Goal: Feedback & Contribution: Contribute content

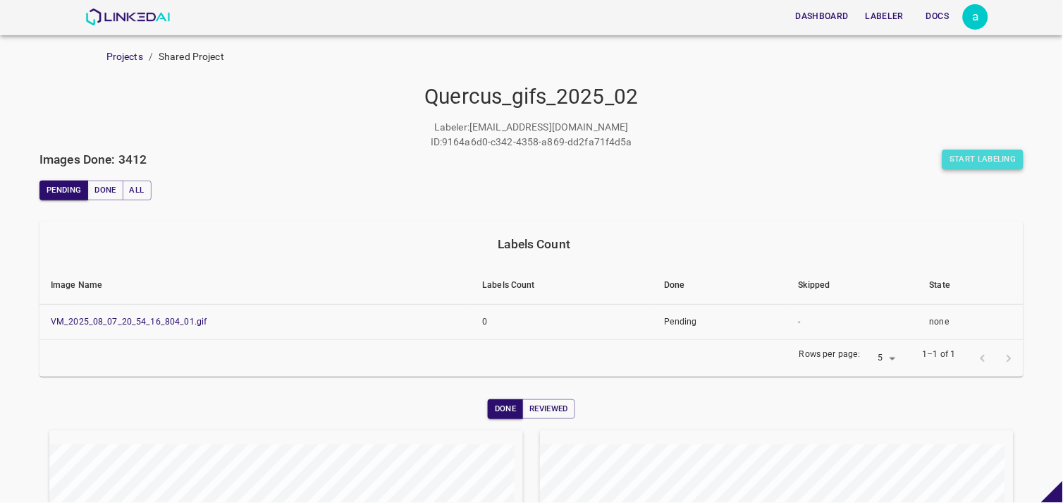
click at [977, 161] on button "Start Labeling" at bounding box center [982, 159] width 81 height 20
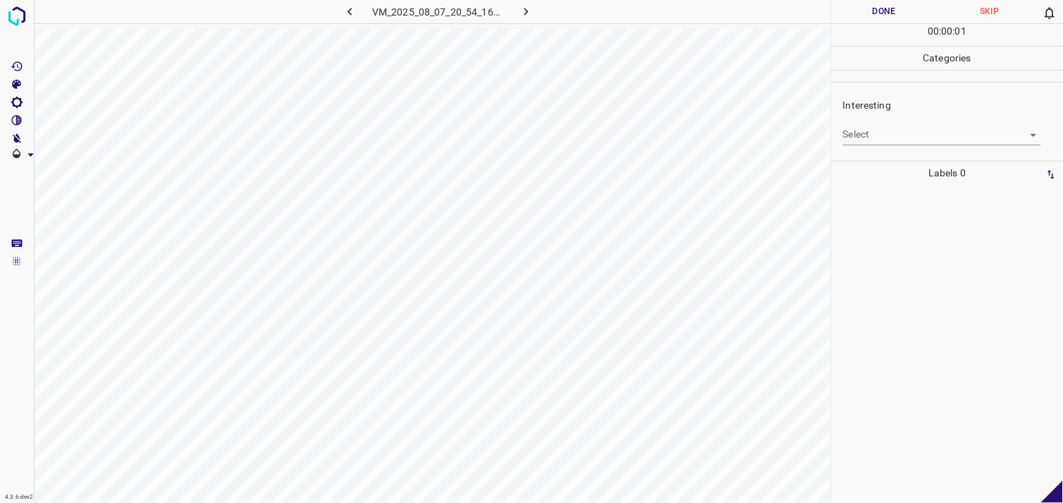
click at [897, 145] on div "Interesting Select ​" at bounding box center [947, 121] width 231 height 66
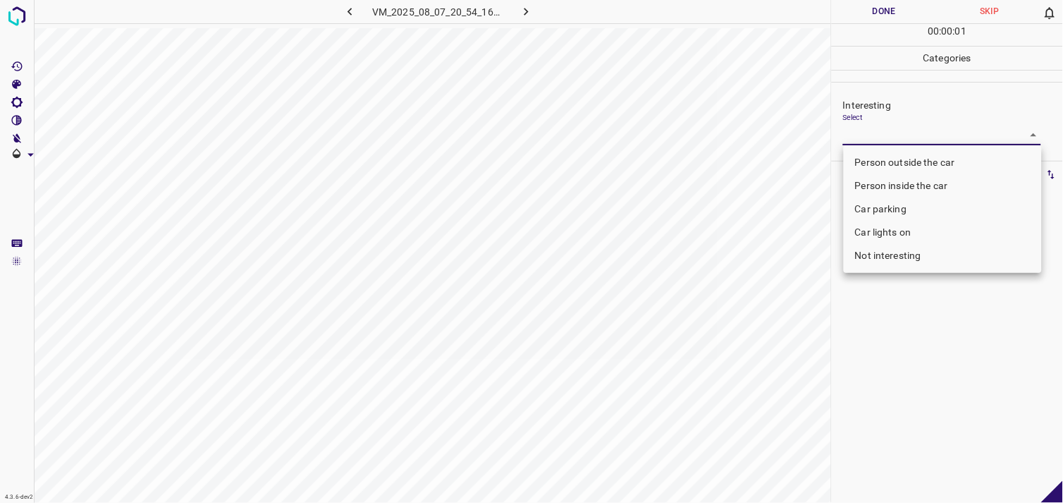
click at [895, 133] on body "4.3.6-dev2 VM_2025_08_07_20_54_16_804_01.gif Done Skip 0 00 : 00 : 01 Categorie…" at bounding box center [531, 251] width 1063 height 503
click at [905, 158] on li "Person outside the car" at bounding box center [943, 162] width 198 height 23
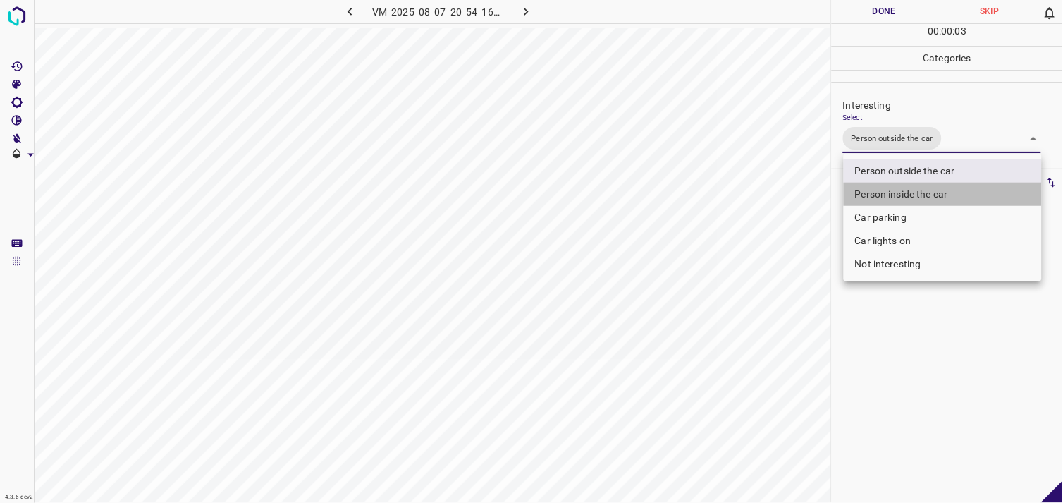
click at [907, 185] on li "Person inside the car" at bounding box center [943, 194] width 198 height 23
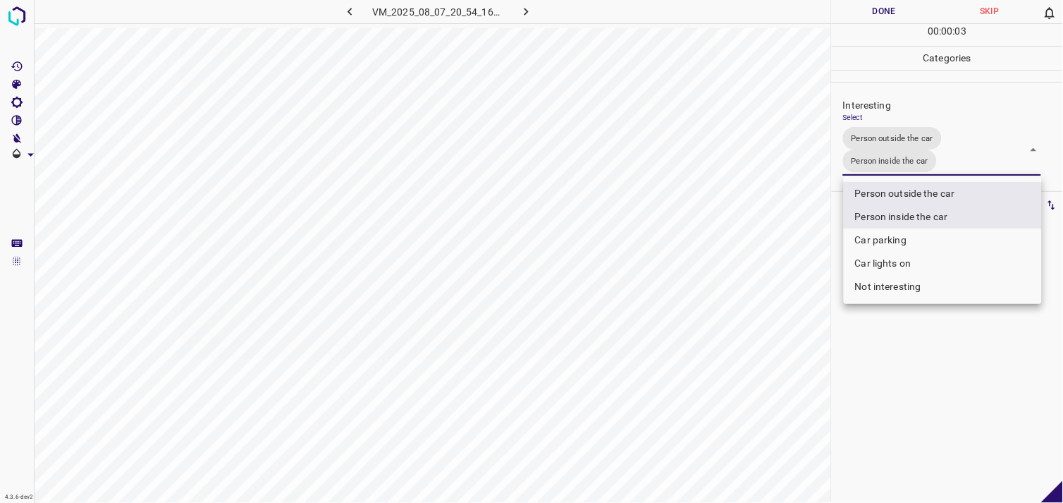
click at [918, 291] on li "Not interesting" at bounding box center [943, 286] width 198 height 23
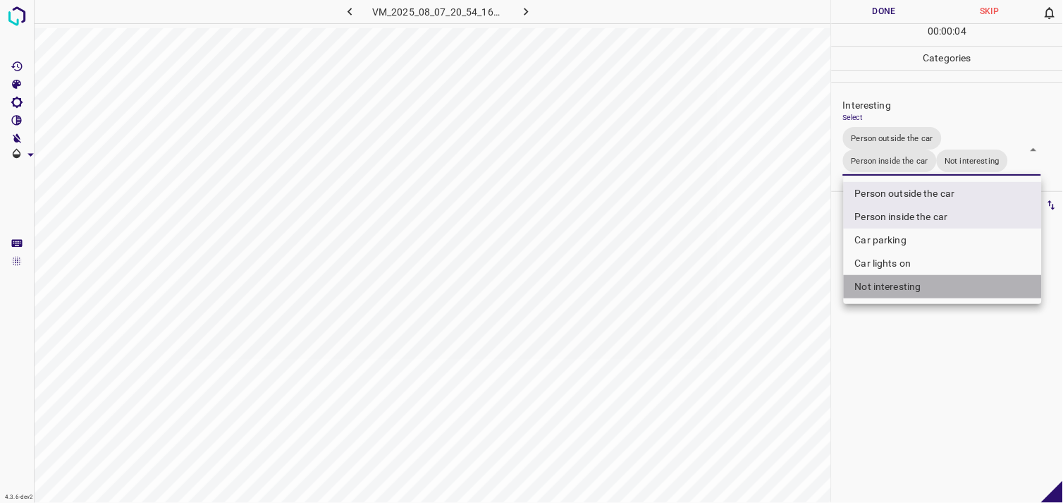
click at [913, 290] on li "Not interesting" at bounding box center [943, 286] width 198 height 23
type input "Person outside the car,Person inside the car"
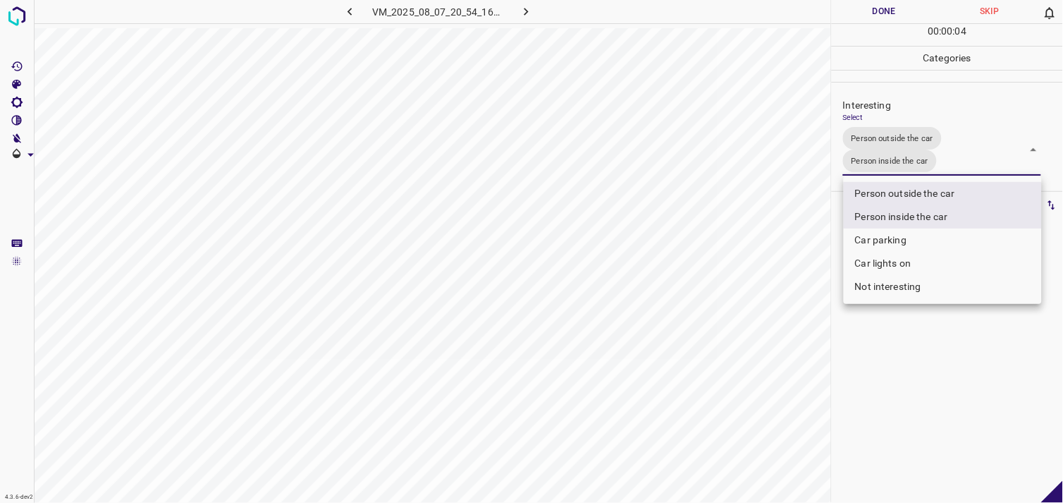
click at [912, 363] on div at bounding box center [531, 251] width 1063 height 503
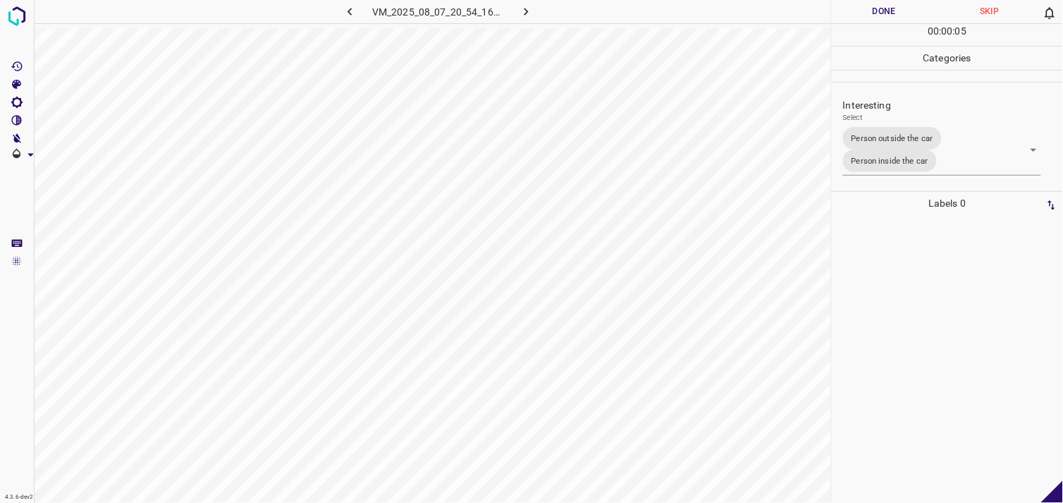
click at [906, 326] on div at bounding box center [947, 359] width 223 height 288
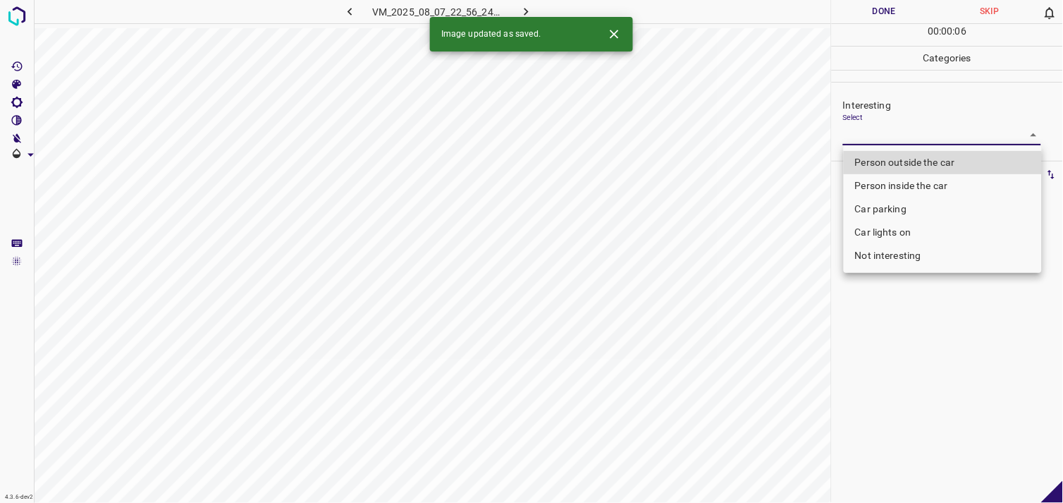
click at [893, 139] on body "4.3.6-dev2 VM_2025_08_07_22_56_24_829_00.gif Done Skip 0 00 : 00 : 06 Categorie…" at bounding box center [531, 251] width 1063 height 503
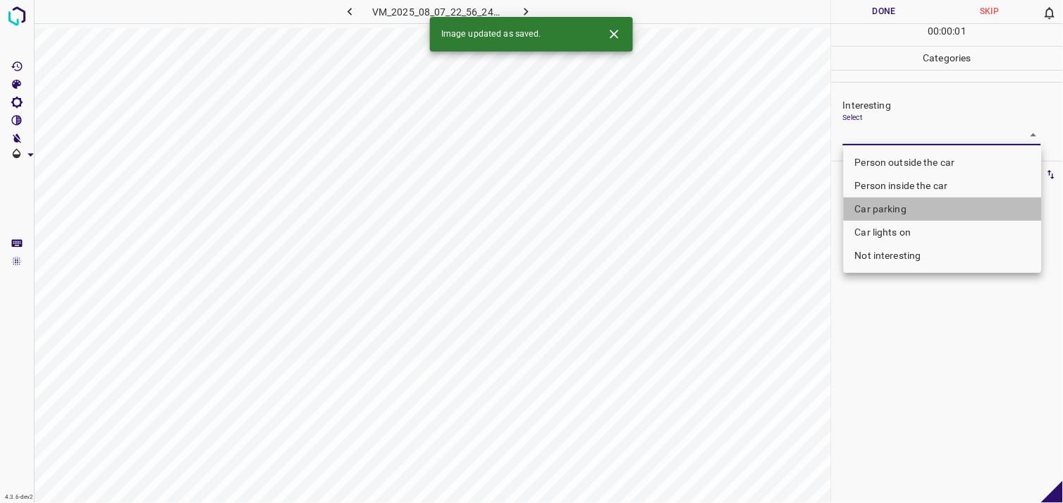
click at [911, 212] on li "Car parking" at bounding box center [943, 208] width 198 height 23
type input "Car parking"
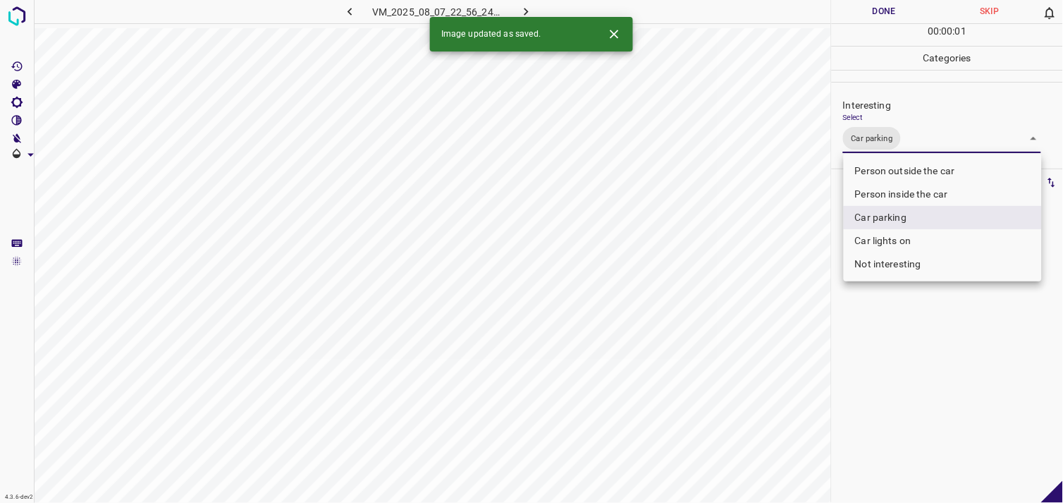
click at [904, 354] on div at bounding box center [531, 251] width 1063 height 503
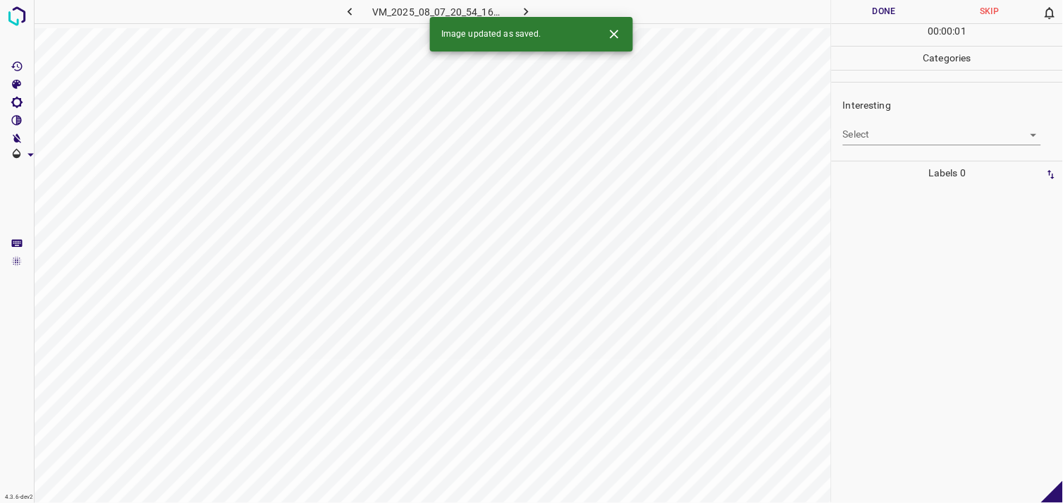
click at [893, 146] on div "Interesting Select ​" at bounding box center [947, 121] width 231 height 66
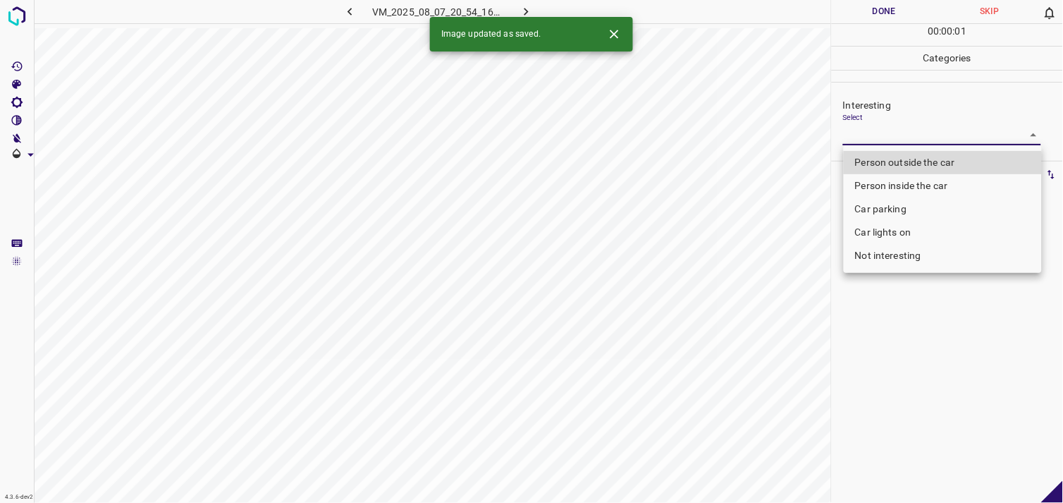
click at [897, 140] on body "4.3.6-dev2 VM_2025_08_07_20_54_16_804_05.gif Done Skip 0 00 : 00 : 01 Categorie…" at bounding box center [531, 251] width 1063 height 503
click at [904, 180] on li "Person inside the car" at bounding box center [943, 185] width 198 height 23
type input "Person inside the car"
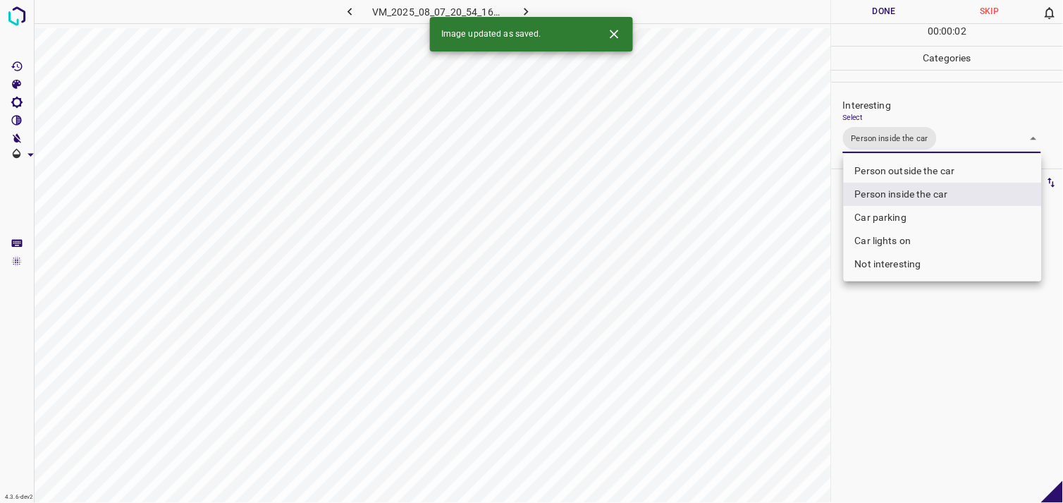
click at [948, 367] on div at bounding box center [531, 251] width 1063 height 503
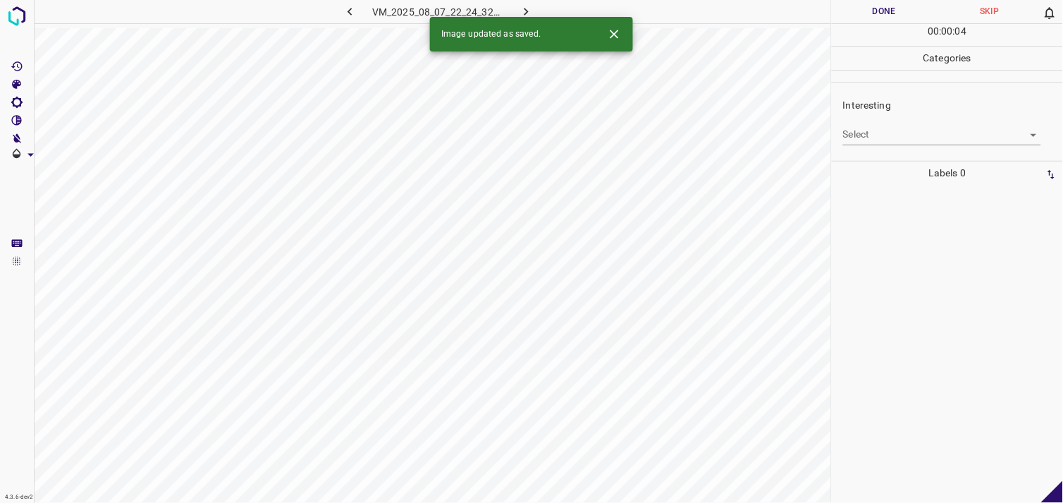
click at [938, 142] on body "4.3.6-dev2 VM_2025_08_07_22_24_32_254_00.gif Done Skip 0 00 : 00 : 04 Categorie…" at bounding box center [531, 251] width 1063 height 503
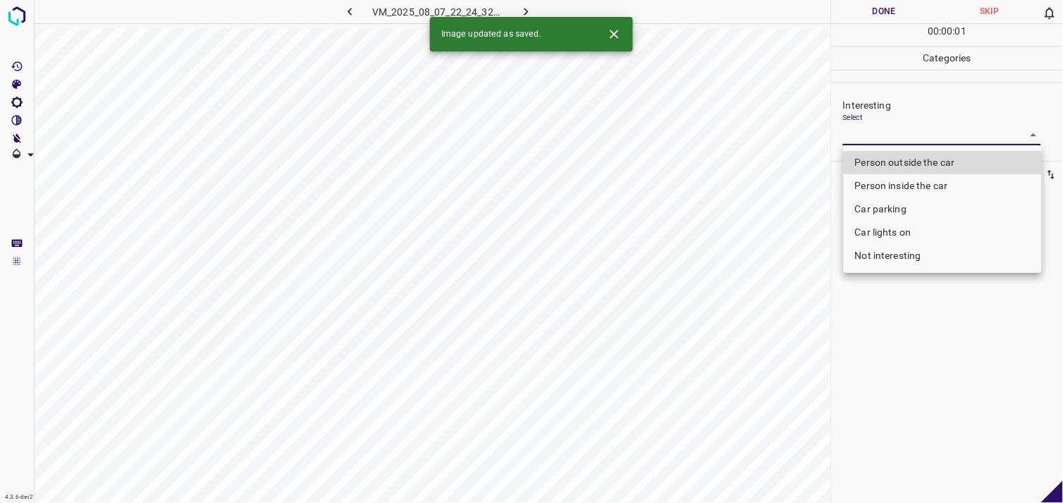
click at [932, 252] on li "Not interesting" at bounding box center [943, 255] width 198 height 23
type input "Not interesting"
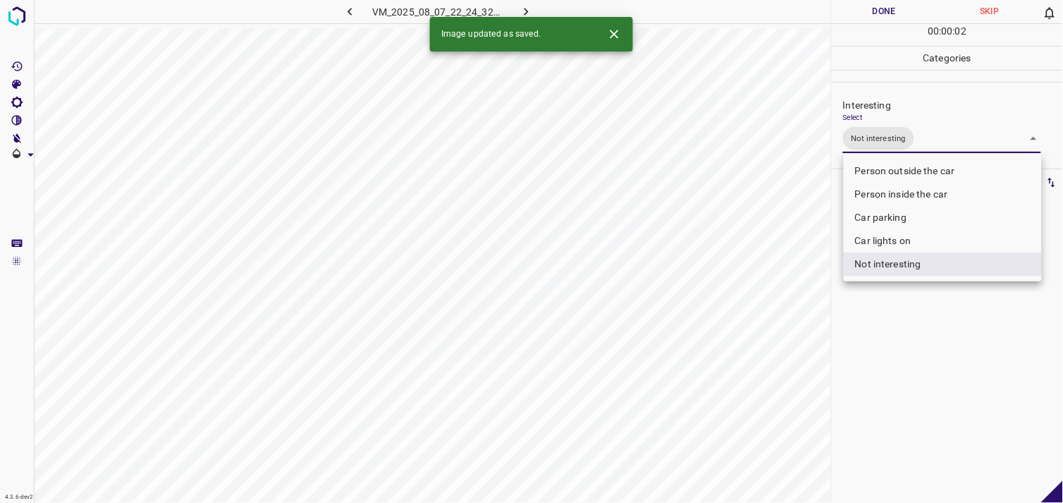
click at [935, 368] on div at bounding box center [531, 251] width 1063 height 503
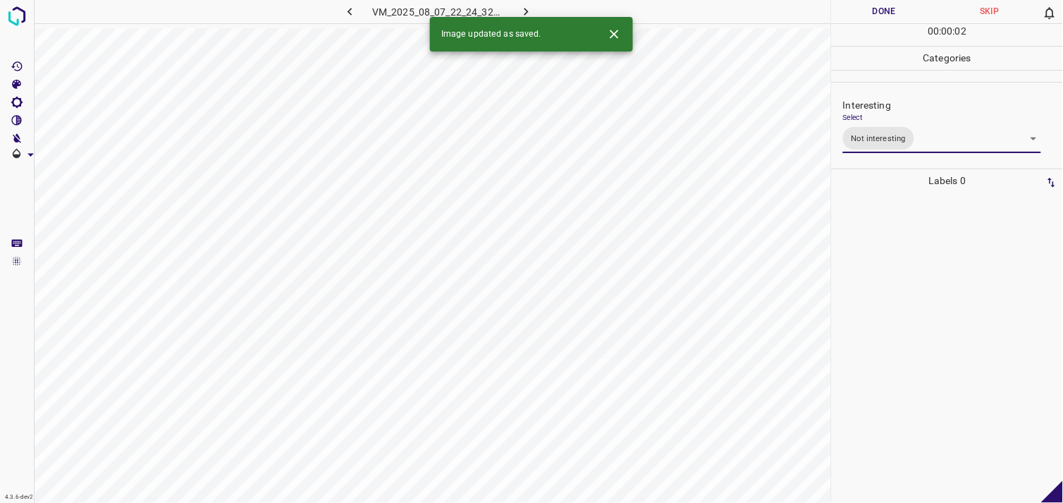
click at [935, 337] on div at bounding box center [947, 347] width 223 height 310
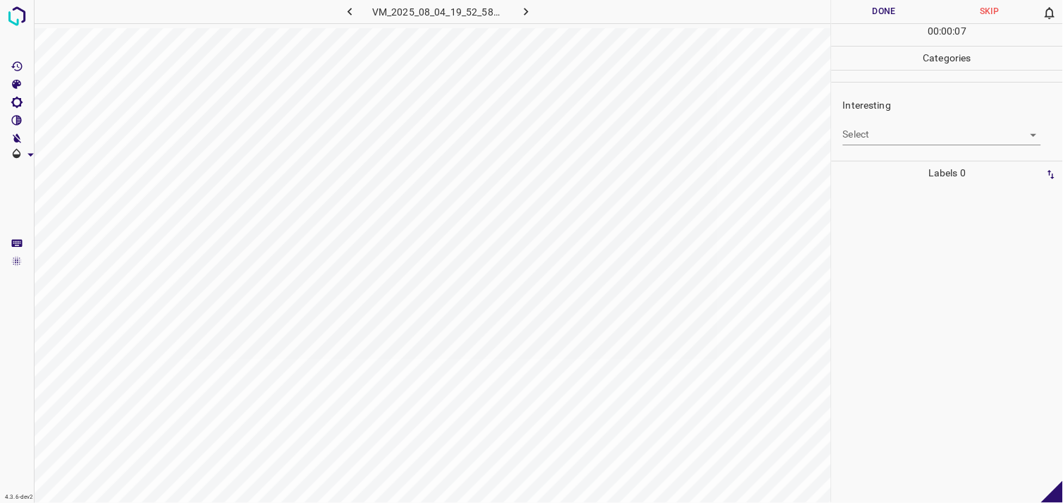
click at [897, 125] on body "4.3.6-dev2 VM_2025_08_04_19_52_58_374_12.gif Done Skip 0 00 : 00 : 07 Categorie…" at bounding box center [531, 251] width 1063 height 503
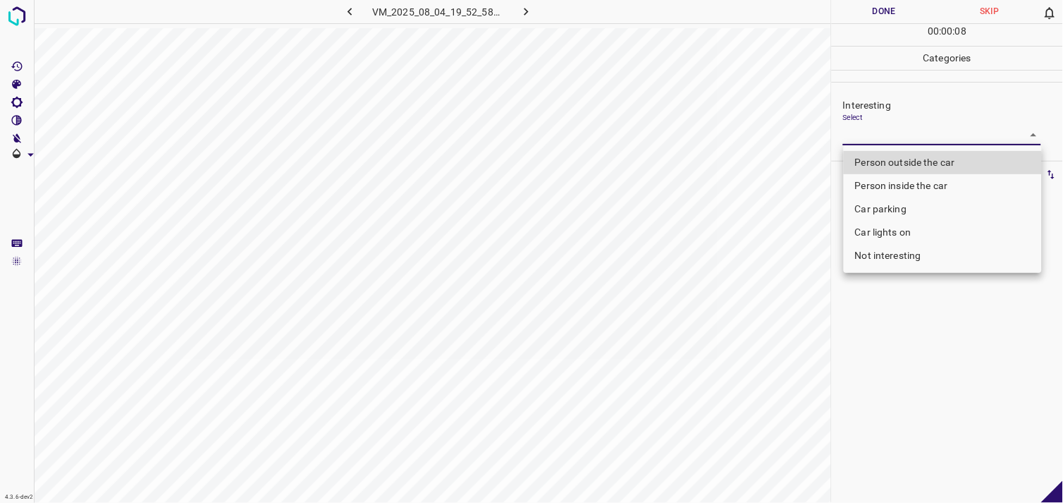
click at [892, 257] on li "Not interesting" at bounding box center [943, 255] width 198 height 23
type input "Not interesting"
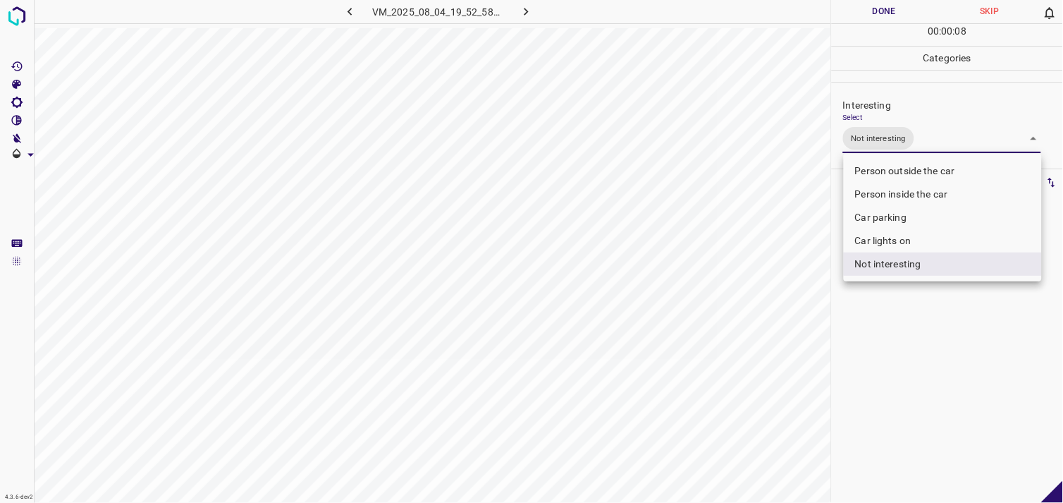
click at [928, 319] on div at bounding box center [531, 251] width 1063 height 503
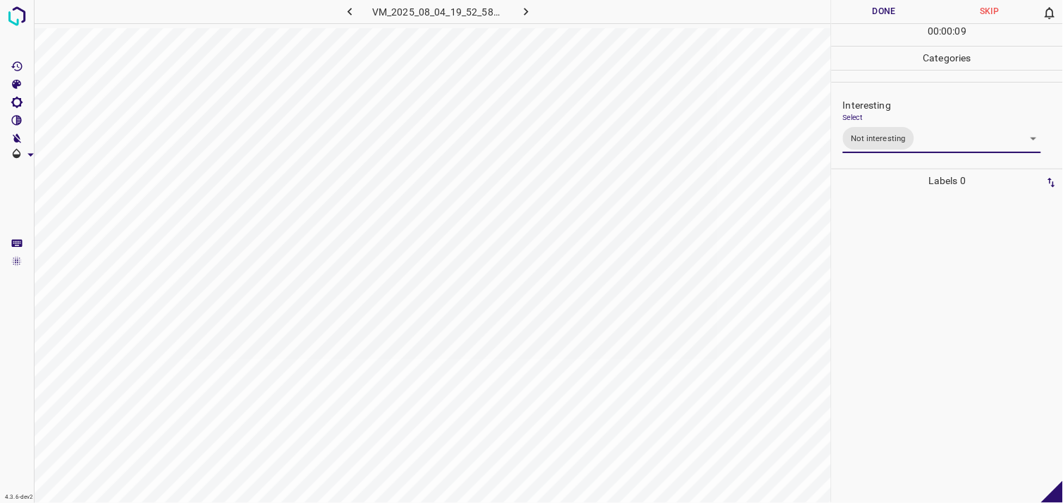
click at [914, 269] on div at bounding box center [947, 347] width 223 height 310
click at [882, 140] on body "4.3.6-dev2 VM_2025_08_04_19_42_15_646_05.gif Done Skip 0 00 : 00 : 11 Categorie…" at bounding box center [531, 251] width 1063 height 503
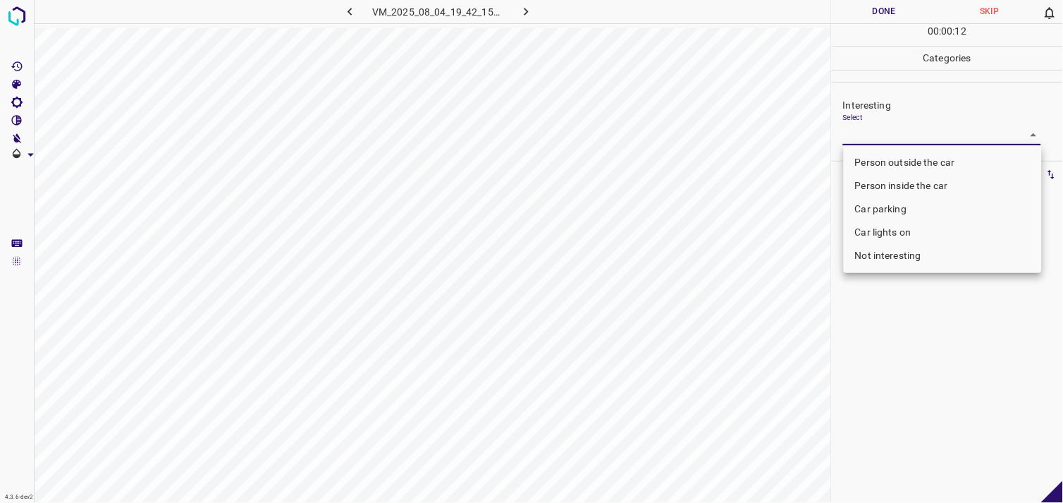
click at [879, 252] on li "Not interesting" at bounding box center [943, 255] width 198 height 23
type input "Not interesting"
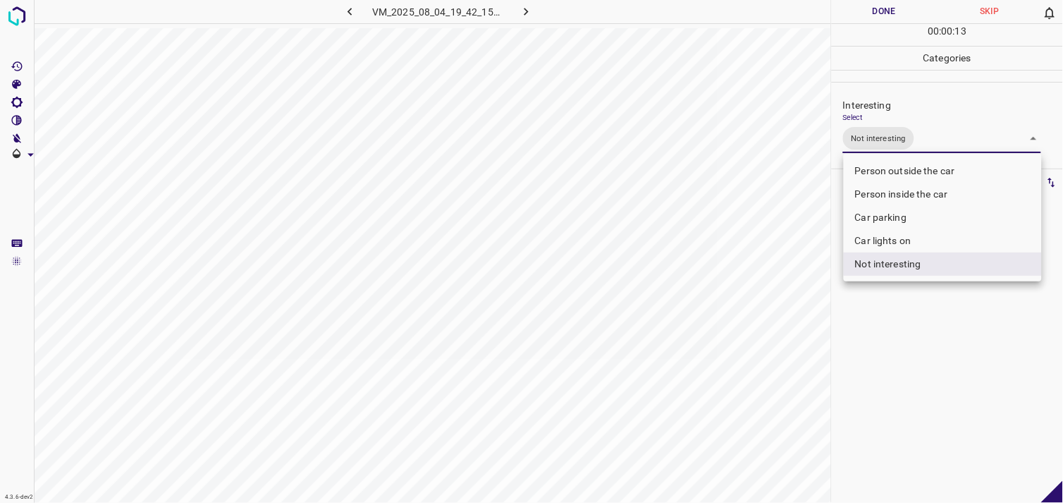
click at [913, 320] on div at bounding box center [531, 251] width 1063 height 503
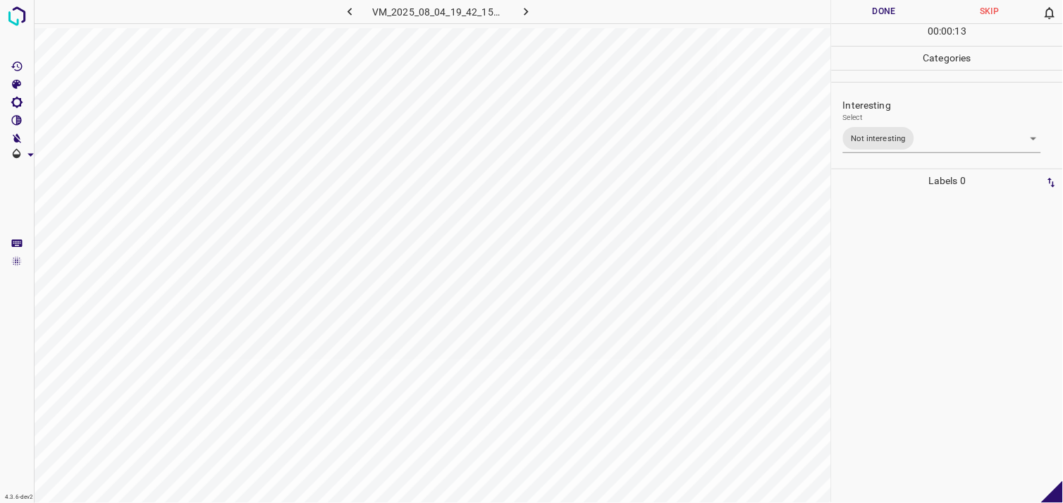
click at [910, 293] on div at bounding box center [947, 347] width 223 height 310
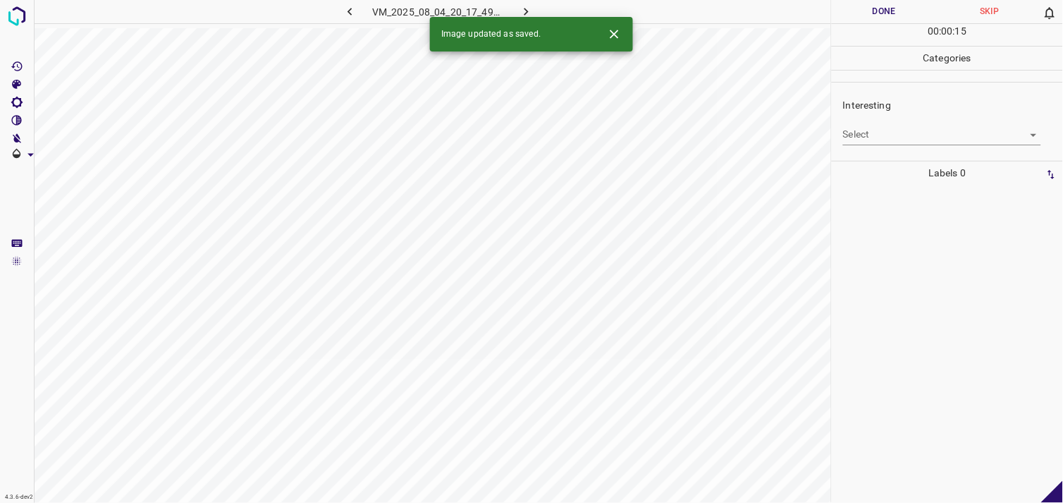
click at [893, 135] on body "4.3.6-dev2 VM_2025_08_04_20_17_49_320_02.gif Done Skip 0 00 : 00 : 15 Categorie…" at bounding box center [531, 251] width 1063 height 503
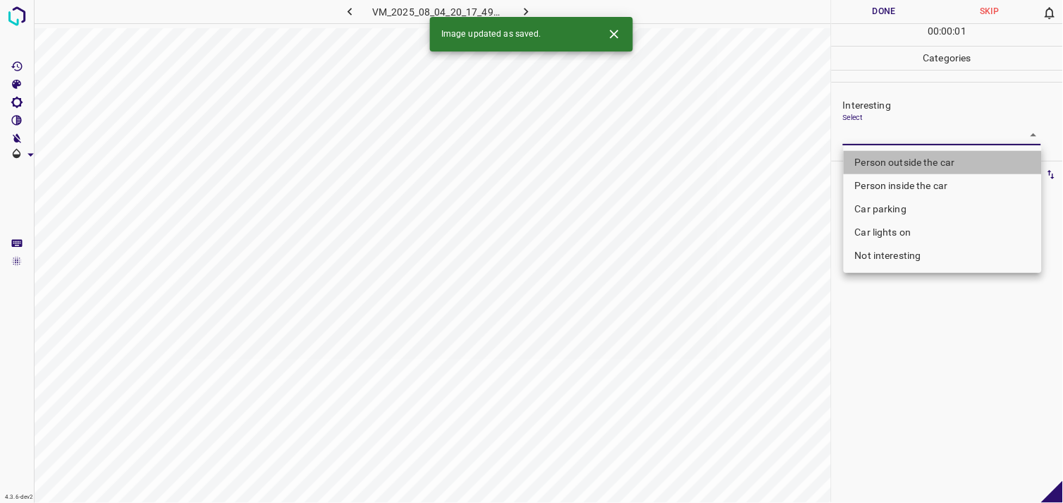
click at [901, 151] on li "Person outside the car" at bounding box center [943, 162] width 198 height 23
type input "Person outside the car"
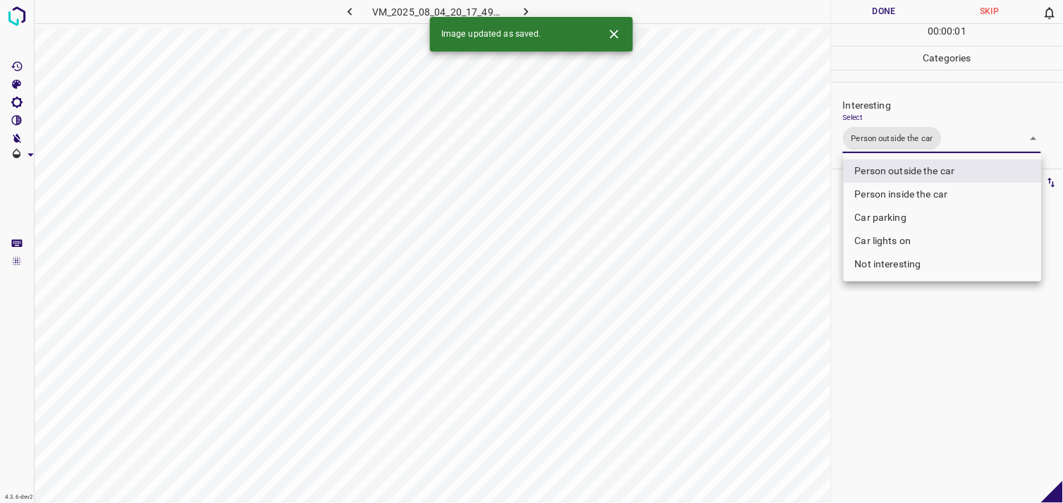
click at [942, 364] on div at bounding box center [531, 251] width 1063 height 503
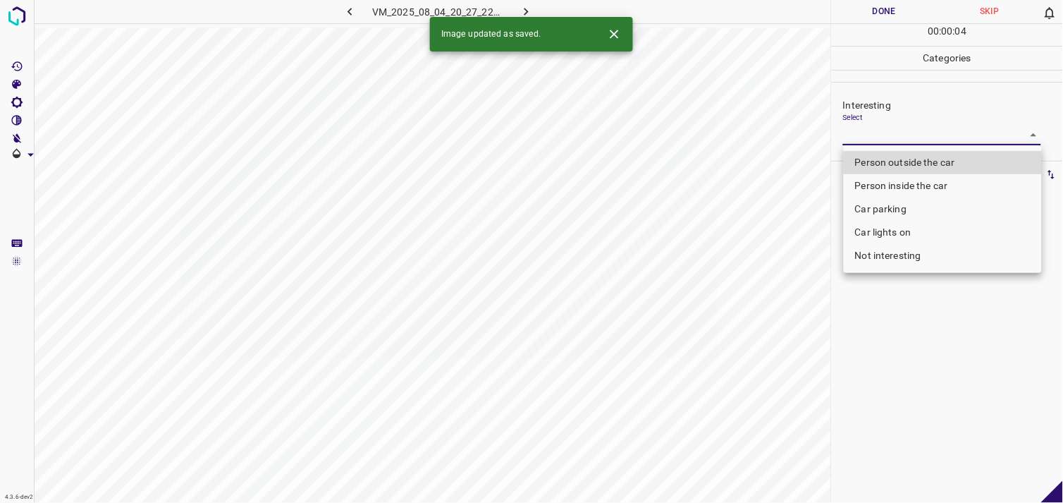
click at [887, 137] on body "4.3.6-dev2 VM_2025_08_04_20_27_22_558_05.gif Done Skip 0 00 : 00 : 04 Categorie…" at bounding box center [531, 251] width 1063 height 503
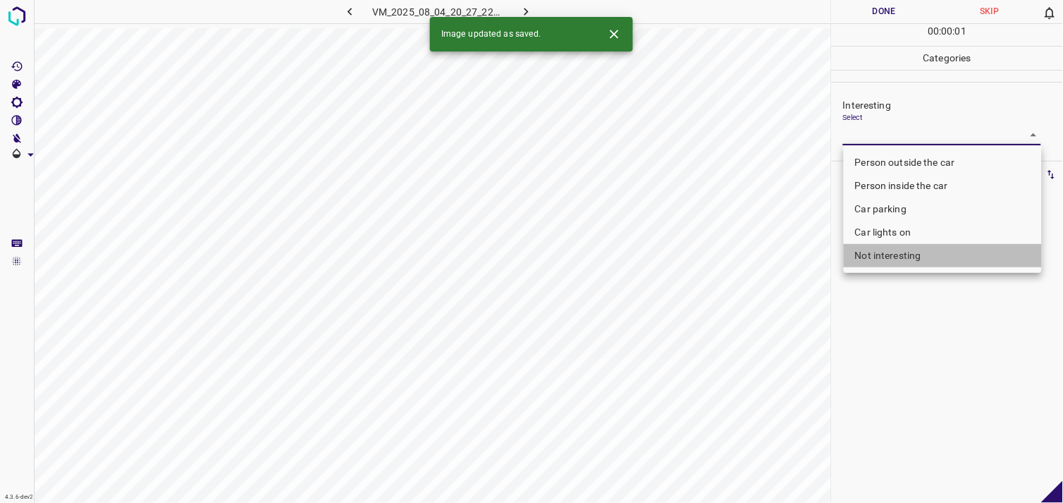
click at [899, 254] on li "Not interesting" at bounding box center [943, 255] width 198 height 23
type input "Not interesting"
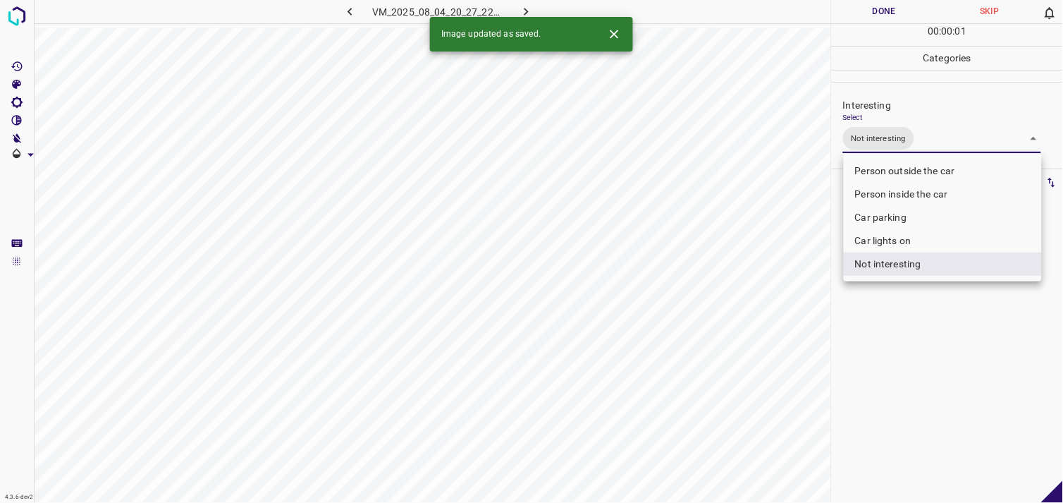
click at [911, 346] on div at bounding box center [531, 251] width 1063 height 503
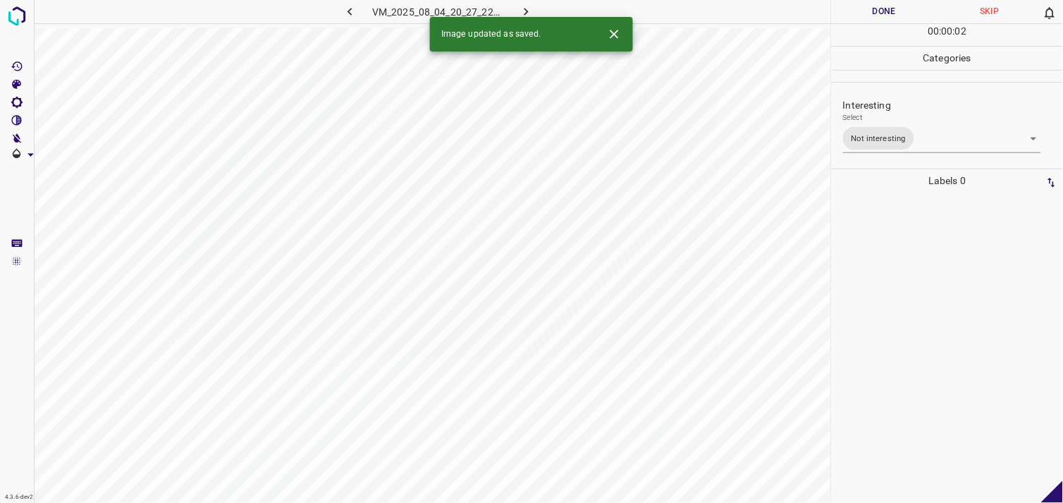
click at [904, 314] on div at bounding box center [947, 347] width 223 height 310
click at [901, 134] on body "4.3.6-dev2 VM_2025_08_07_21_20_46_268_04.gif Done Skip 0 00 : 00 : 03 Categorie…" at bounding box center [531, 251] width 1063 height 503
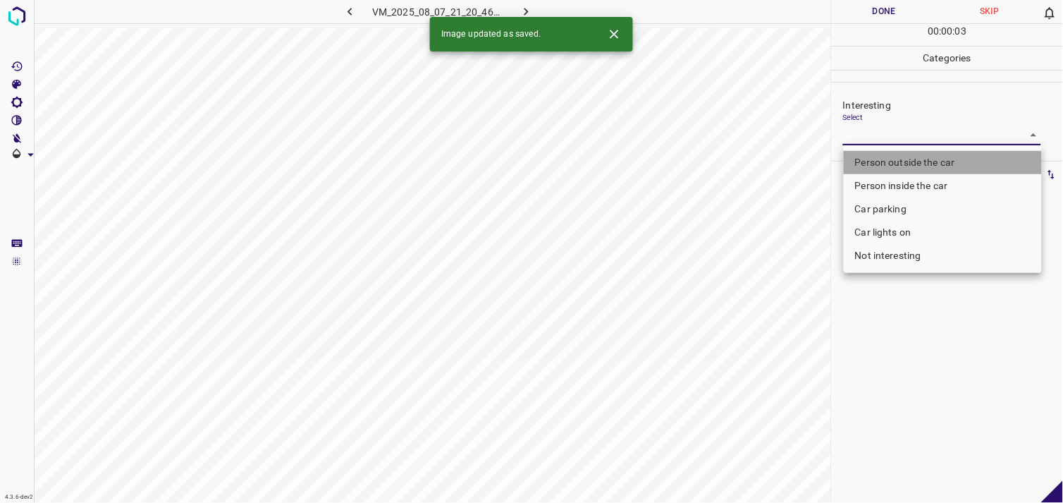
click at [911, 164] on li "Person outside the car" at bounding box center [943, 162] width 198 height 23
type input "Person outside the car"
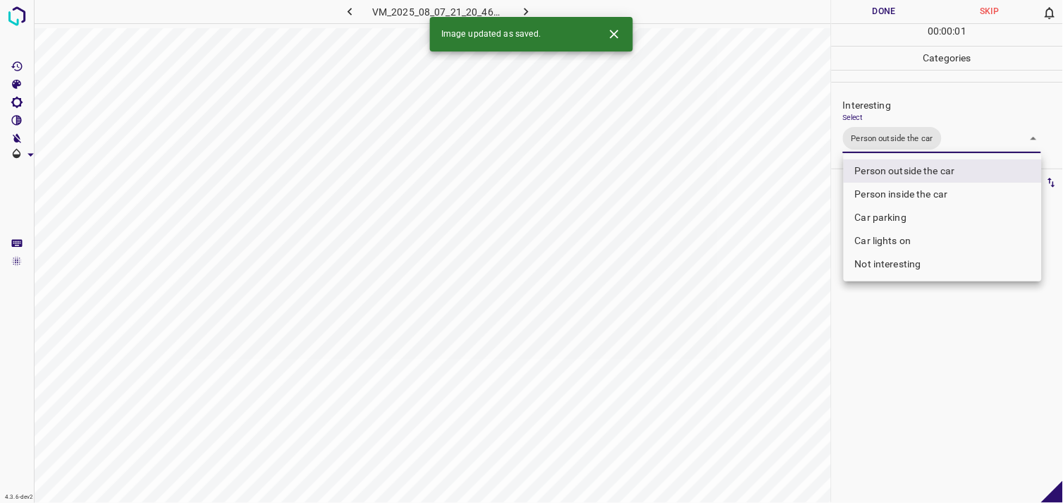
click at [938, 313] on div at bounding box center [531, 251] width 1063 height 503
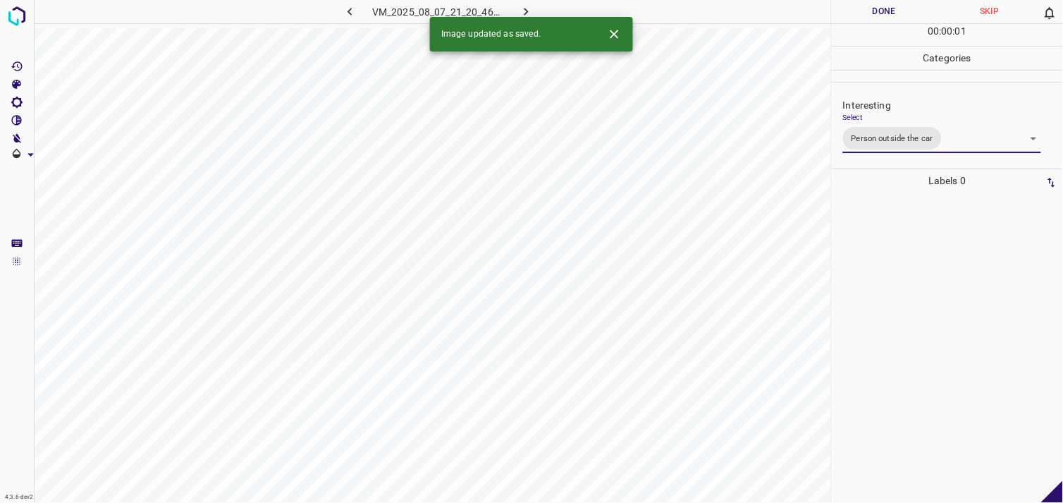
click at [920, 285] on div at bounding box center [947, 347] width 223 height 310
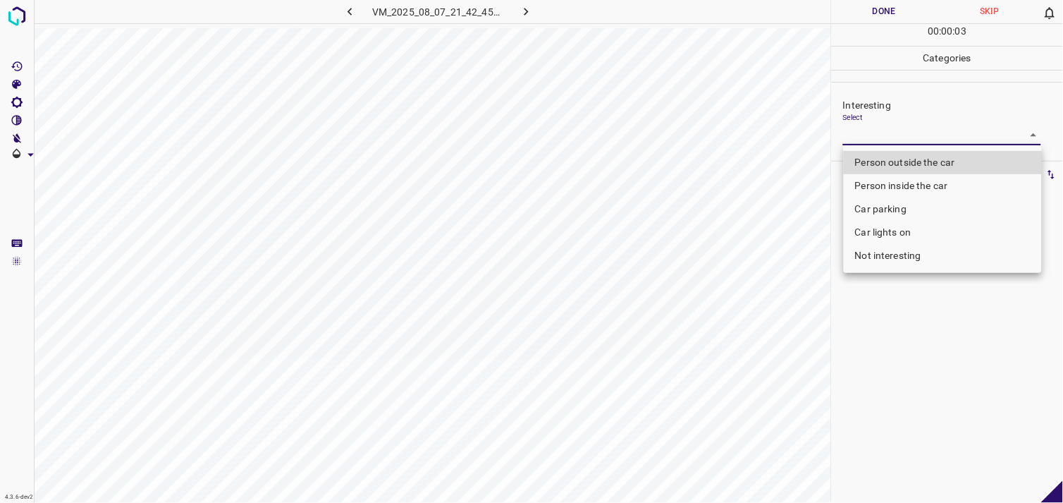
click at [896, 129] on body "4.3.6-dev2 VM_2025_08_07_21_42_45_995_01.gif Done Skip 0 00 : 00 : 03 Categorie…" at bounding box center [531, 251] width 1063 height 503
click at [906, 170] on li "Person outside the car" at bounding box center [943, 162] width 198 height 23
type input "Person outside the car"
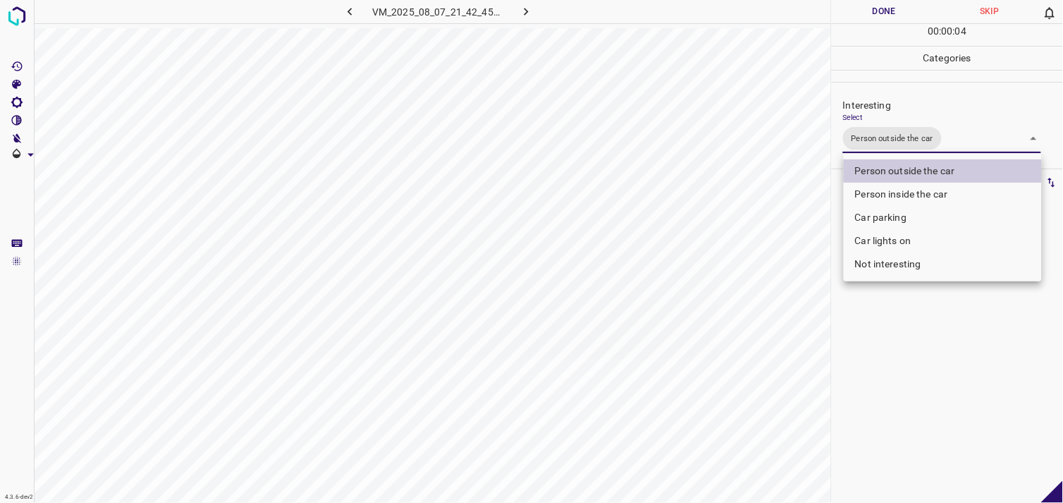
click at [928, 326] on div at bounding box center [531, 251] width 1063 height 503
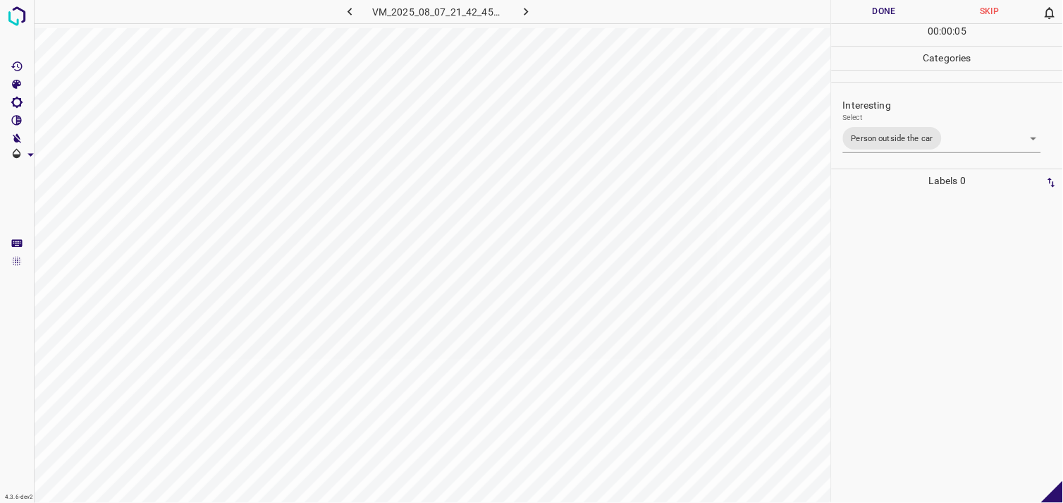
click at [913, 291] on div at bounding box center [947, 347] width 223 height 310
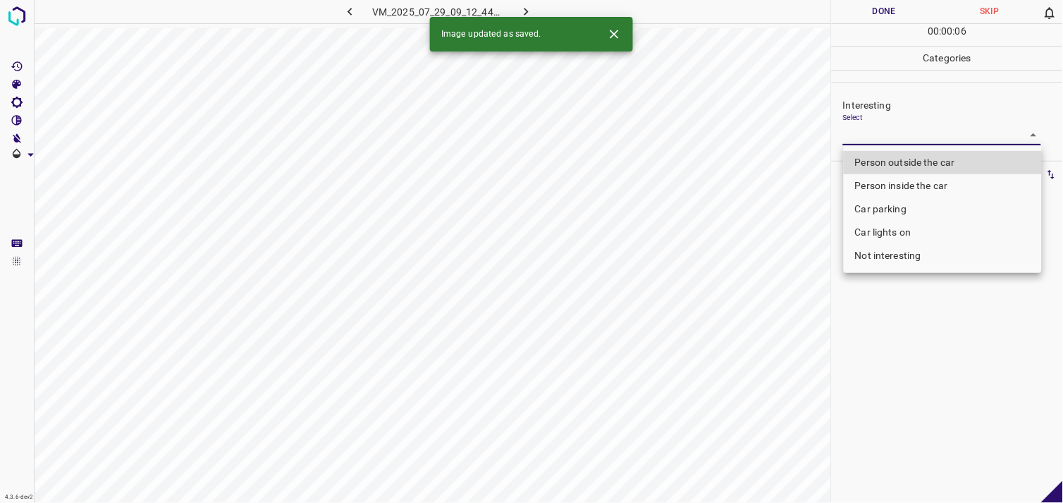
click at [890, 127] on body "4.3.6-dev2 VM_2025_07_29_09_12_44_922_01.gif Done Skip 0 00 : 00 : 06 Categorie…" at bounding box center [531, 251] width 1063 height 503
click at [907, 155] on li "Person outside the car" at bounding box center [943, 162] width 198 height 23
type input "Person outside the car"
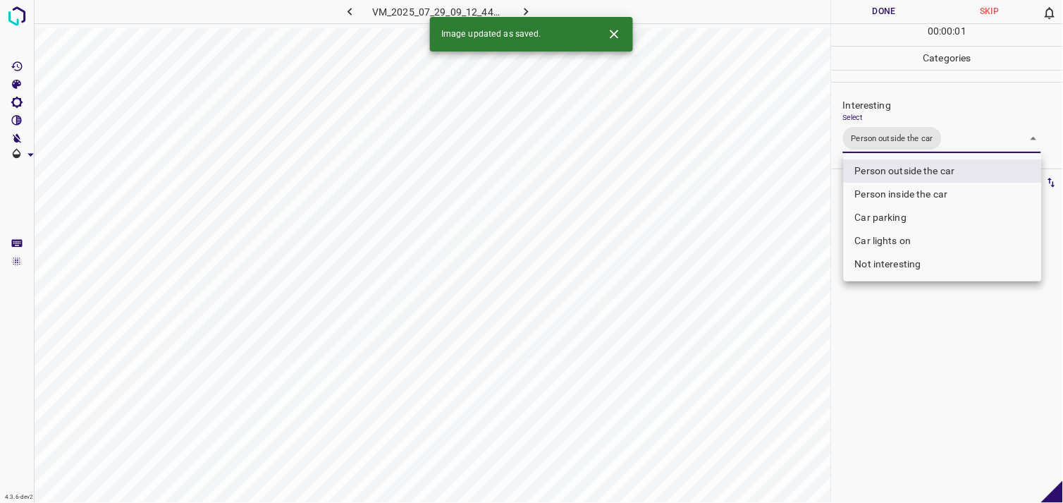
drag, startPoint x: 913, startPoint y: 379, endPoint x: 920, endPoint y: 329, distance: 49.8
click at [913, 379] on div at bounding box center [531, 251] width 1063 height 503
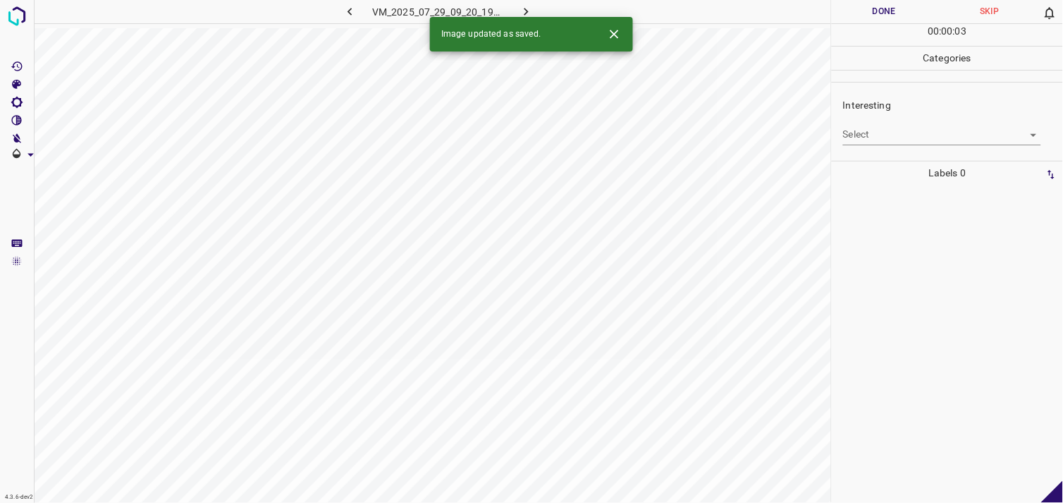
click at [862, 140] on body "4.3.6-dev2 VM_2025_07_29_09_20_19_646_03.gif Done Skip 0 00 : 00 : 03 Categorie…" at bounding box center [531, 251] width 1063 height 503
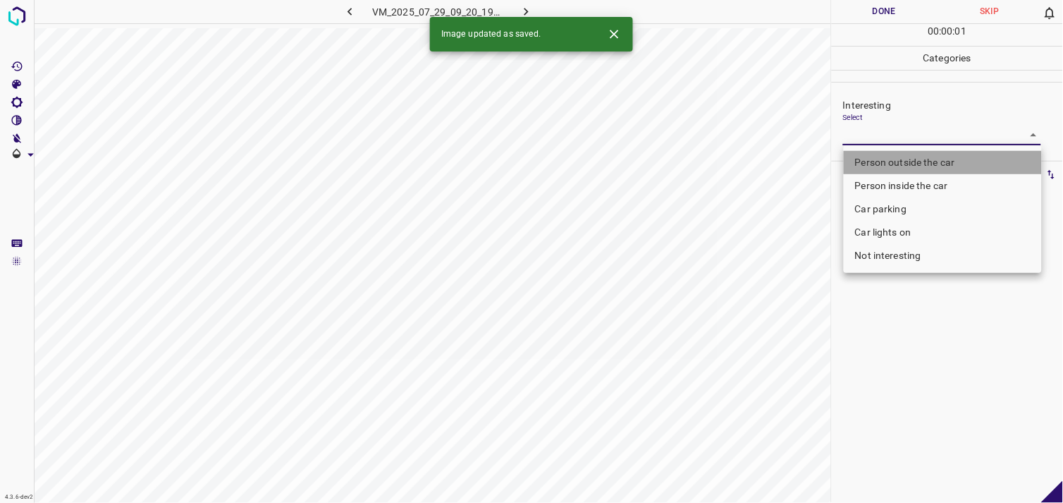
click at [872, 160] on li "Person outside the car" at bounding box center [943, 162] width 198 height 23
type input "Person outside the car"
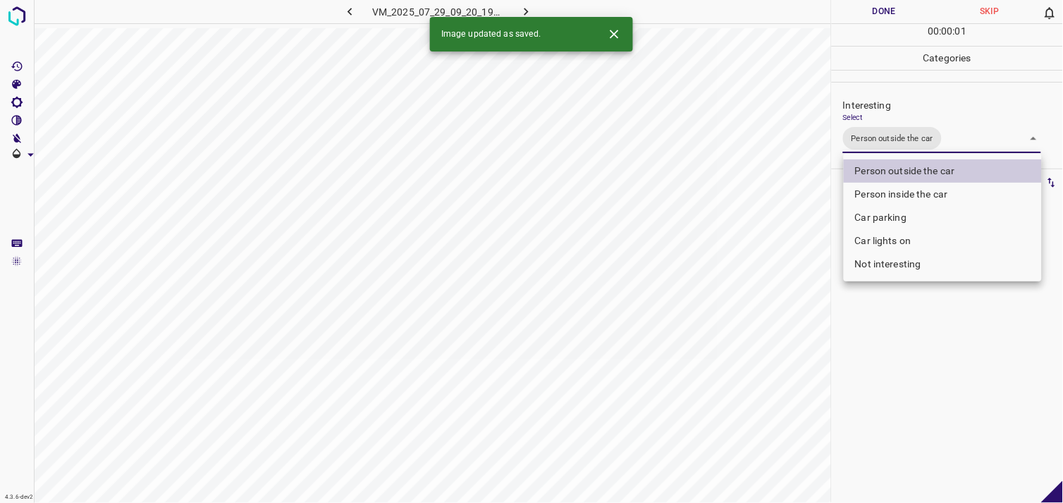
drag, startPoint x: 969, startPoint y: 395, endPoint x: 964, endPoint y: 388, distance: 8.6
click at [968, 392] on div at bounding box center [531, 251] width 1063 height 503
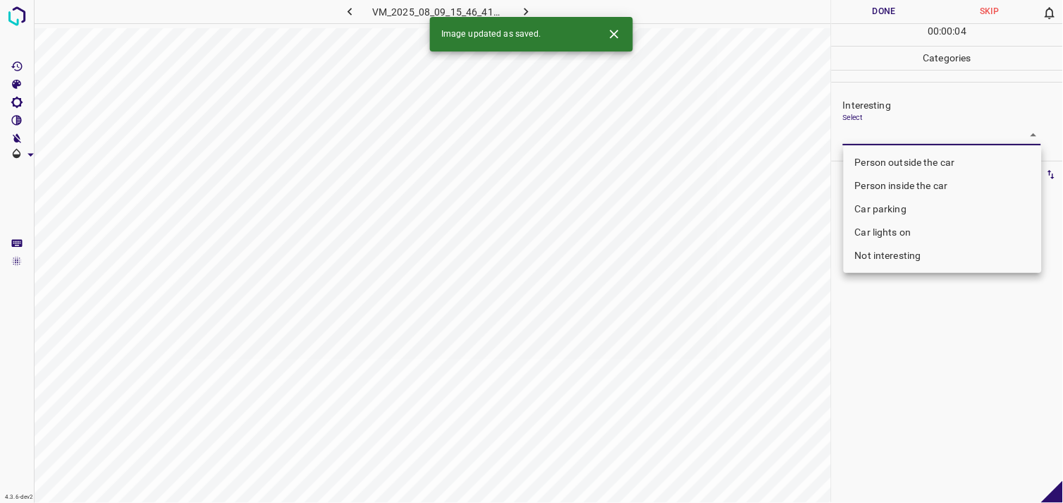
click at [896, 141] on body "4.3.6-dev2 VM_2025_08_09_15_46_41_880_01.gif Done Skip 0 00 : 00 : 04 Categorie…" at bounding box center [531, 251] width 1063 height 503
click at [908, 163] on li "Person outside the car" at bounding box center [943, 162] width 198 height 23
type input "Person outside the car"
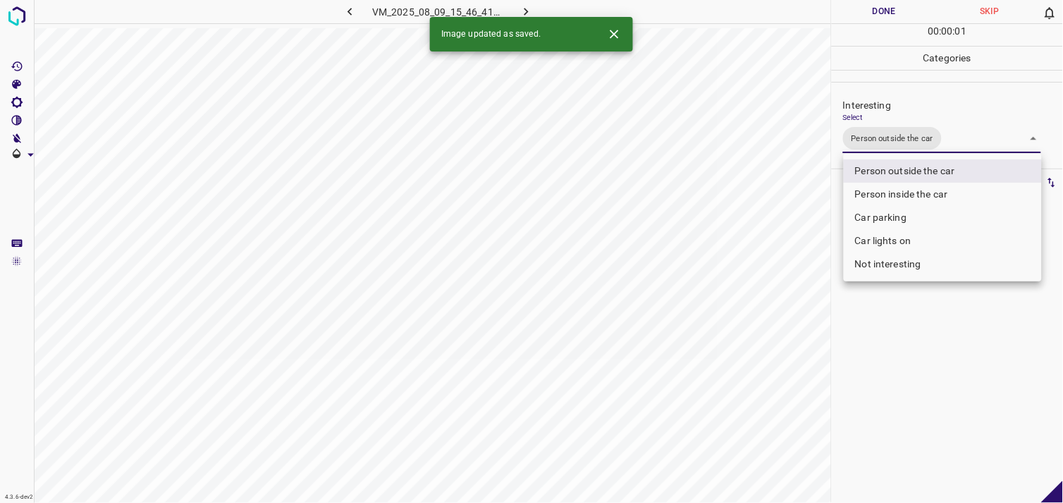
click at [910, 383] on div at bounding box center [531, 251] width 1063 height 503
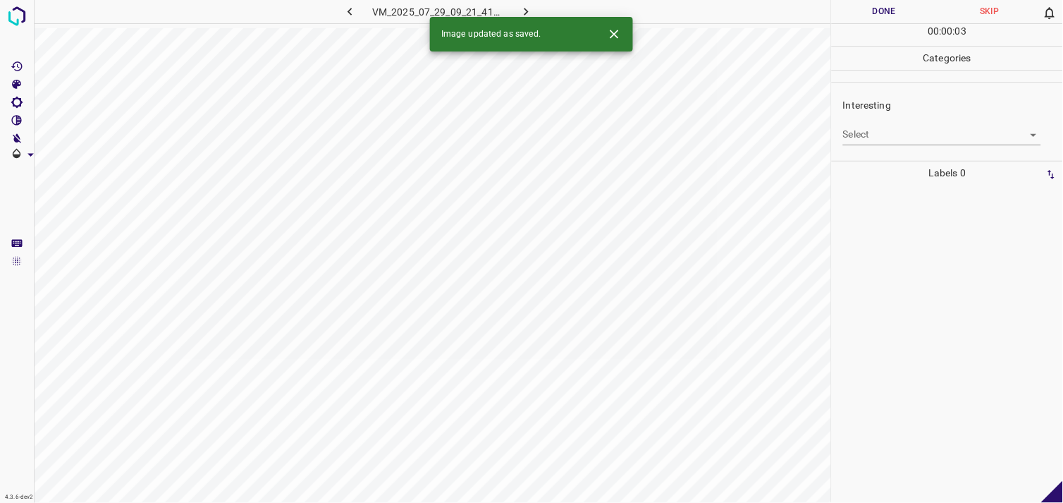
click at [892, 137] on body "4.3.6-dev2 VM_2025_07_29_09_21_41_035_05.gif Done Skip 0 00 : 00 : 03 Categorie…" at bounding box center [531, 251] width 1063 height 503
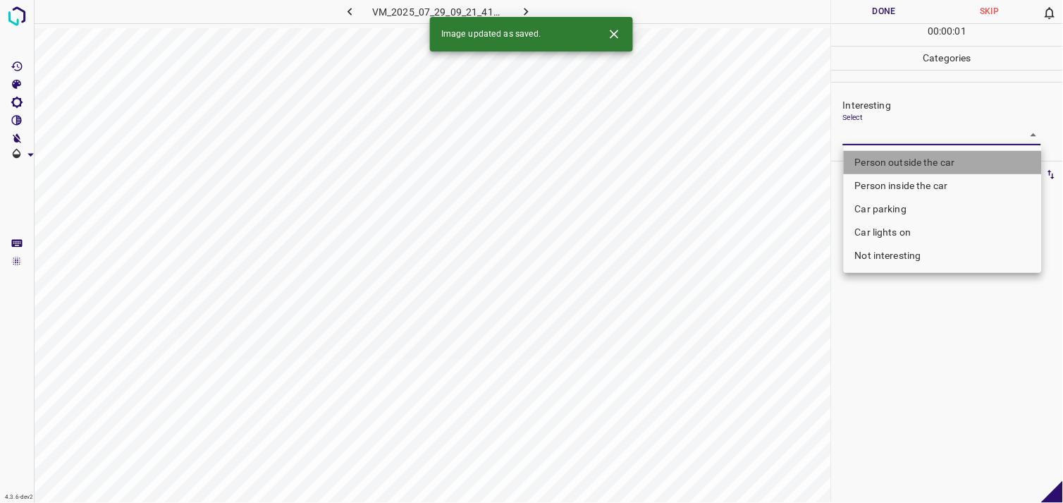
click at [899, 158] on li "Person outside the car" at bounding box center [943, 162] width 198 height 23
type input "Person outside the car"
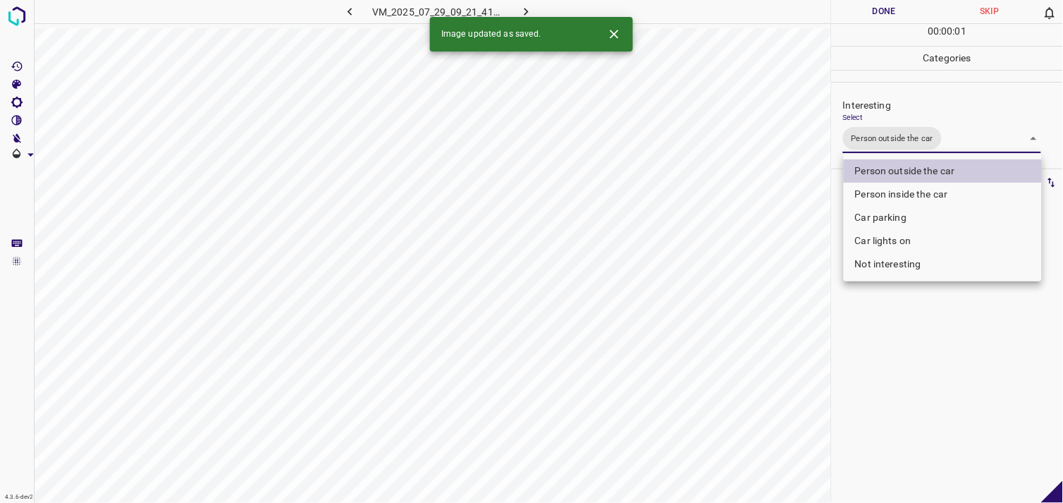
click at [911, 321] on div at bounding box center [531, 251] width 1063 height 503
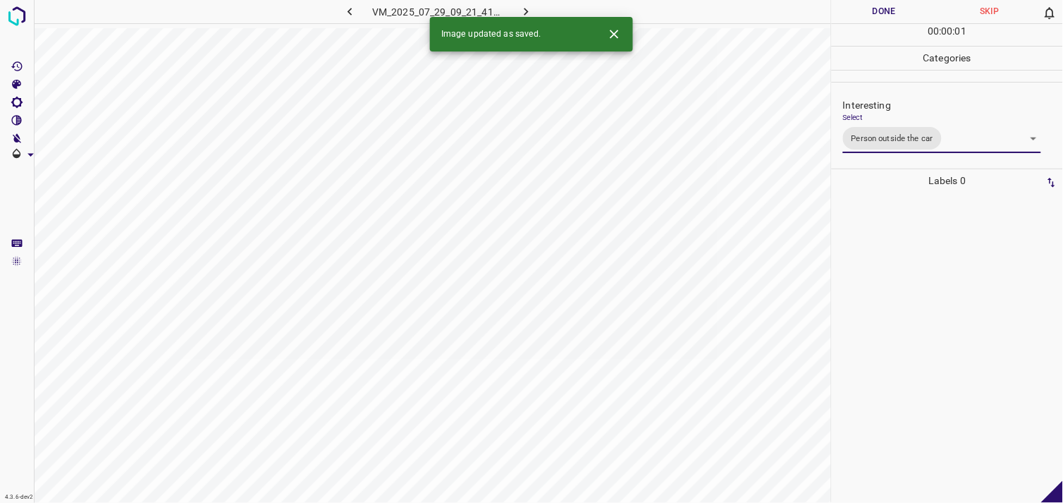
click at [906, 301] on div at bounding box center [947, 347] width 223 height 310
click at [931, 130] on body "4.3.6-dev2 VM_2025_08_04_19_28_50_578_01.gif Done Skip 0 00 : 00 : 03 Categorie…" at bounding box center [531, 251] width 1063 height 503
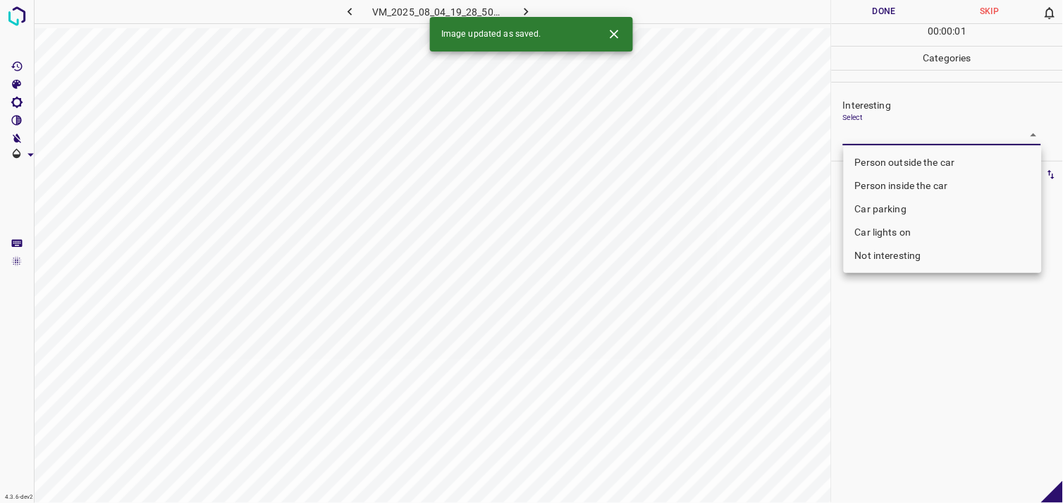
click at [919, 212] on li "Car parking" at bounding box center [943, 208] width 198 height 23
type input "Car parking"
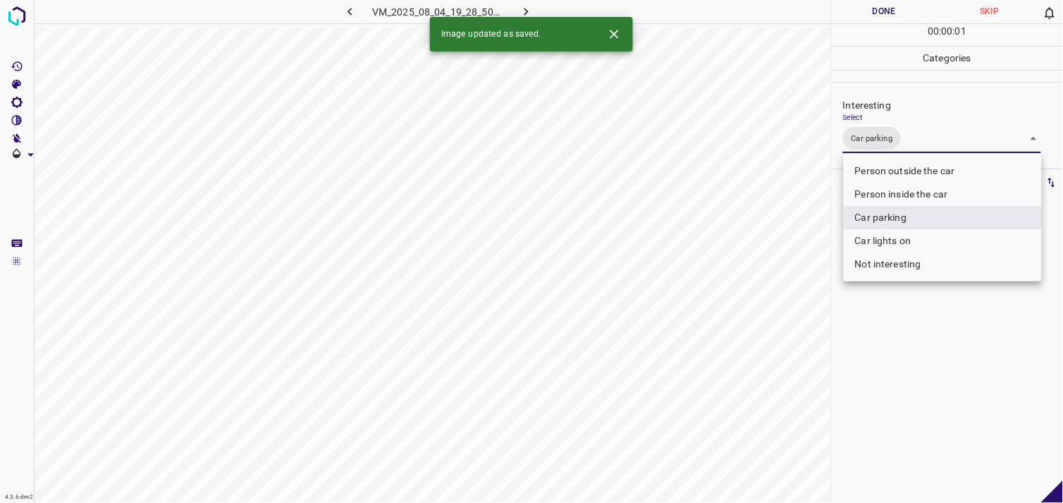
click at [902, 327] on div at bounding box center [531, 251] width 1063 height 503
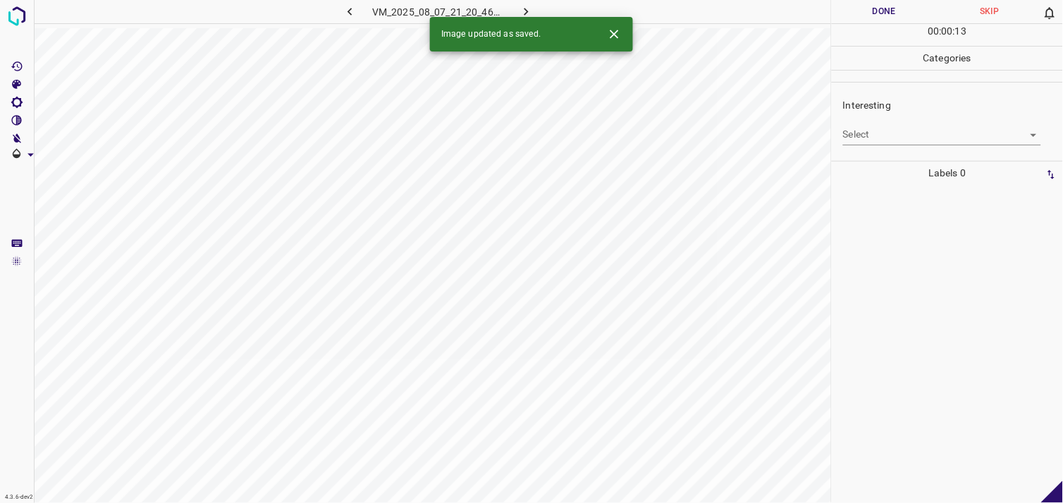
click at [895, 129] on body "4.3.6-dev2 VM_2025_08_07_21_20_46_268_03.gif Done Skip 0 00 : 00 : 13 Categorie…" at bounding box center [531, 251] width 1063 height 503
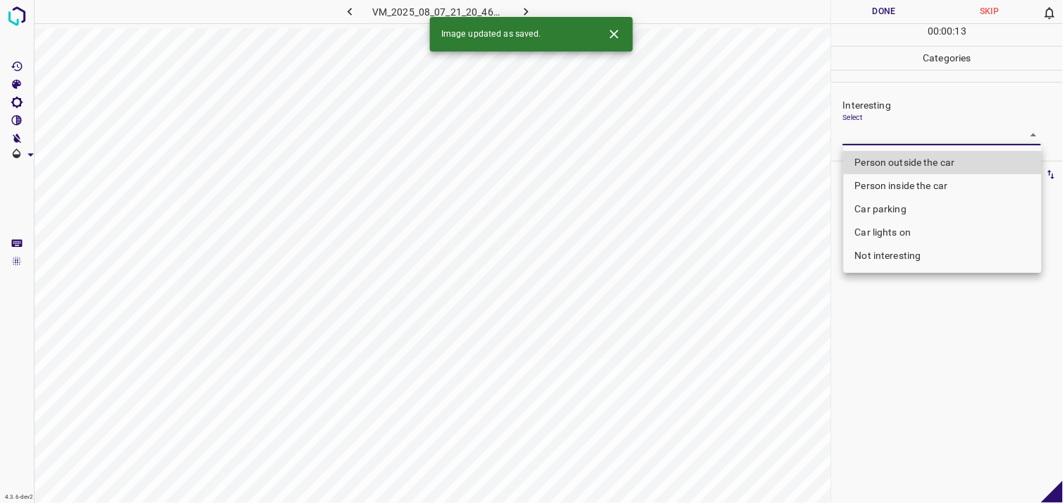
click at [917, 155] on li "Person outside the car" at bounding box center [943, 162] width 198 height 23
type input "Person outside the car"
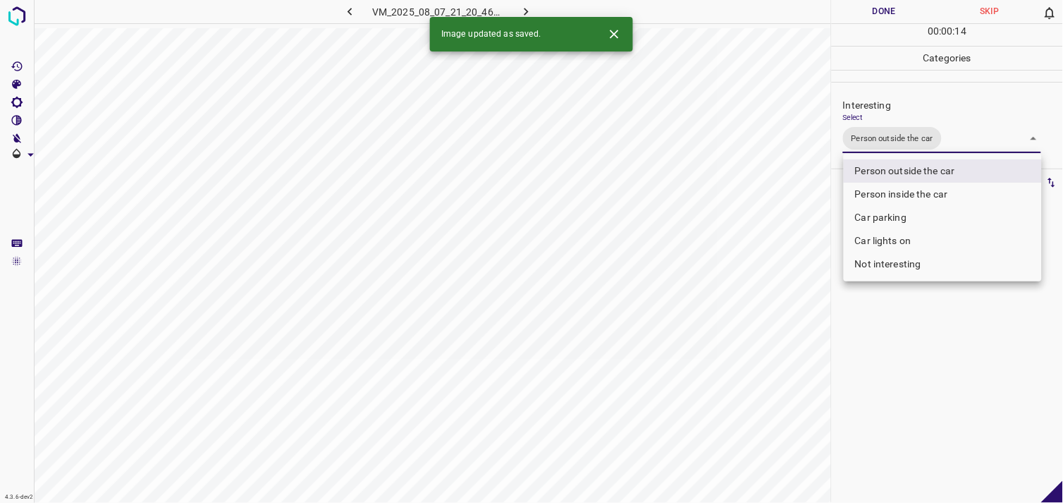
click at [906, 344] on div at bounding box center [531, 251] width 1063 height 503
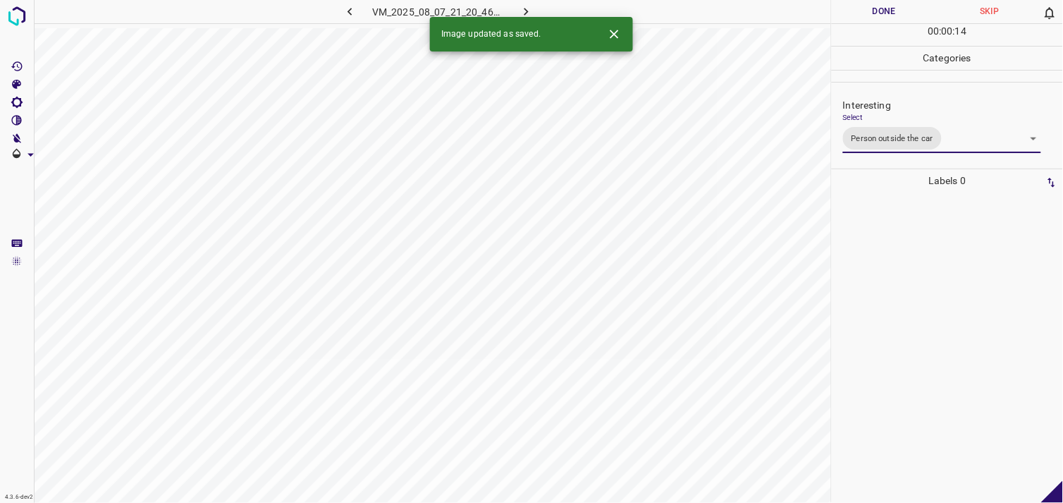
click at [899, 290] on div at bounding box center [947, 347] width 223 height 310
click at [861, 135] on body "4.3.6-dev2 VM_2025_08_09_18_35_39_731_03.gif Done Skip 0 00 : 00 : 16 Categorie…" at bounding box center [531, 251] width 1063 height 503
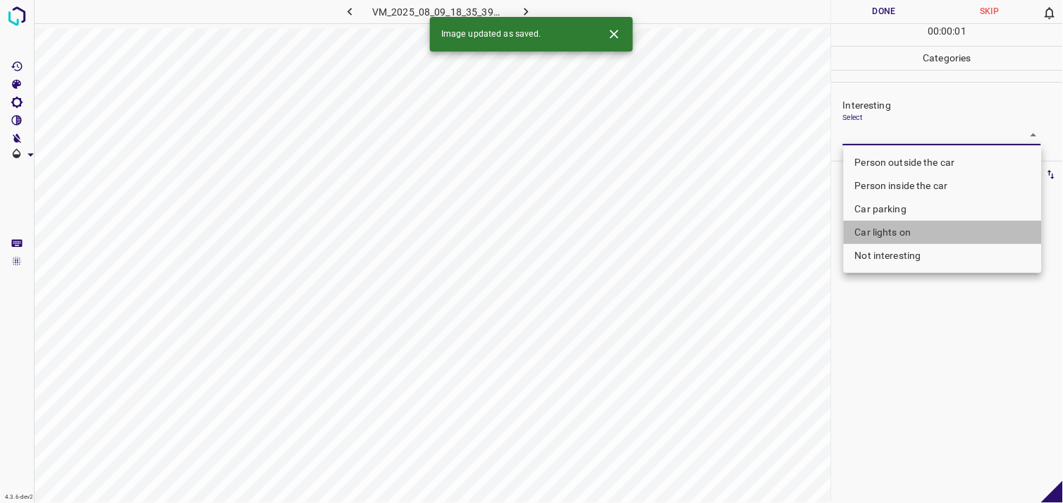
click at [903, 229] on li "Car lights on" at bounding box center [943, 232] width 198 height 23
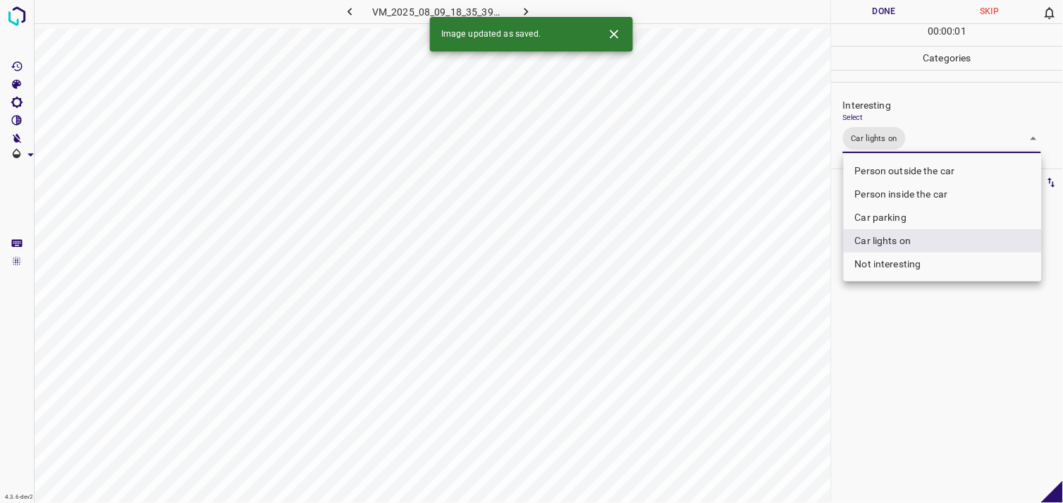
click at [899, 167] on li "Person outside the car" at bounding box center [943, 170] width 198 height 23
type input "Car lights on,Person outside the car"
click at [971, 432] on div at bounding box center [531, 251] width 1063 height 503
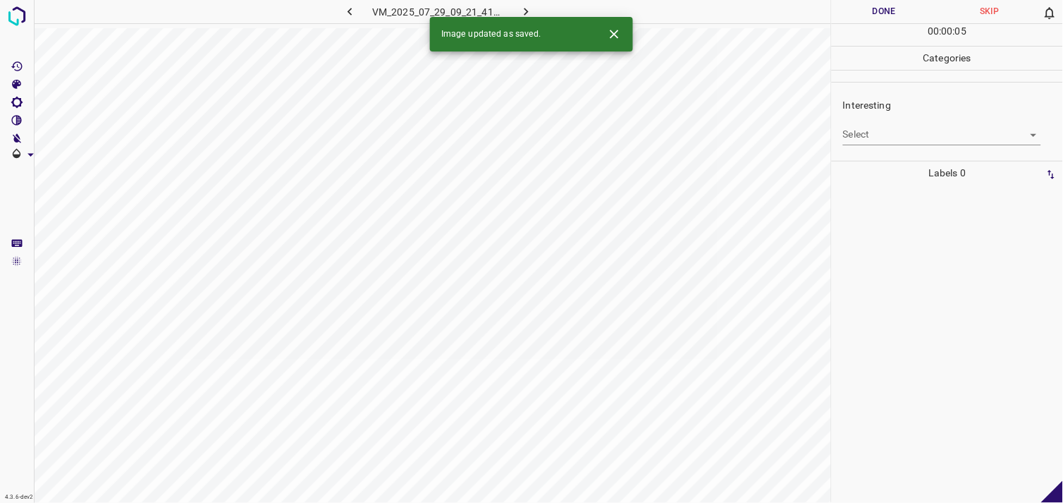
click at [876, 135] on body "4.3.6-dev2 VM_2025_07_29_09_21_41_035_03.gif Done Skip 0 00 : 00 : 05 Categorie…" at bounding box center [531, 251] width 1063 height 503
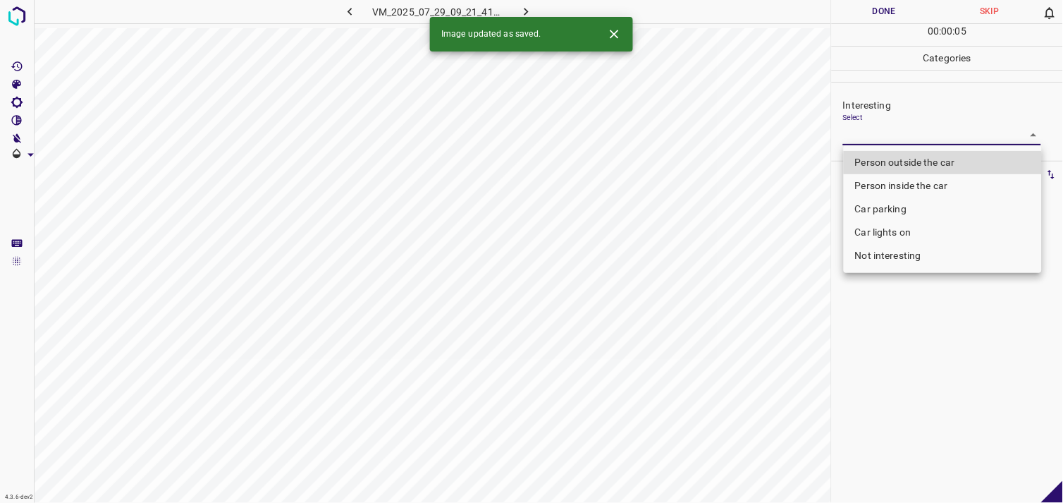
click at [893, 162] on li "Person outside the car" at bounding box center [943, 162] width 198 height 23
type input "Person outside the car"
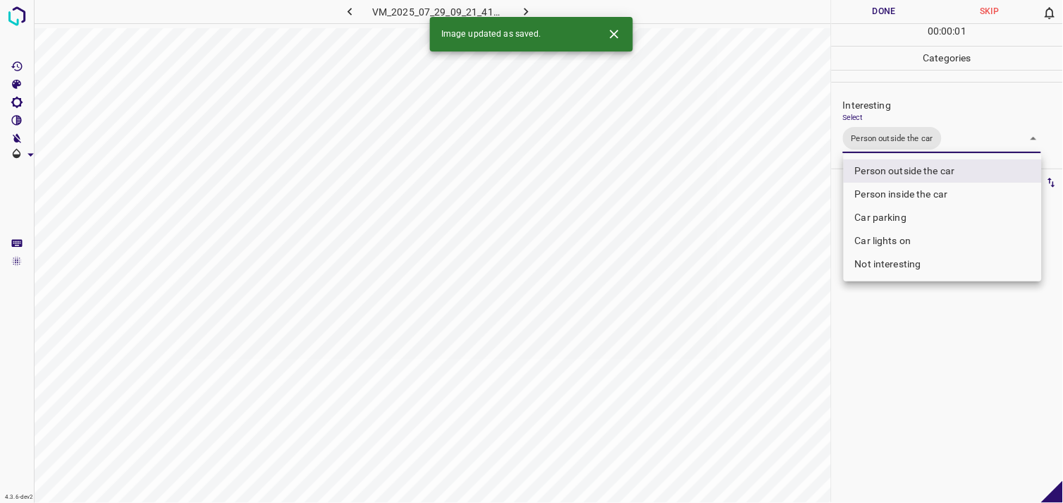
click at [928, 312] on div at bounding box center [531, 251] width 1063 height 503
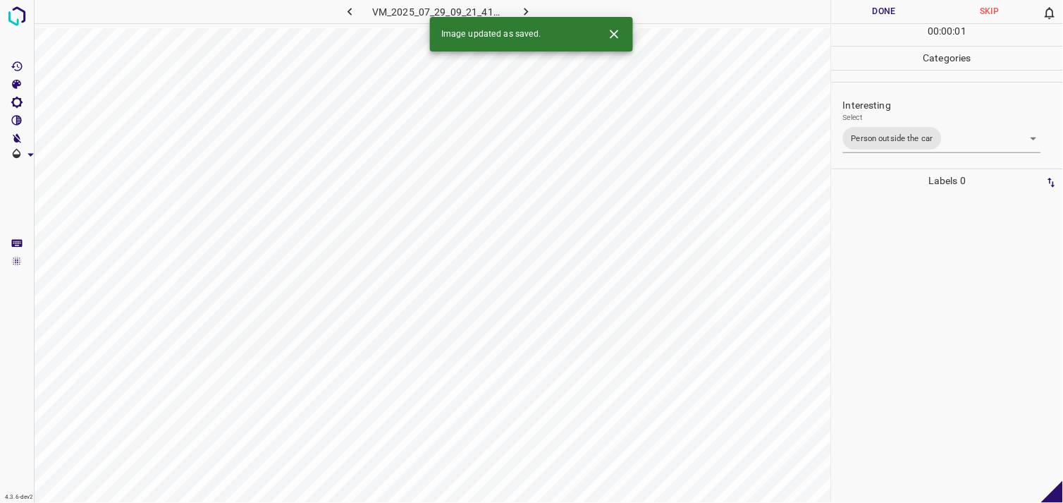
click at [926, 312] on div at bounding box center [947, 347] width 223 height 310
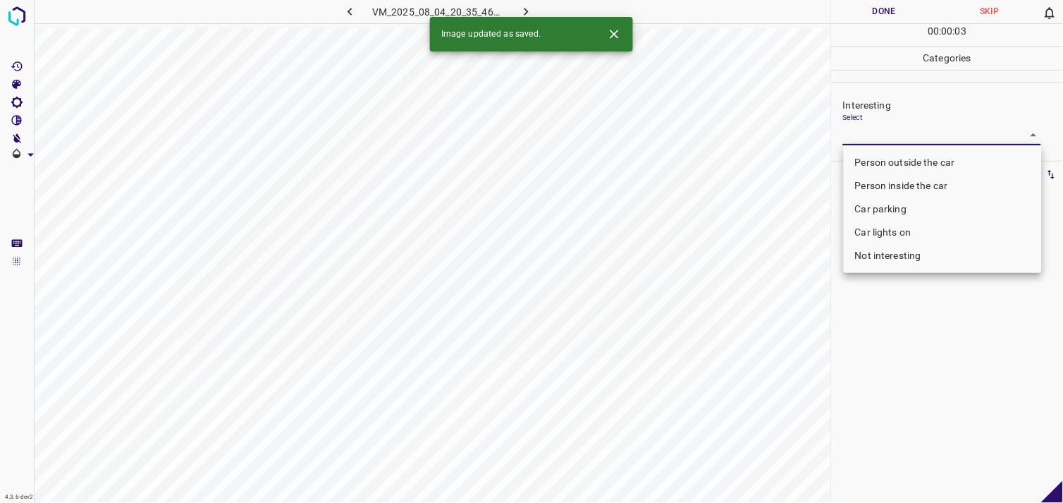
click at [928, 142] on body "4.3.6-dev2 VM_2025_08_04_20_35_46_537_01.gif Done Skip 0 00 : 00 : 03 Categorie…" at bounding box center [531, 251] width 1063 height 503
click at [939, 156] on li "Person outside the car" at bounding box center [943, 162] width 198 height 23
type input "Person outside the car"
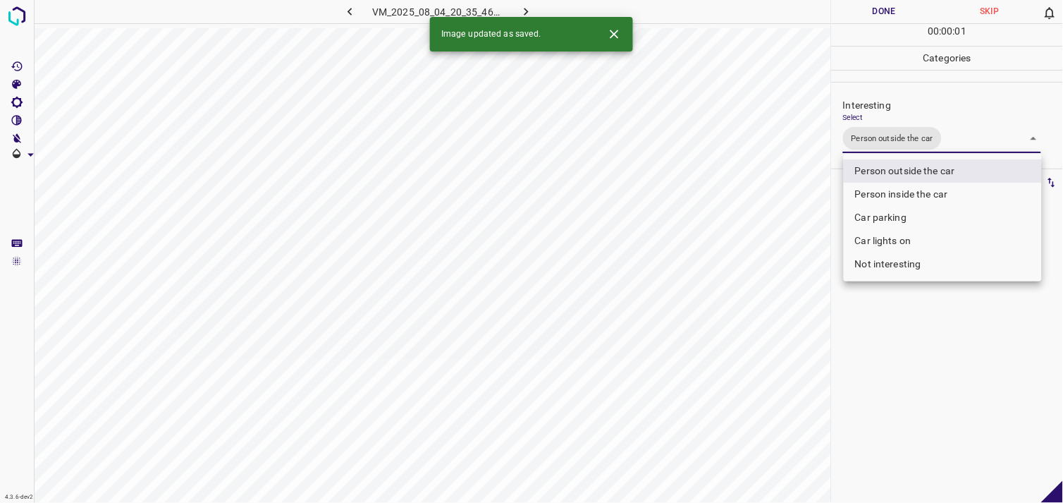
drag, startPoint x: 934, startPoint y: 393, endPoint x: 936, endPoint y: 381, distance: 12.2
click at [934, 392] on div at bounding box center [531, 251] width 1063 height 503
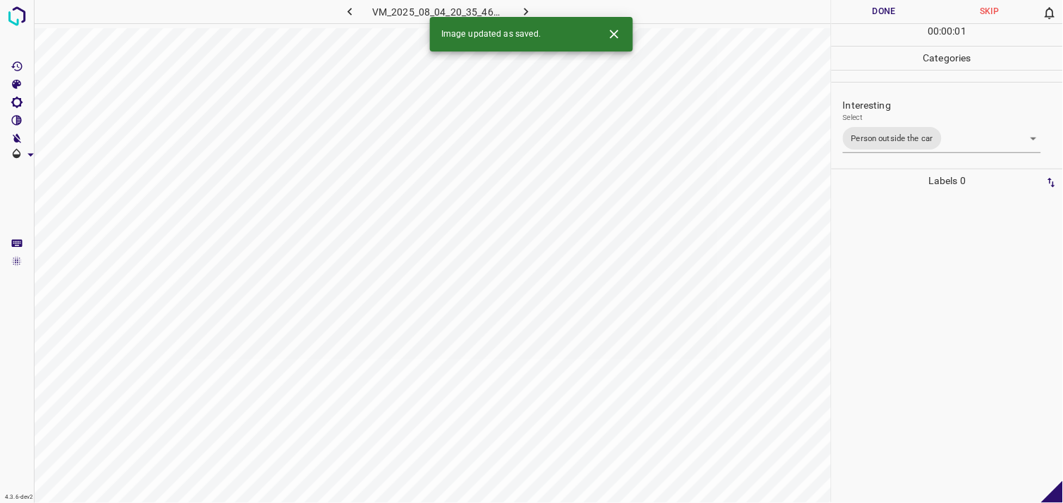
click at [957, 323] on div at bounding box center [947, 347] width 223 height 310
click at [903, 134] on body "4.3.6-dev2 VM_2025_08_07_21_21_22_726_03.gif Done Skip 0 00 : 00 : 03 Categorie…" at bounding box center [531, 251] width 1063 height 503
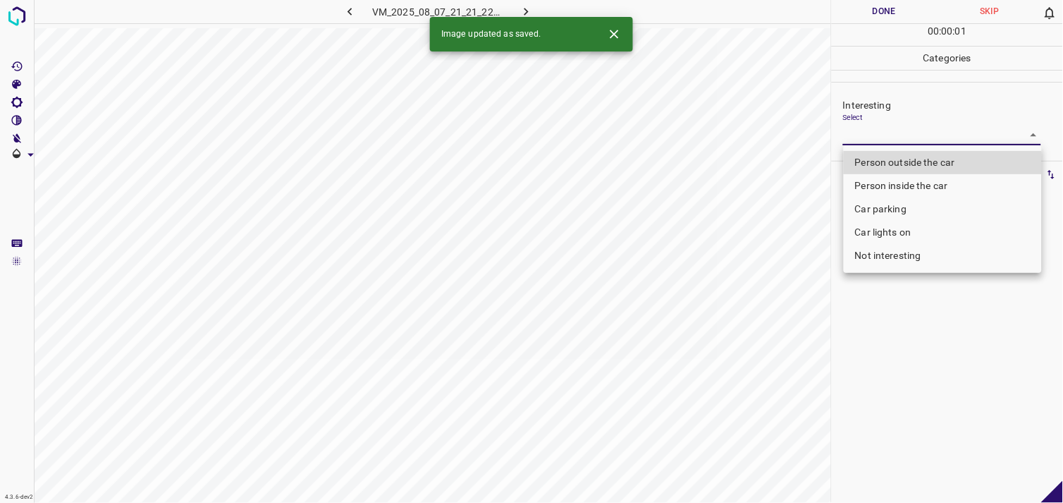
click at [902, 255] on li "Not interesting" at bounding box center [943, 255] width 198 height 23
type input "Not interesting"
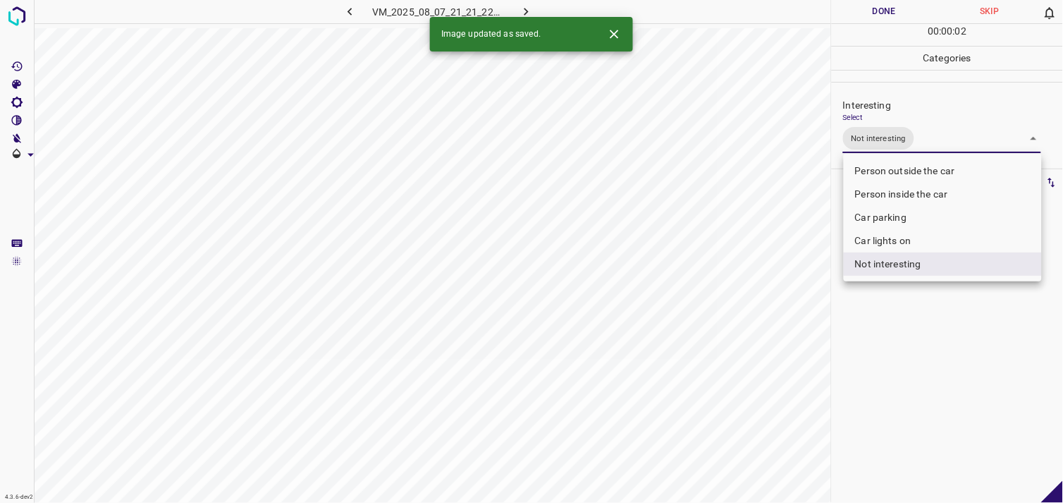
click at [927, 338] on div at bounding box center [531, 251] width 1063 height 503
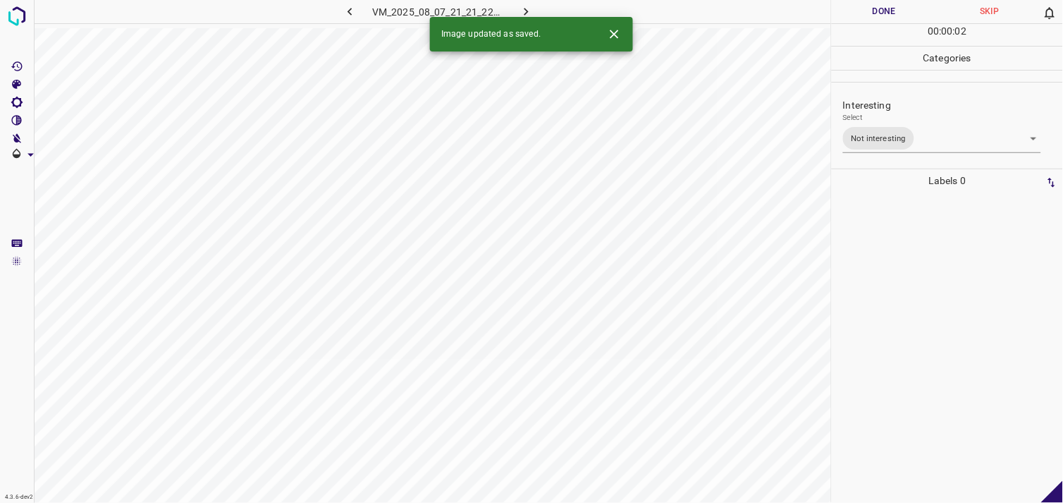
click at [922, 297] on div at bounding box center [947, 347] width 223 height 310
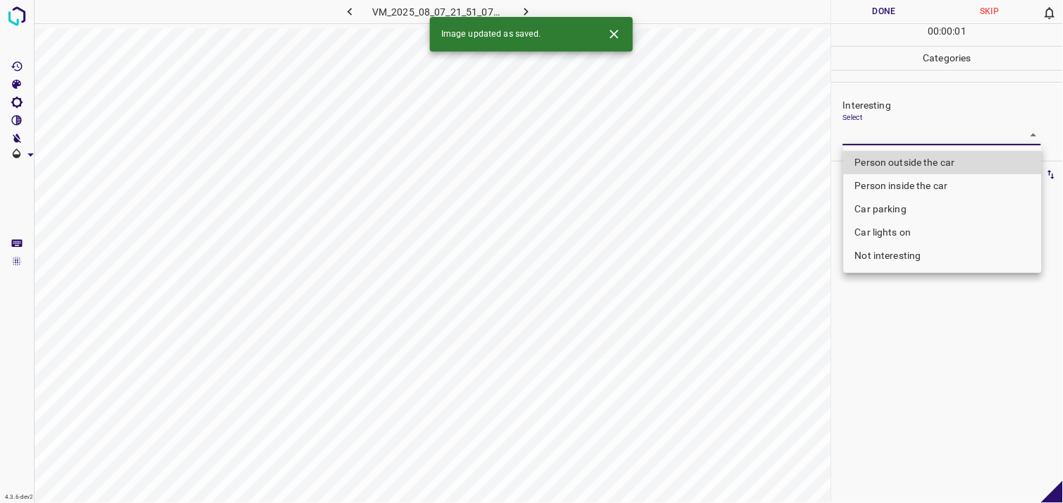
click at [876, 140] on body "4.3.6-dev2 VM_2025_08_07_21_51_07_335_00.gif Done Skip 0 00 : 00 : 01 Categorie…" at bounding box center [531, 251] width 1063 height 503
click at [897, 160] on li "Person outside the car" at bounding box center [943, 162] width 198 height 23
type input "Person outside the car"
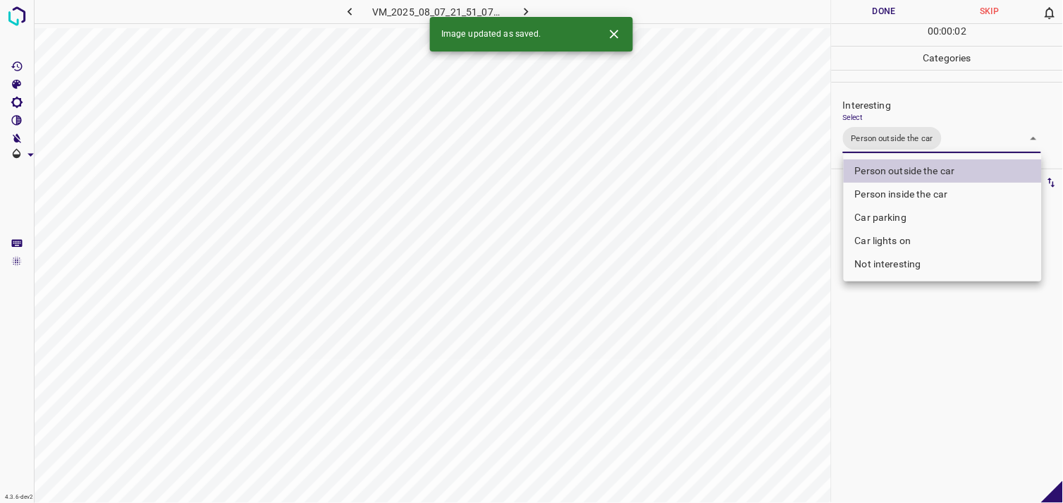
click at [915, 343] on div at bounding box center [531, 251] width 1063 height 503
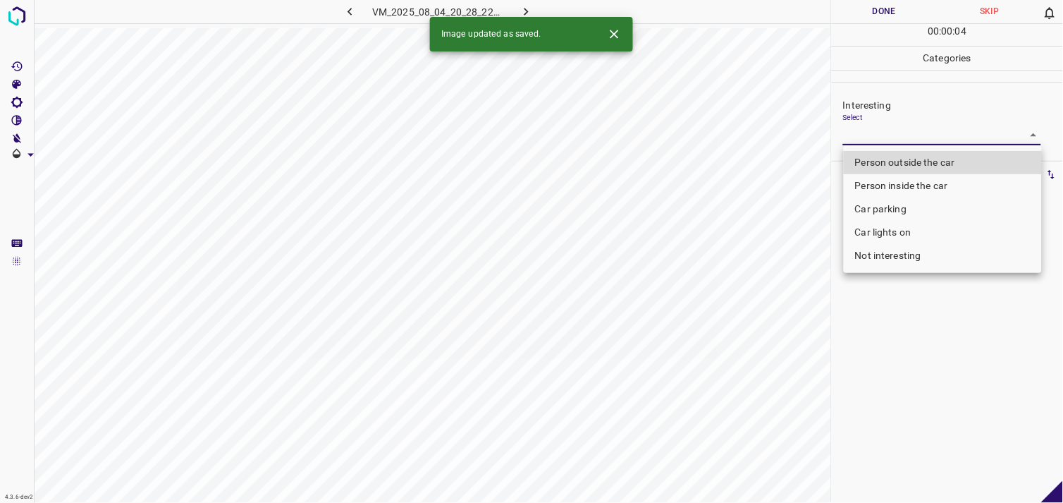
drag, startPoint x: 895, startPoint y: 130, endPoint x: 909, endPoint y: 152, distance: 26.6
click at [895, 130] on body "4.3.6-dev2 VM_2025_08_04_20_28_22_630_01.gif Done Skip 0 00 : 00 : 04 Categorie…" at bounding box center [531, 251] width 1063 height 503
click at [913, 159] on li "Person outside the car" at bounding box center [943, 162] width 198 height 23
type input "Person outside the car"
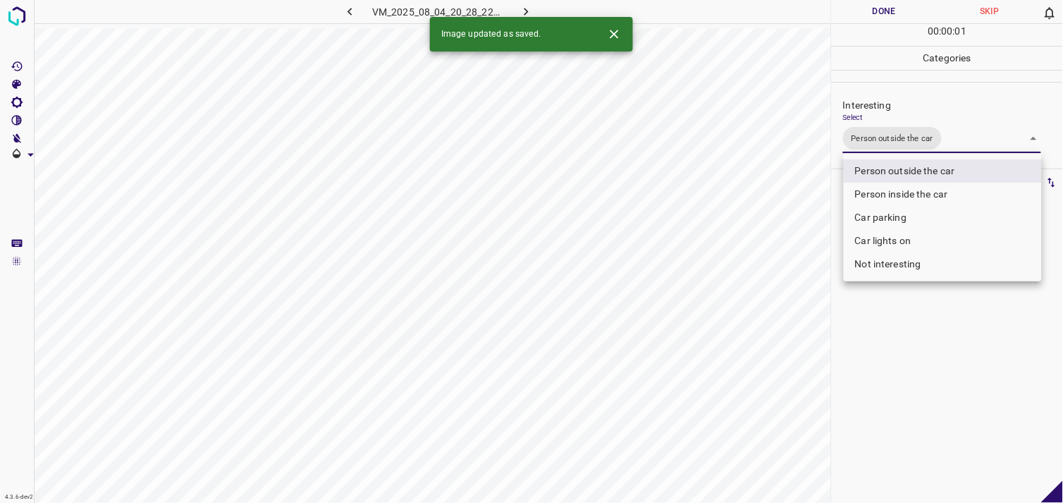
drag, startPoint x: 915, startPoint y: 355, endPoint x: 913, endPoint y: 316, distance: 38.8
click at [916, 355] on div at bounding box center [531, 251] width 1063 height 503
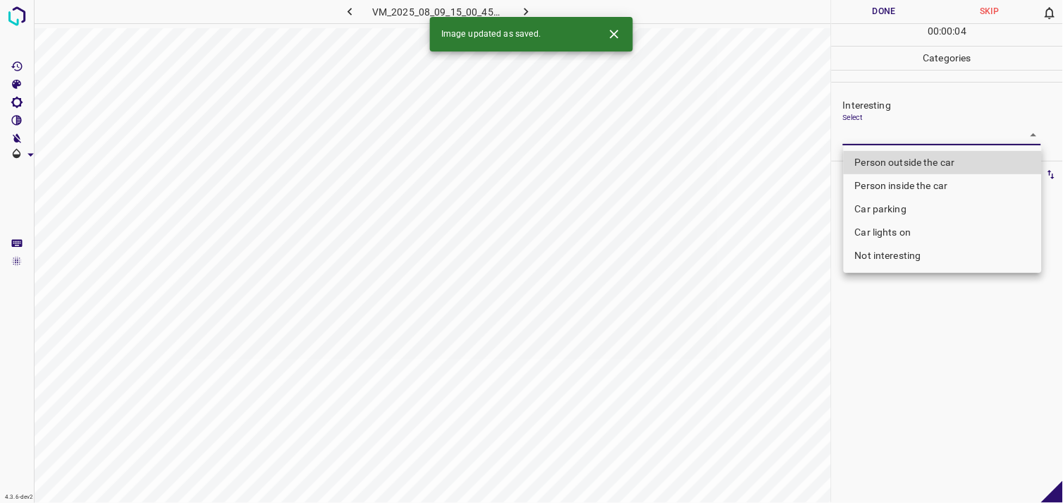
click at [891, 133] on body "4.3.6-dev2 VM_2025_08_09_15_00_45_618_02.gif Done Skip 0 00 : 00 : 04 Categorie…" at bounding box center [531, 251] width 1063 height 503
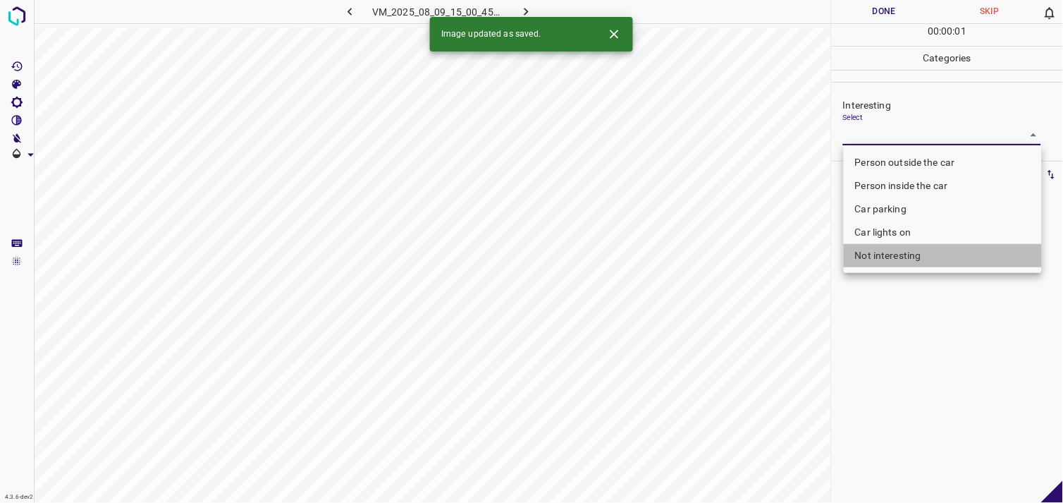
click at [918, 262] on li "Not interesting" at bounding box center [943, 255] width 198 height 23
type input "Not interesting"
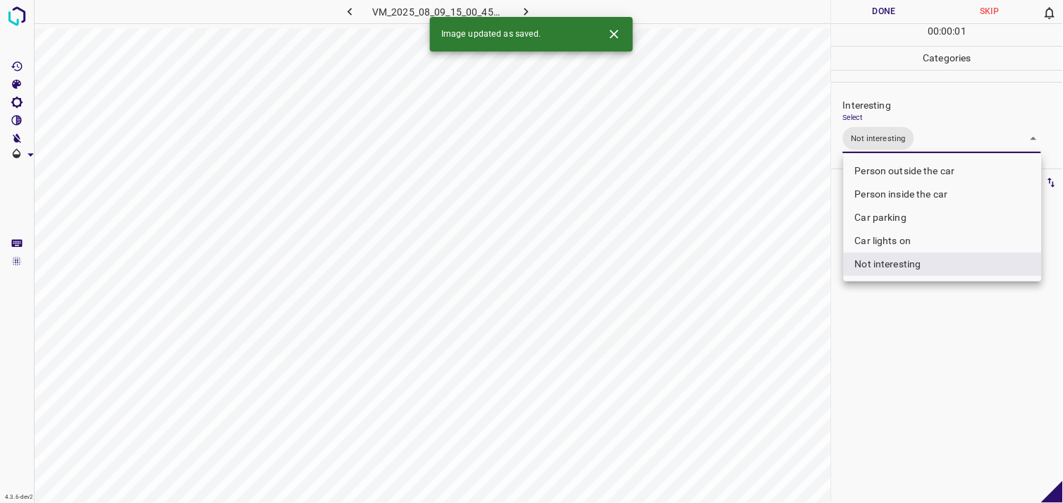
click at [938, 337] on div at bounding box center [531, 251] width 1063 height 503
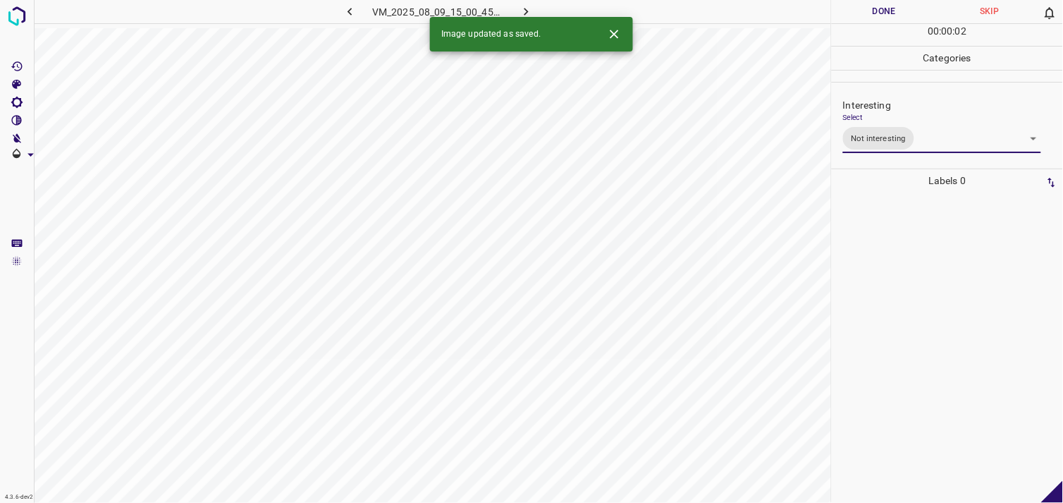
click at [932, 312] on div at bounding box center [947, 347] width 223 height 310
click at [892, 140] on body "4.3.6-dev2 VM_2025_07_29_09_21_41_035_07.gif Done Skip 0 00 : 00 : 03 Categorie…" at bounding box center [531, 251] width 1063 height 503
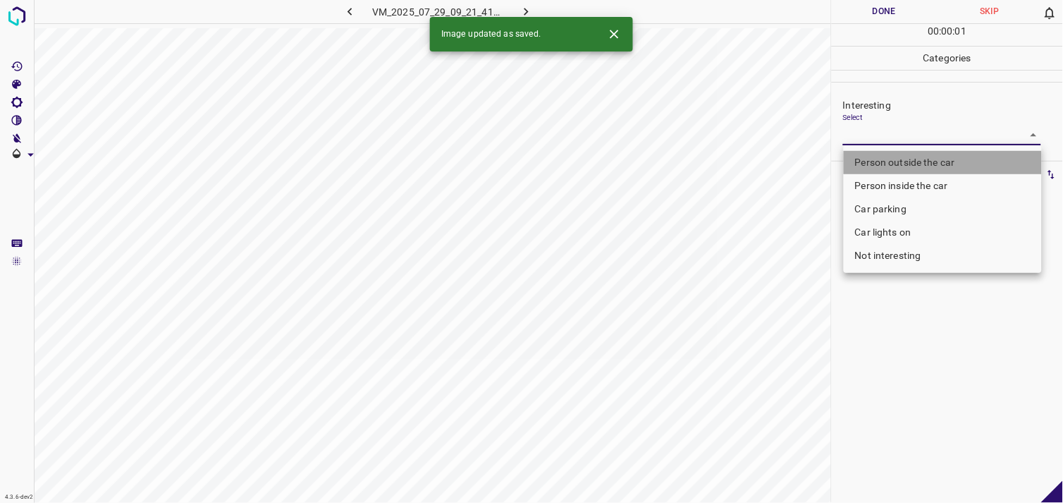
click at [905, 156] on li "Person outside the car" at bounding box center [943, 162] width 198 height 23
type input "Person outside the car"
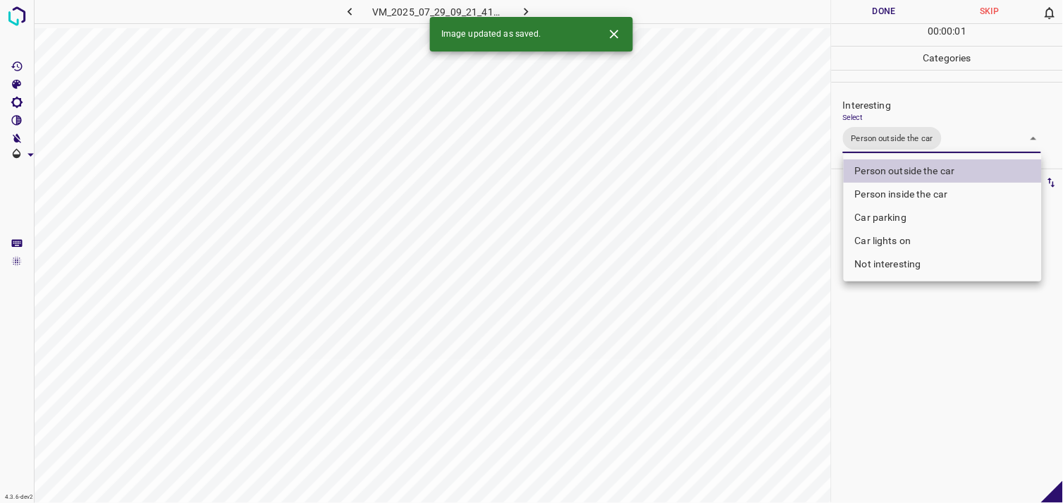
click at [899, 369] on div at bounding box center [531, 251] width 1063 height 503
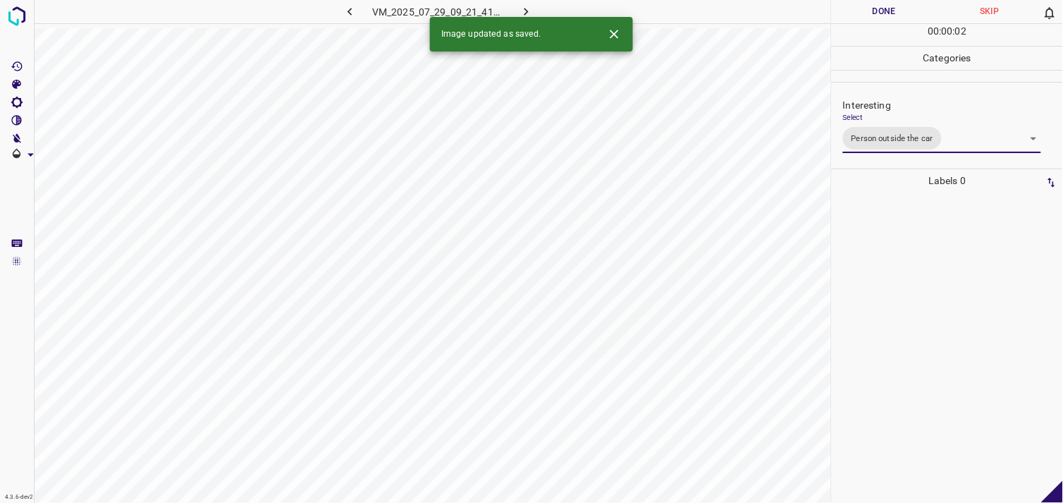
click at [893, 347] on div at bounding box center [947, 347] width 223 height 310
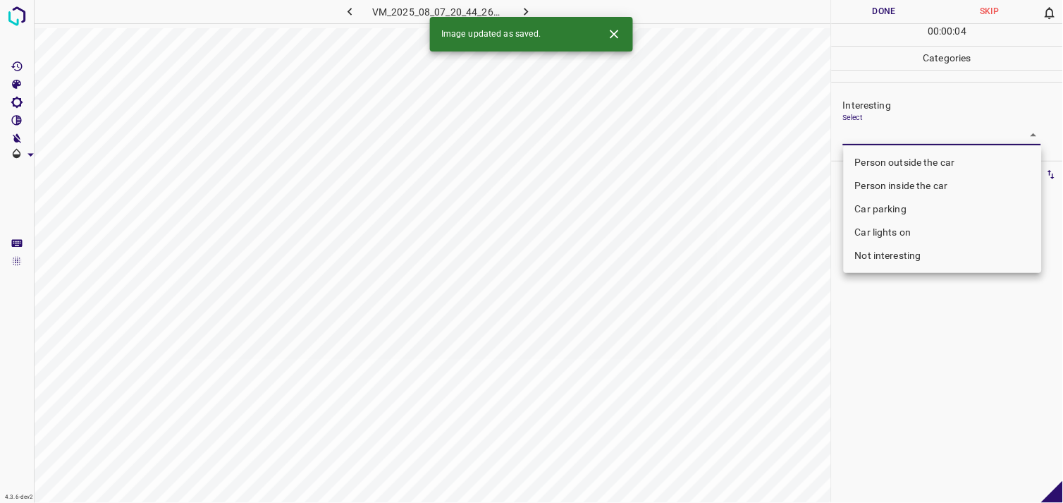
click at [868, 144] on body "4.3.6-dev2 VM_2025_08_07_20_44_26_242_09.gif Done Skip 0 00 : 00 : 04 Categorie…" at bounding box center [531, 251] width 1063 height 503
click at [880, 160] on li "Person outside the car" at bounding box center [943, 162] width 198 height 23
type input "Person outside the car"
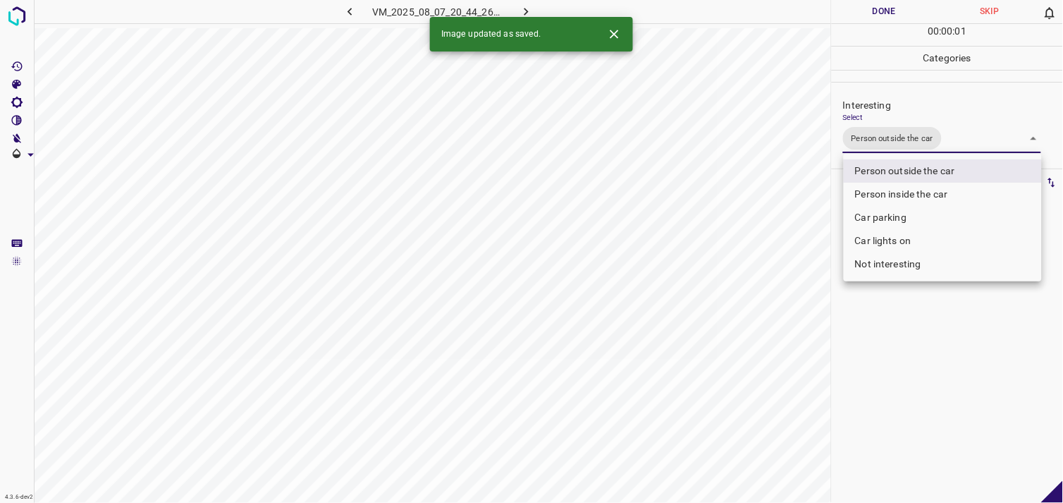
click at [914, 353] on div at bounding box center [531, 251] width 1063 height 503
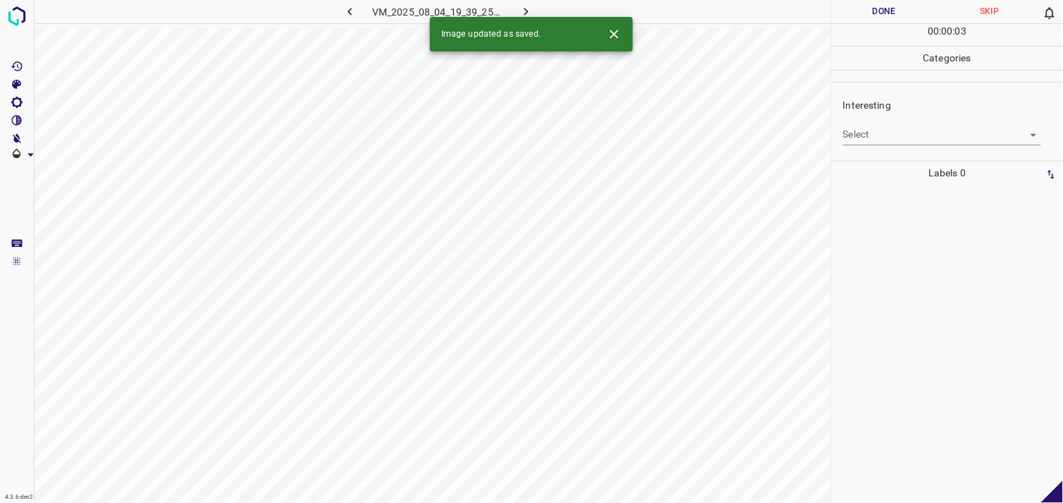
click at [871, 132] on body "4.3.6-dev2 VM_2025_08_04_19_39_25_688_01.gif Done Skip 0 00 : 00 : 03 Categorie…" at bounding box center [531, 251] width 1063 height 503
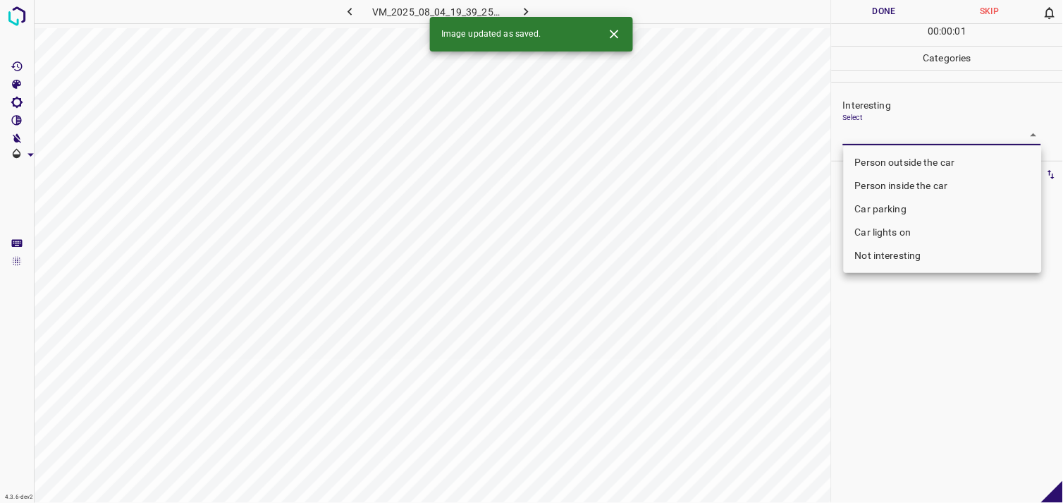
click at [878, 155] on li "Person outside the car" at bounding box center [943, 162] width 198 height 23
type input "Person outside the car"
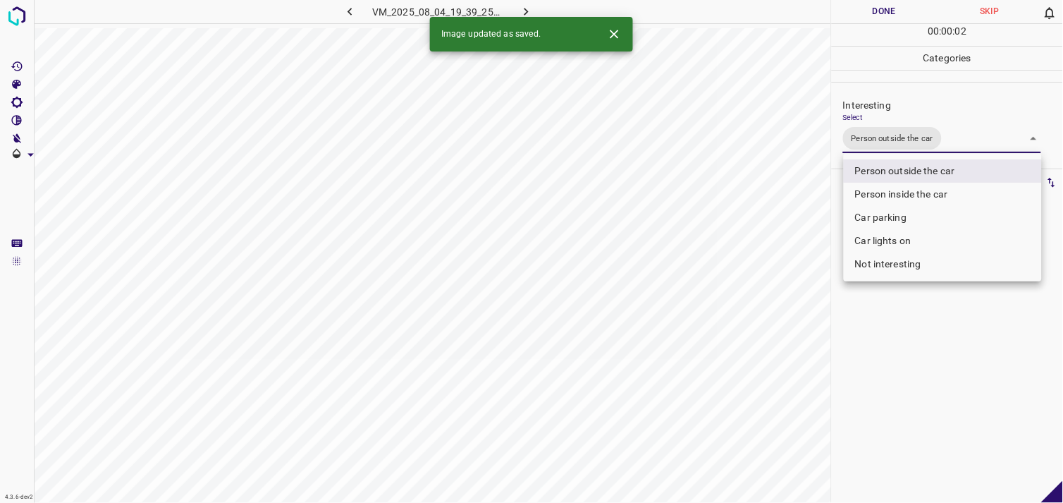
click at [904, 397] on div at bounding box center [531, 251] width 1063 height 503
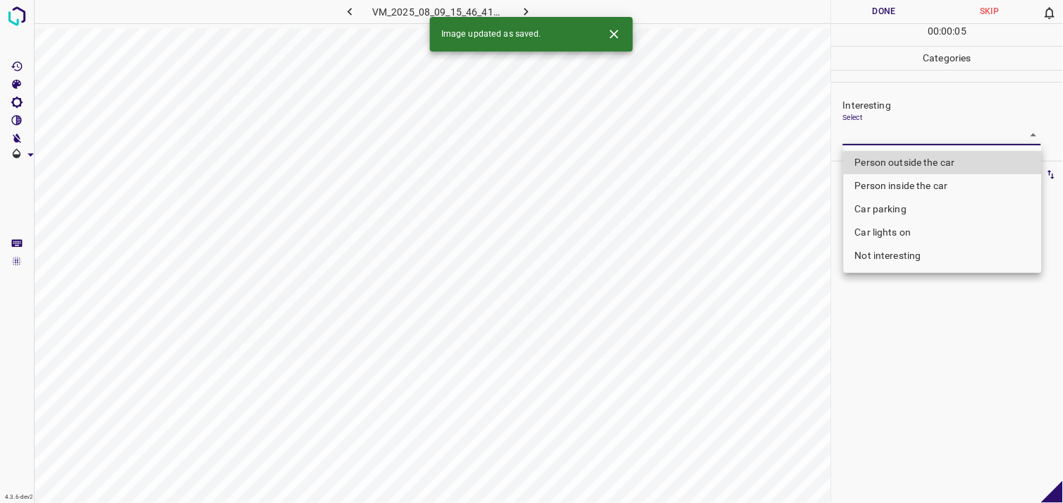
click at [894, 135] on body "4.3.6-dev2 VM_2025_08_09_15_46_41_880_04.gif Done Skip 0 00 : 00 : 05 Categorie…" at bounding box center [531, 251] width 1063 height 503
click at [907, 155] on li "Person outside the car" at bounding box center [943, 162] width 198 height 23
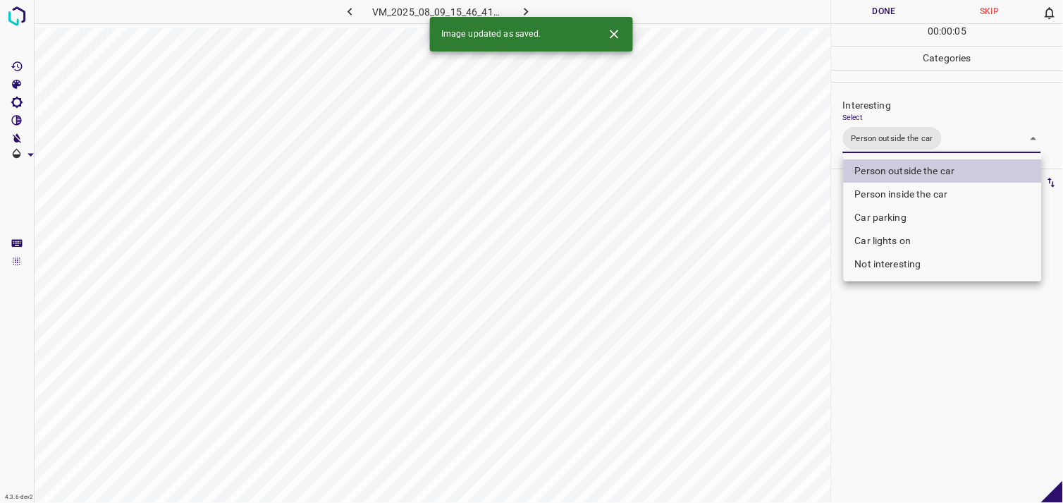
type input "Person outside the car"
click at [927, 310] on div at bounding box center [531, 251] width 1063 height 503
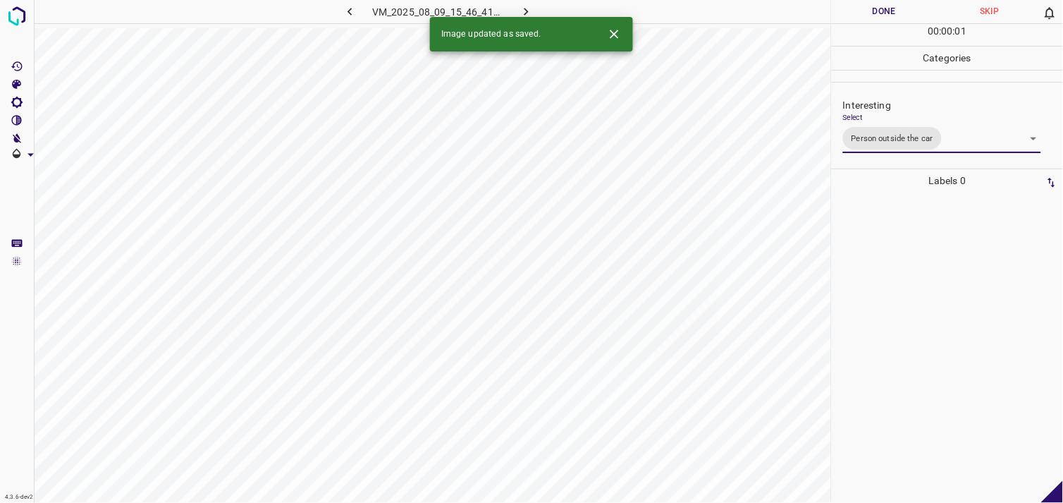
click at [917, 306] on div at bounding box center [947, 347] width 223 height 310
click at [871, 137] on body "4.3.6-dev2 VM_2025_08_01_09_54_59_653_07.gif Done Skip 0 00 : 00 : 03 Categorie…" at bounding box center [531, 251] width 1063 height 503
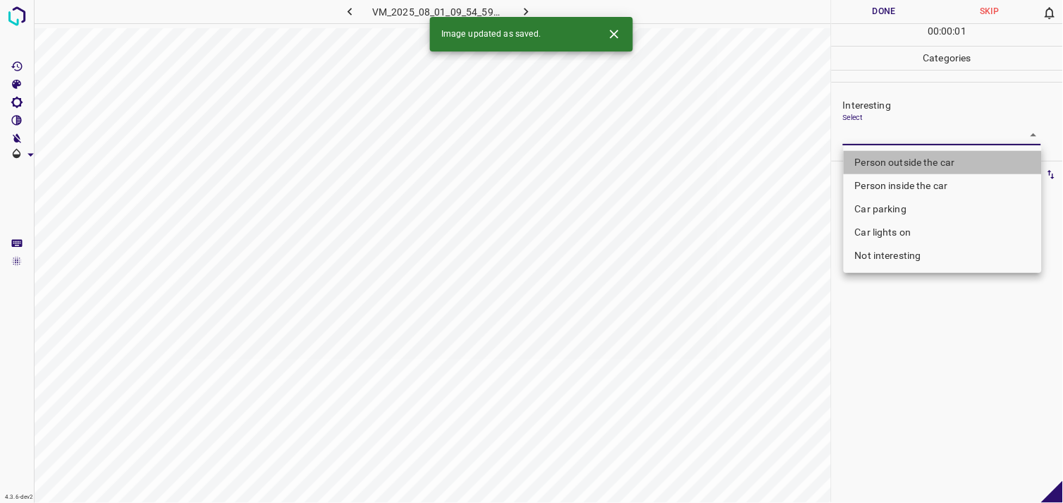
click at [897, 159] on li "Person outside the car" at bounding box center [943, 162] width 198 height 23
type input "Person outside the car"
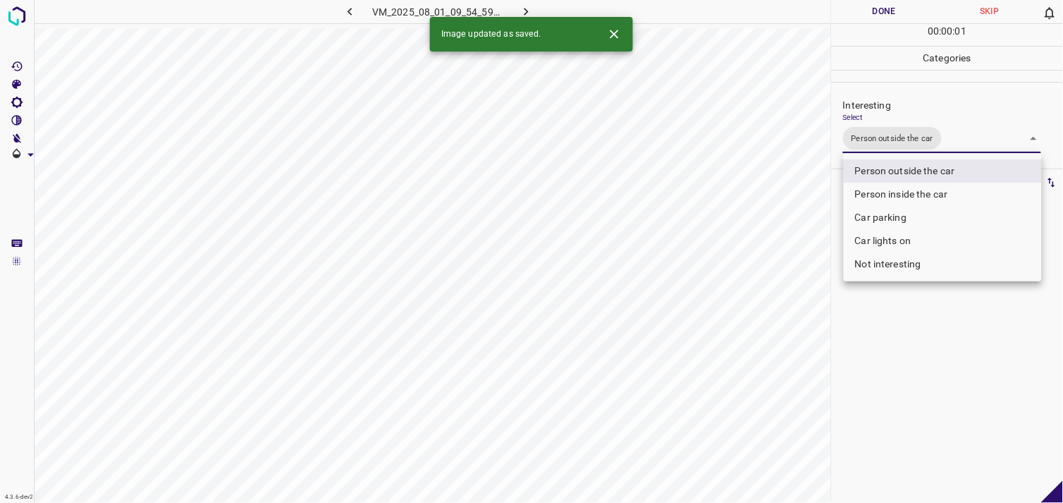
click at [893, 340] on div at bounding box center [531, 251] width 1063 height 503
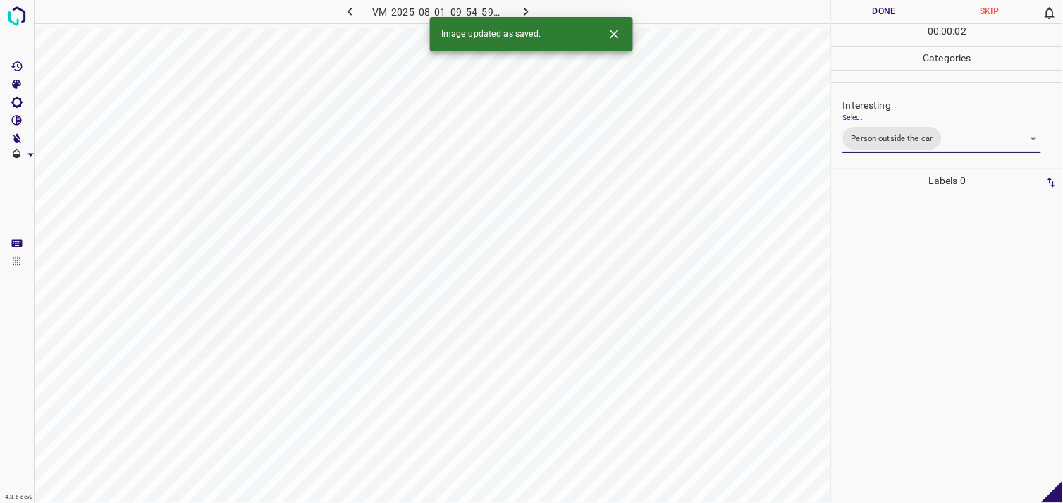
click at [894, 299] on div at bounding box center [947, 347] width 223 height 310
drag, startPoint x: 891, startPoint y: 122, endPoint x: 892, endPoint y: 136, distance: 14.1
click at [891, 123] on div "Select ​" at bounding box center [942, 129] width 198 height 32
click at [892, 138] on body "4.3.6-dev2 VM_2025_08_07_21_27_22_876_04.gif Done Skip 0 00 : 00 : 04 Categorie…" at bounding box center [531, 251] width 1063 height 503
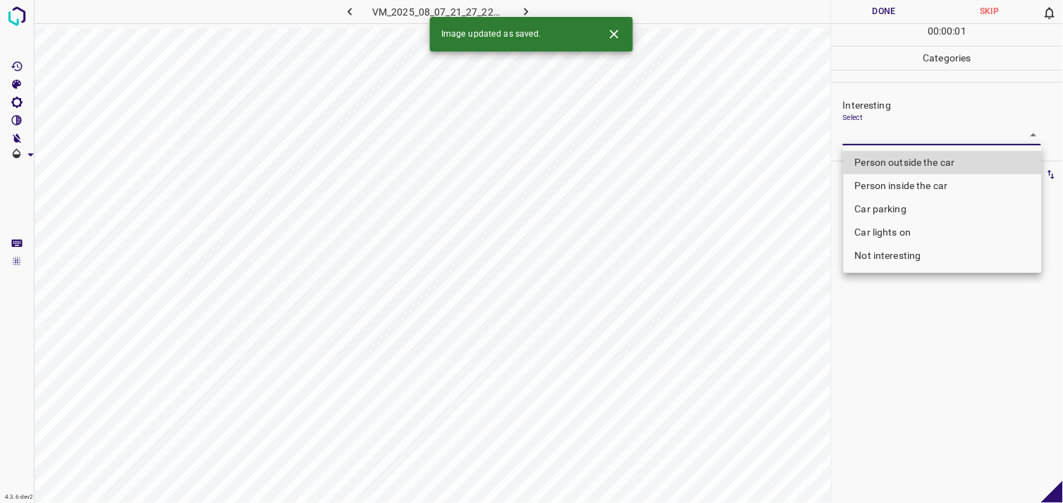
click at [912, 166] on li "Person outside the car" at bounding box center [943, 162] width 198 height 23
type input "Person outside the car"
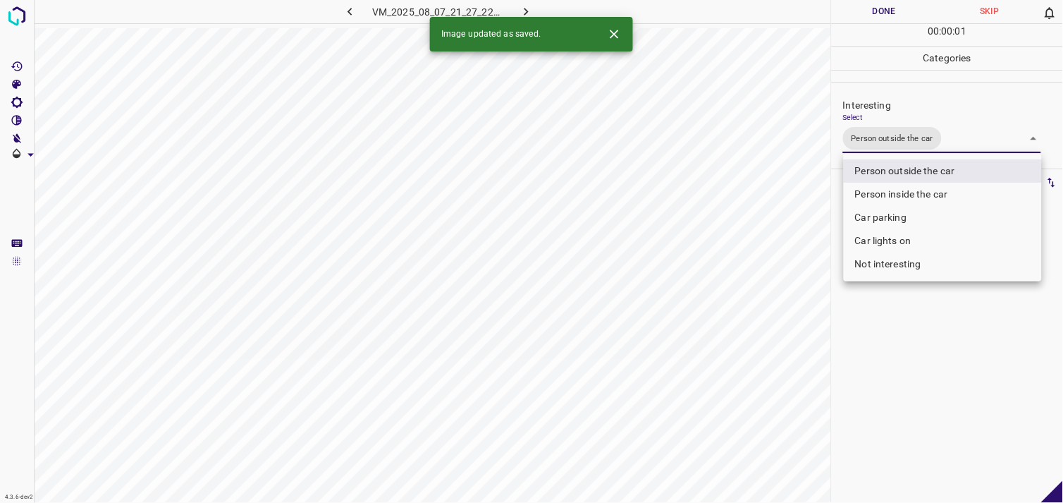
click at [940, 375] on div at bounding box center [531, 251] width 1063 height 503
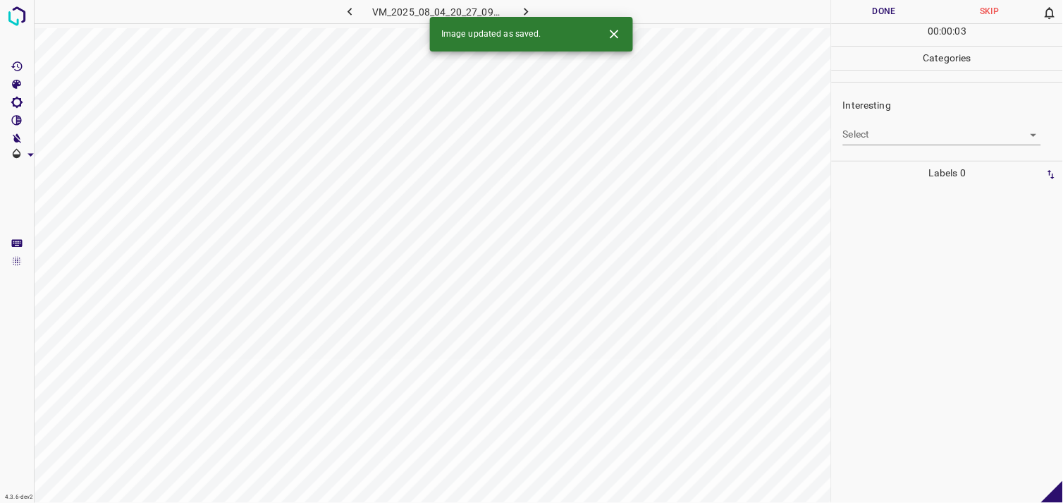
click at [897, 137] on body "4.3.6-dev2 VM_2025_08_04_20_27_09_902_01.gif Done Skip 0 00 : 00 : 03 Categorie…" at bounding box center [531, 251] width 1063 height 503
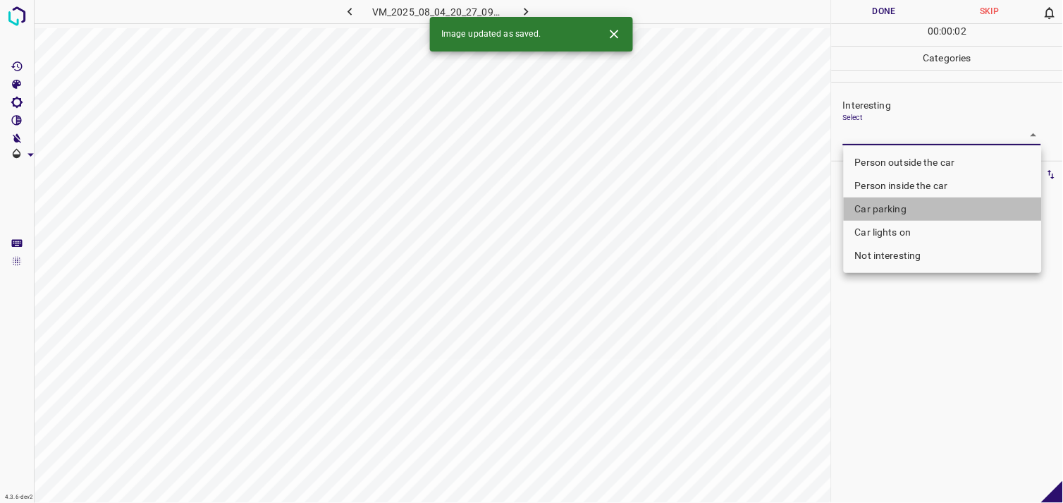
click at [904, 209] on li "Car parking" at bounding box center [943, 208] width 198 height 23
type input "Car parking"
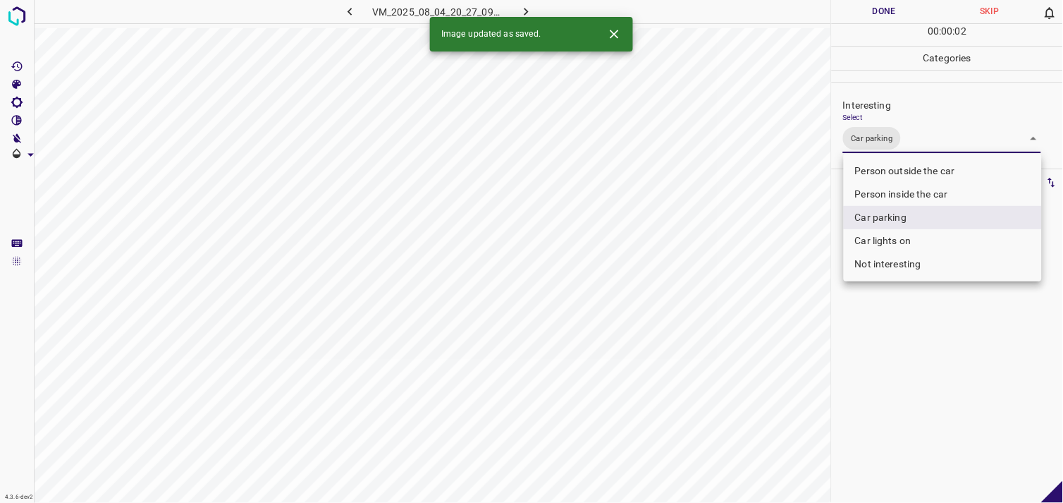
click at [900, 364] on div at bounding box center [531, 251] width 1063 height 503
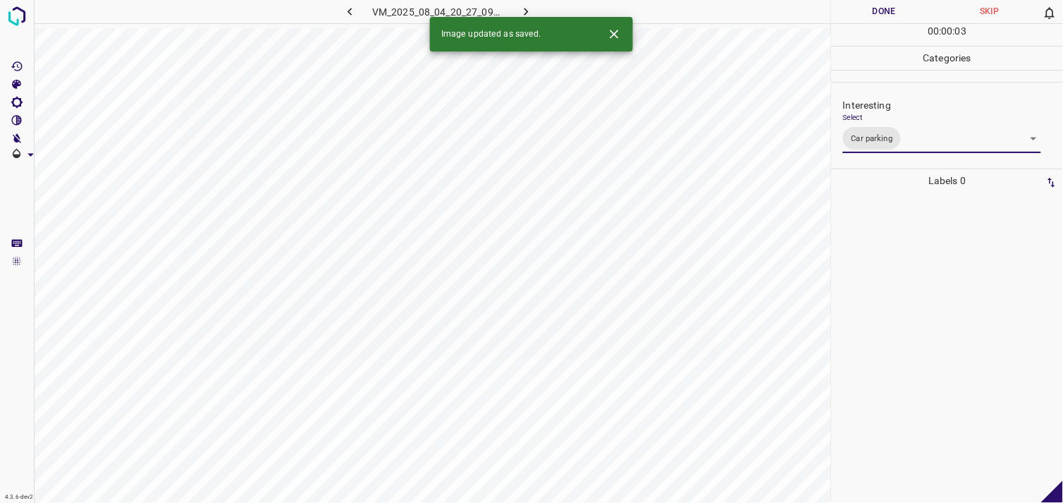
click at [908, 343] on div at bounding box center [947, 347] width 223 height 310
click at [879, 130] on body "4.3.6-dev2 VM_2025_08_09_18_24_41_692_01.gif Done Skip 0 00 : 00 : 05 Categorie…" at bounding box center [531, 251] width 1063 height 503
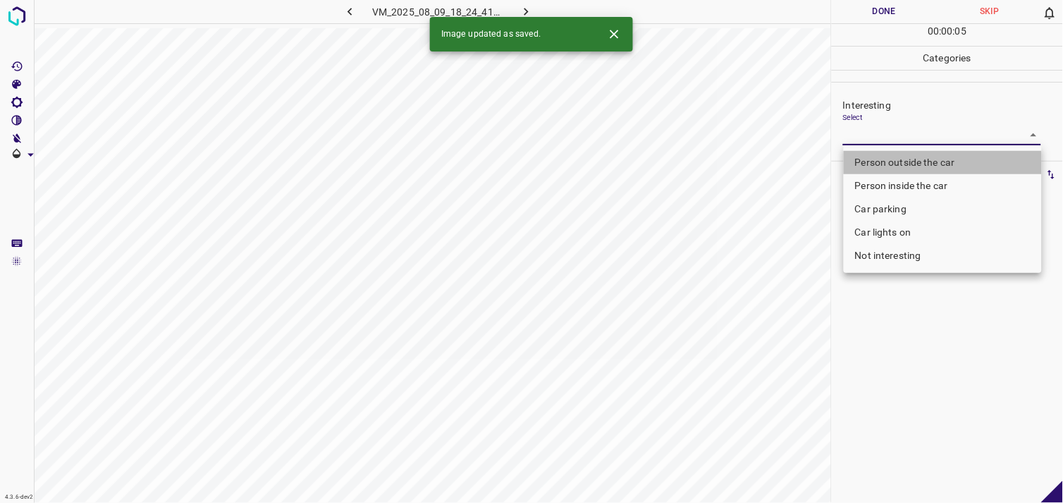
click at [900, 156] on li "Person outside the car" at bounding box center [943, 162] width 198 height 23
type input "Person outside the car"
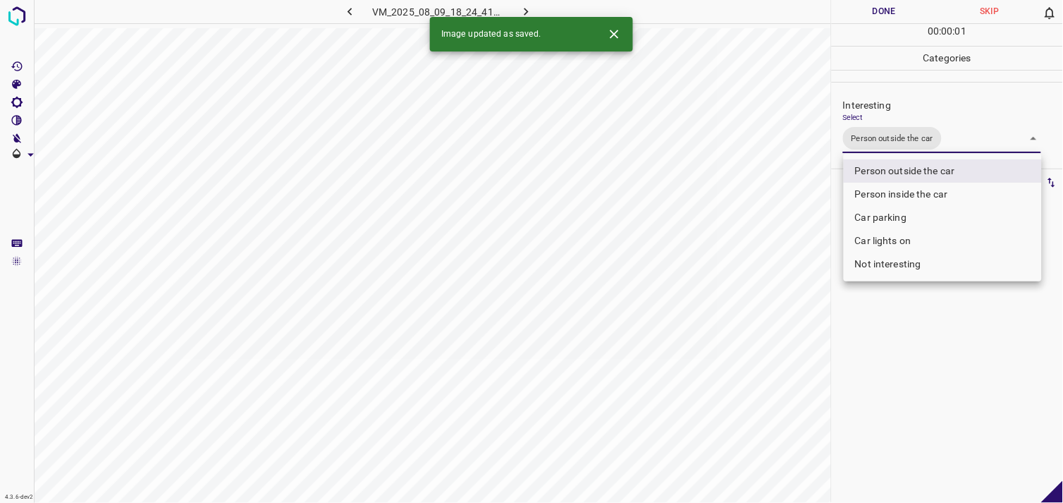
click at [956, 341] on div at bounding box center [531, 251] width 1063 height 503
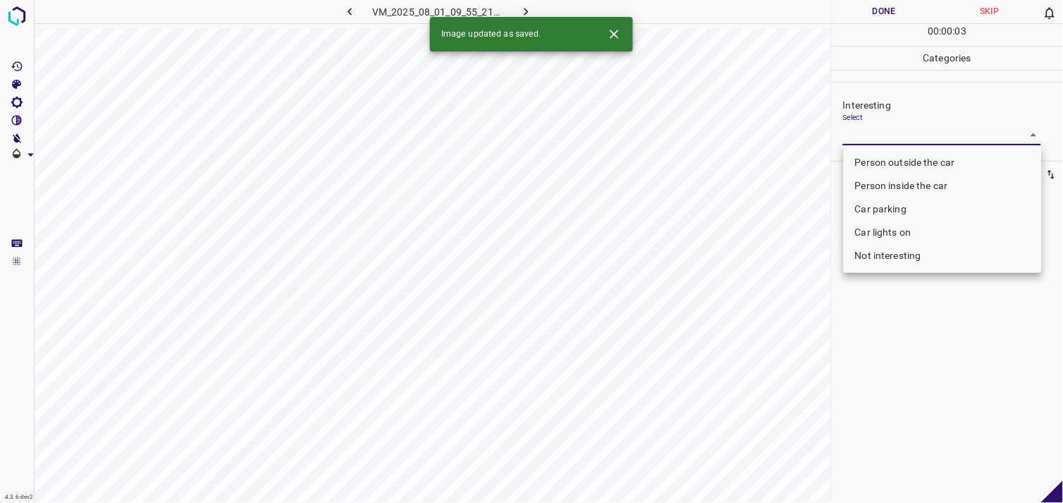
click at [915, 130] on body "4.3.6-dev2 VM_2025_08_01_09_55_21_707_01.gif Done Skip 0 00 : 00 : 03 Categorie…" at bounding box center [531, 251] width 1063 height 503
click at [918, 250] on li "Not interesting" at bounding box center [943, 255] width 198 height 23
type input "Not interesting"
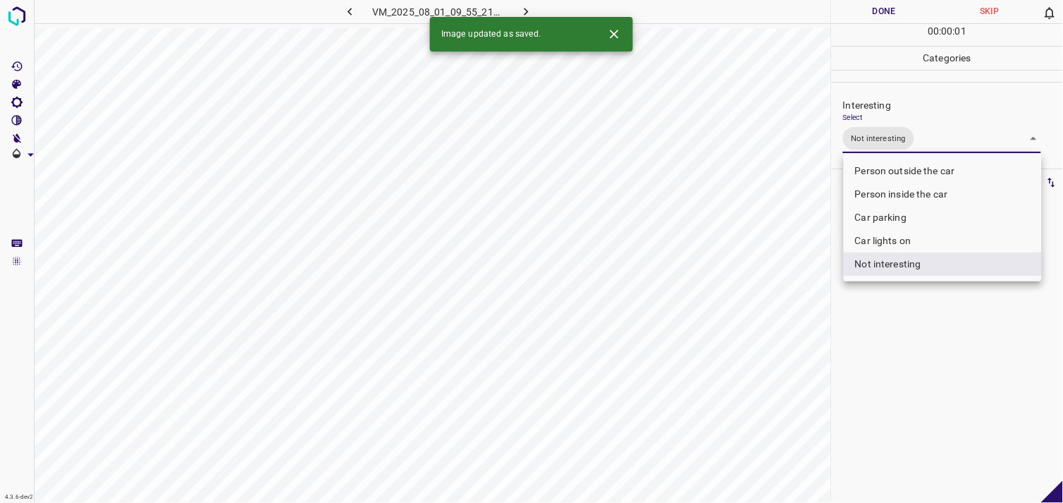
click at [924, 334] on div at bounding box center [531, 251] width 1063 height 503
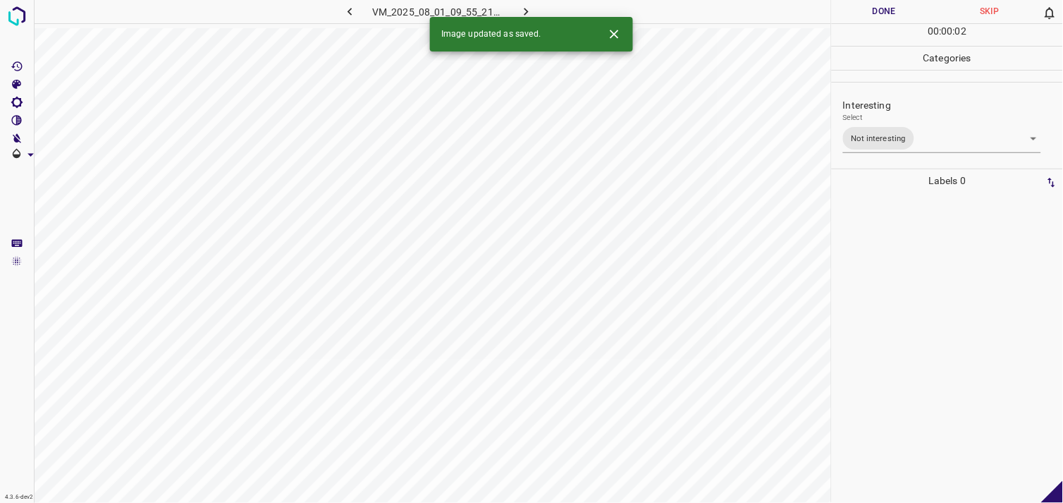
click at [918, 289] on div at bounding box center [947, 347] width 223 height 310
click at [881, 135] on body "4.3.6-dev2 VM_2025_08_07_21_20_46_268_10.gif Done Skip 0 00 : 00 : 46 Categorie…" at bounding box center [531, 251] width 1063 height 503
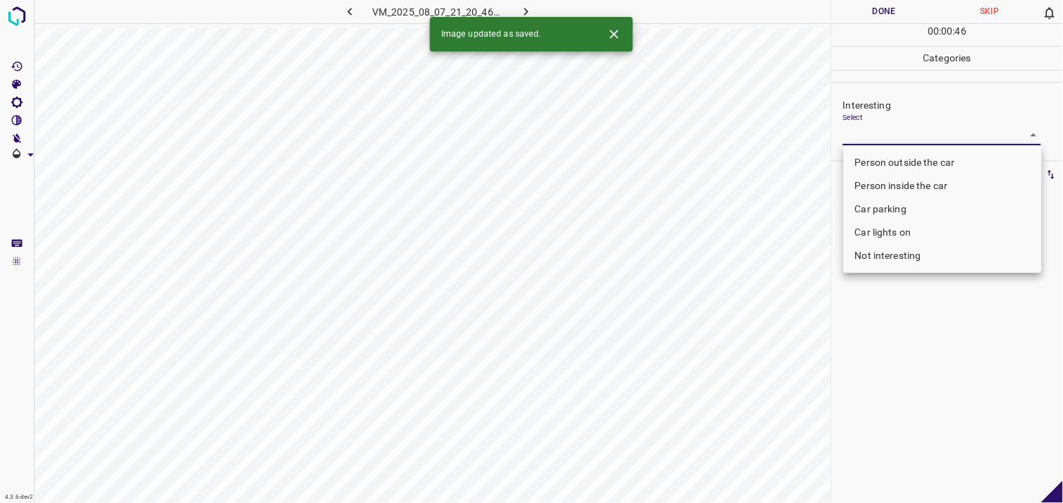
click at [906, 152] on li "Person outside the car" at bounding box center [943, 162] width 198 height 23
type input "Person outside the car"
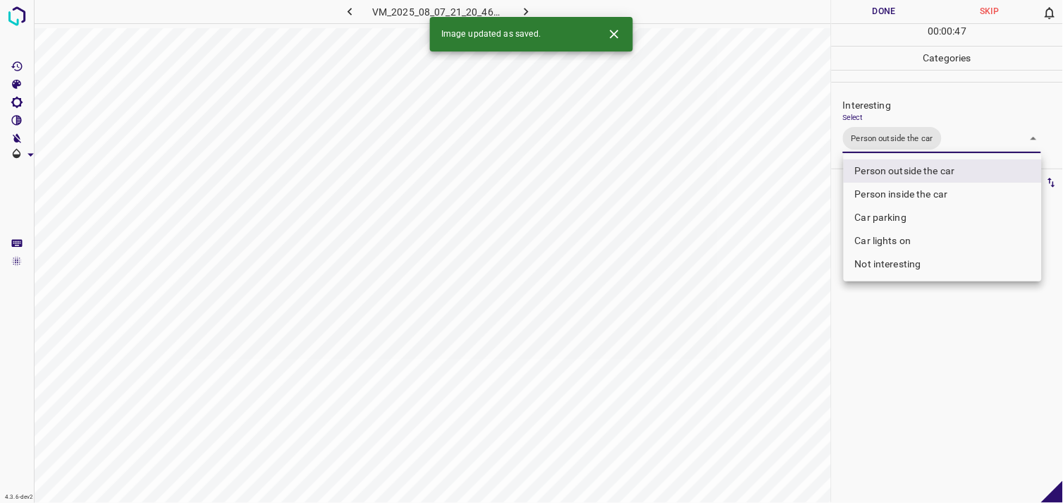
click at [904, 364] on div at bounding box center [531, 251] width 1063 height 503
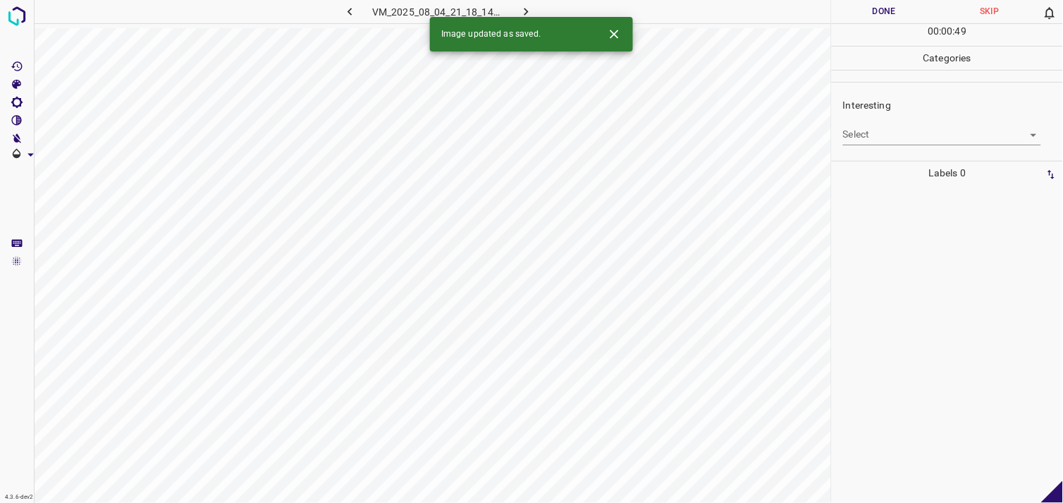
click at [904, 133] on body "4.3.6-dev2 VM_2025_08_04_21_18_14_429_02.gif Done Skip 0 00 : 00 : 49 Categorie…" at bounding box center [531, 251] width 1063 height 503
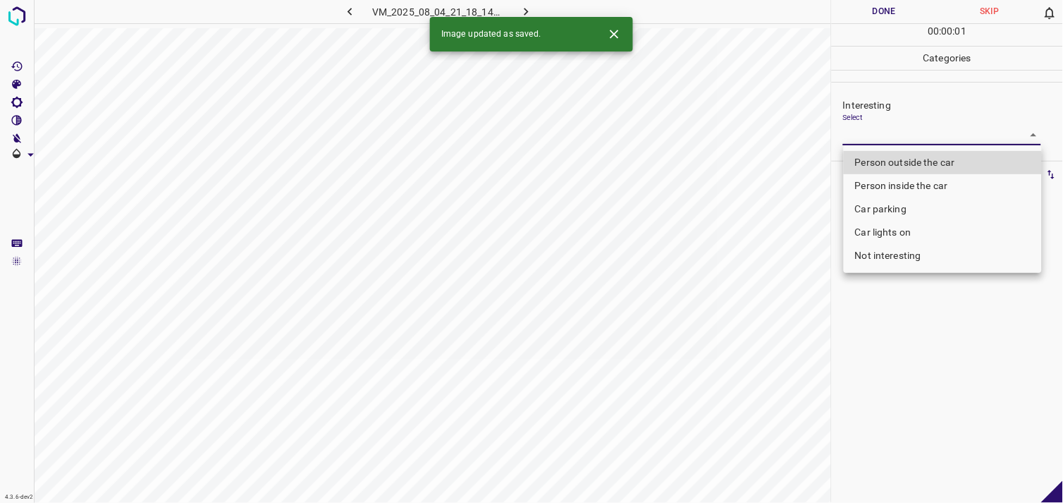
click at [911, 157] on li "Person outside the car" at bounding box center [943, 162] width 198 height 23
type input "Person outside the car"
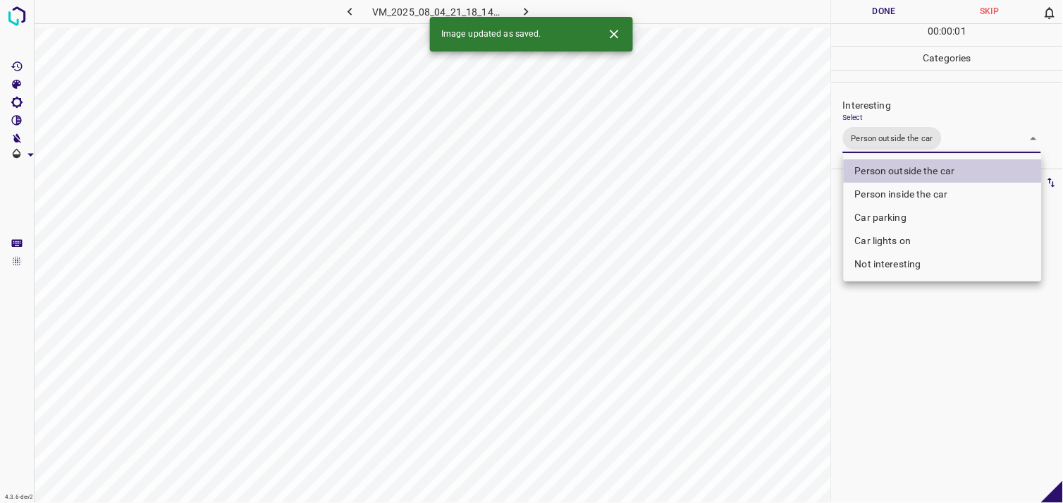
click at [932, 349] on div at bounding box center [531, 251] width 1063 height 503
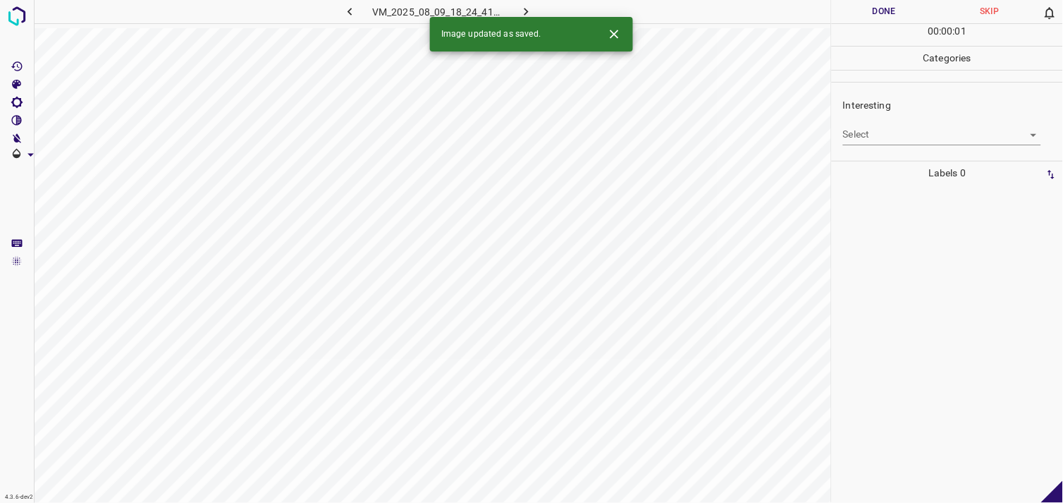
click at [868, 138] on body "4.3.6-dev2 VM_2025_08_09_18_24_41_692_00.gif Done Skip 0 00 : 00 : 01 Categorie…" at bounding box center [531, 251] width 1063 height 503
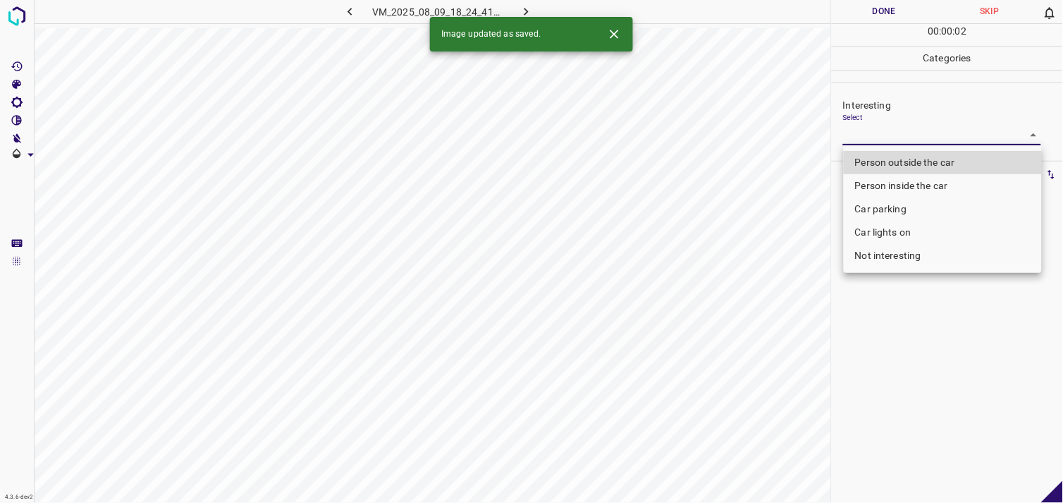
click at [889, 170] on li "Person outside the car" at bounding box center [943, 162] width 198 height 23
type input "Person outside the car"
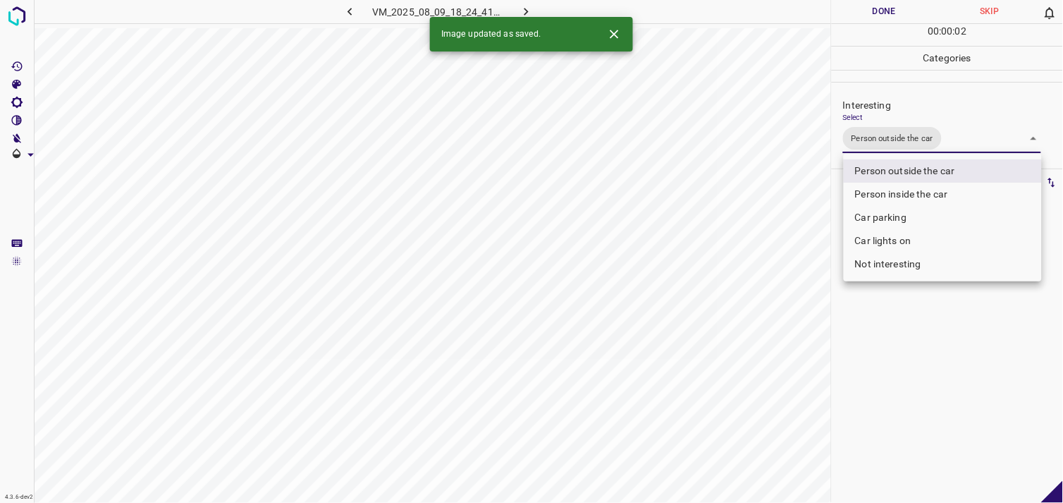
click at [942, 359] on div at bounding box center [531, 251] width 1063 height 503
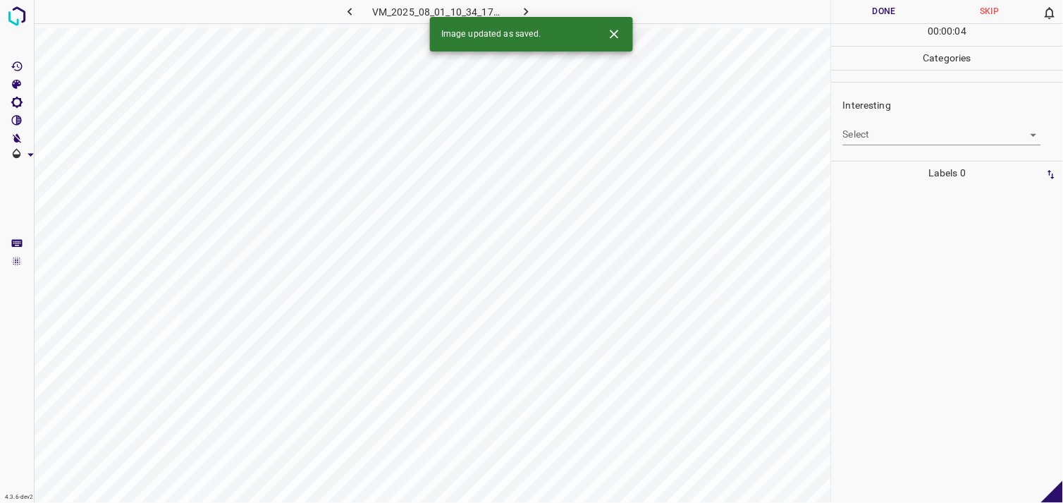
click at [891, 137] on body "4.3.6-dev2 VM_2025_08_01_10_34_17_694_03.gif Done Skip 0 00 : 00 : 04 Categorie…" at bounding box center [531, 251] width 1063 height 503
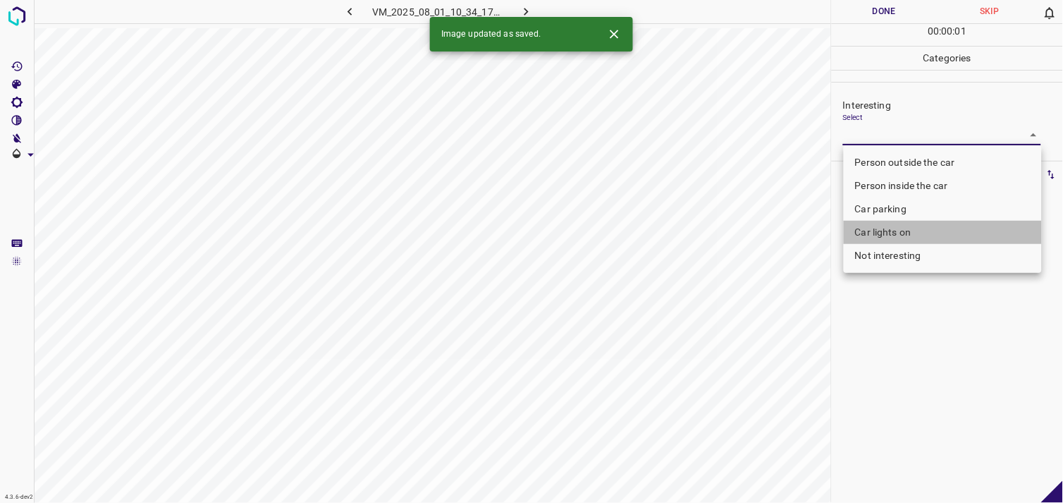
click at [921, 229] on li "Car lights on" at bounding box center [943, 232] width 198 height 23
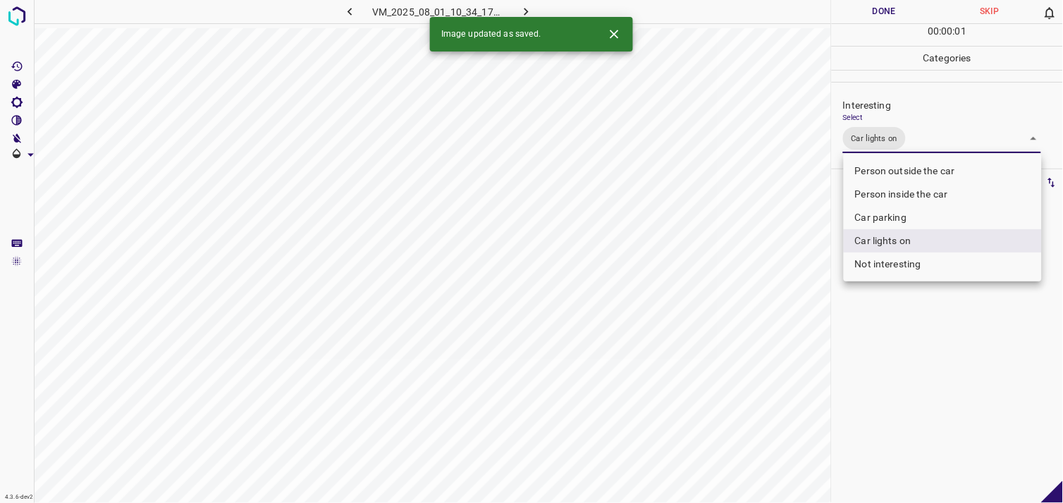
click at [924, 163] on li "Person outside the car" at bounding box center [943, 170] width 198 height 23
type input "Car lights on,Person outside the car"
click at [924, 351] on div at bounding box center [531, 251] width 1063 height 503
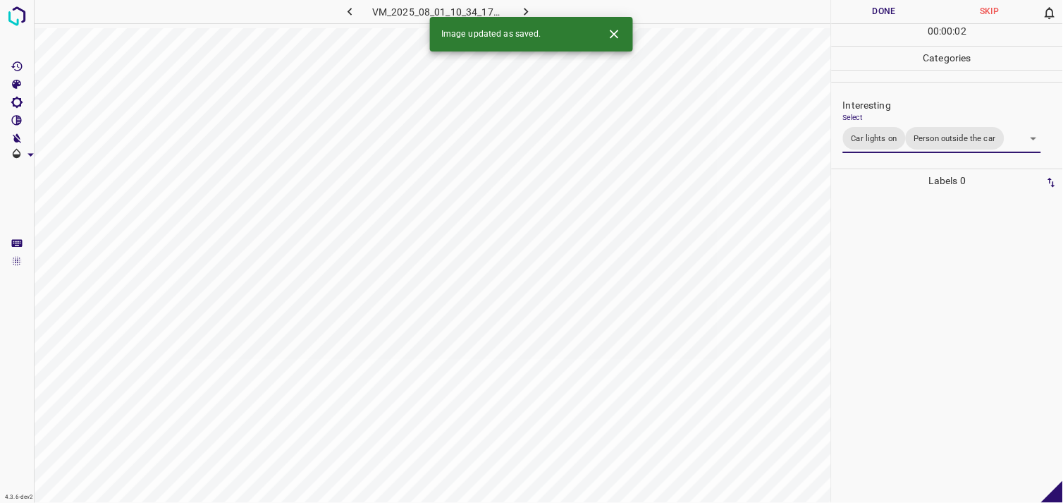
click at [919, 314] on div at bounding box center [947, 347] width 223 height 310
click at [870, 131] on body "4.3.6-dev2 VM_2025_08_04_23_07_36_219_05.gif Done Skip 0 00 : 00 : 04 Categorie…" at bounding box center [531, 251] width 1063 height 503
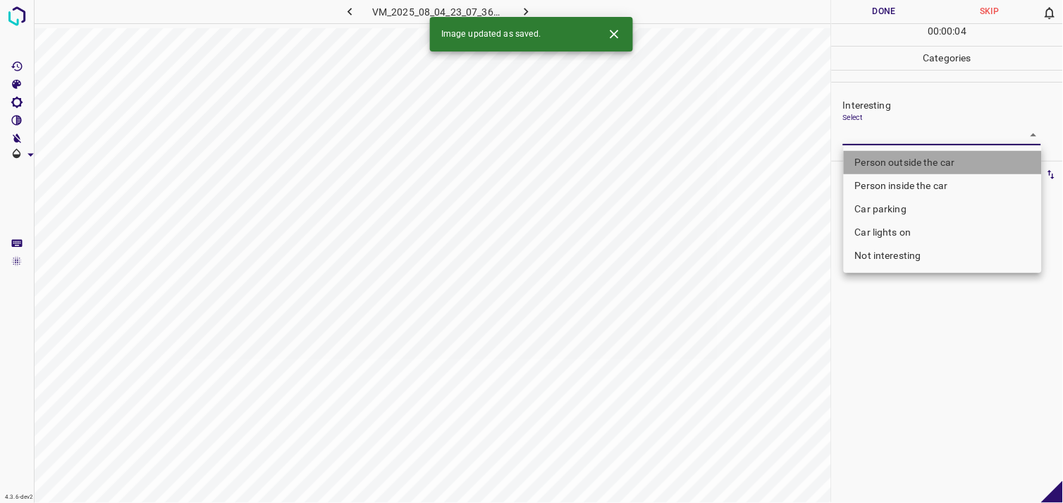
click at [901, 156] on li "Person outside the car" at bounding box center [943, 162] width 198 height 23
type input "Person outside the car"
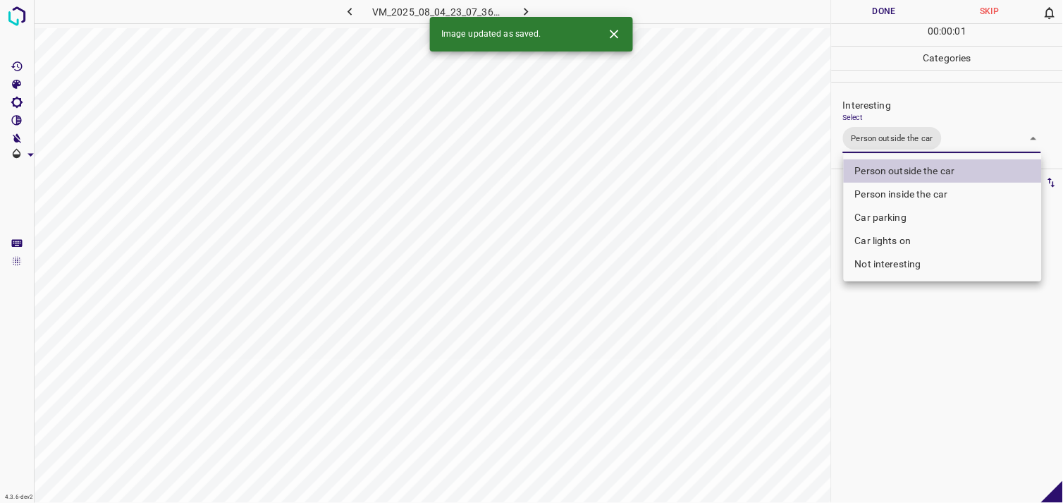
click at [880, 357] on div at bounding box center [531, 251] width 1063 height 503
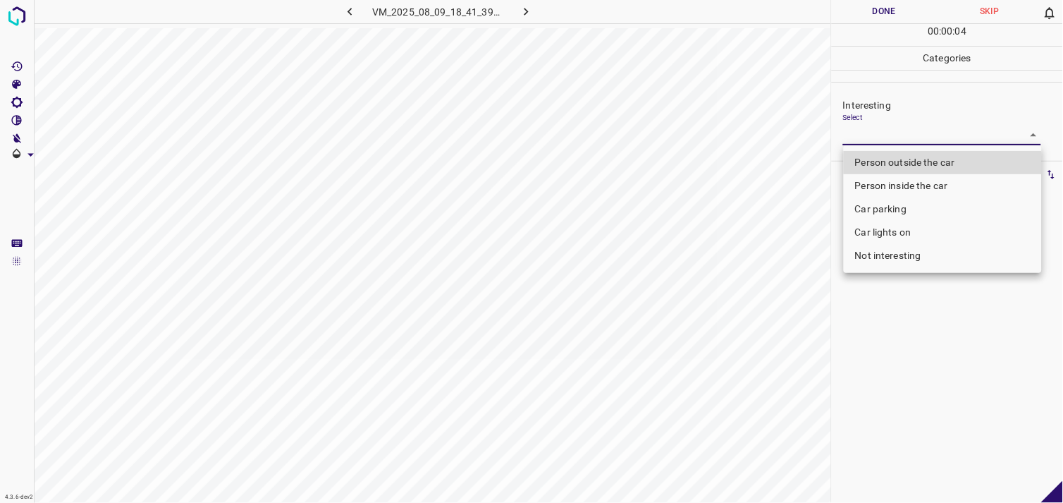
click at [885, 140] on body "4.3.6-dev2 VM_2025_08_09_18_41_39_355_00.gif Done Skip 0 00 : 00 : 04 Categorie…" at bounding box center [531, 251] width 1063 height 503
click at [899, 199] on li "Car parking" at bounding box center [943, 208] width 198 height 23
type input "Car parking"
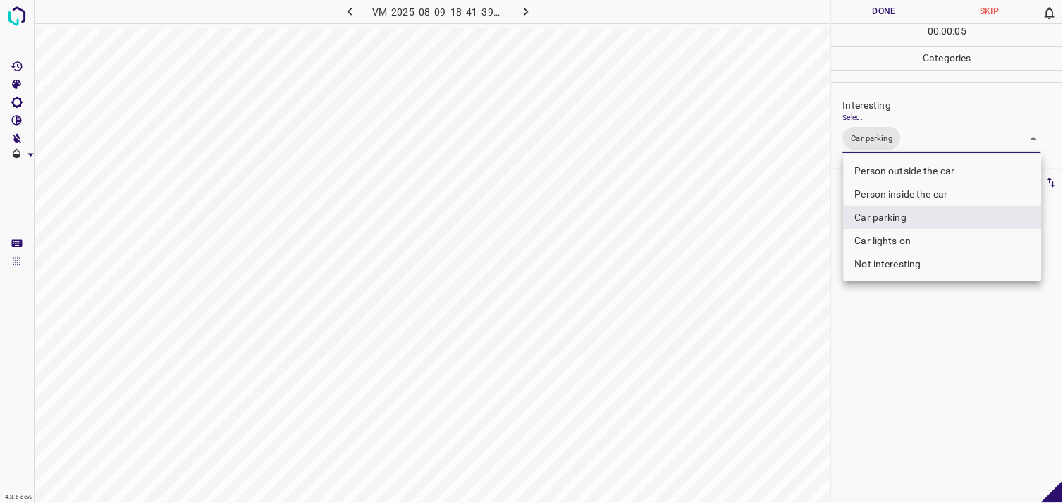
click at [921, 383] on div at bounding box center [531, 251] width 1063 height 503
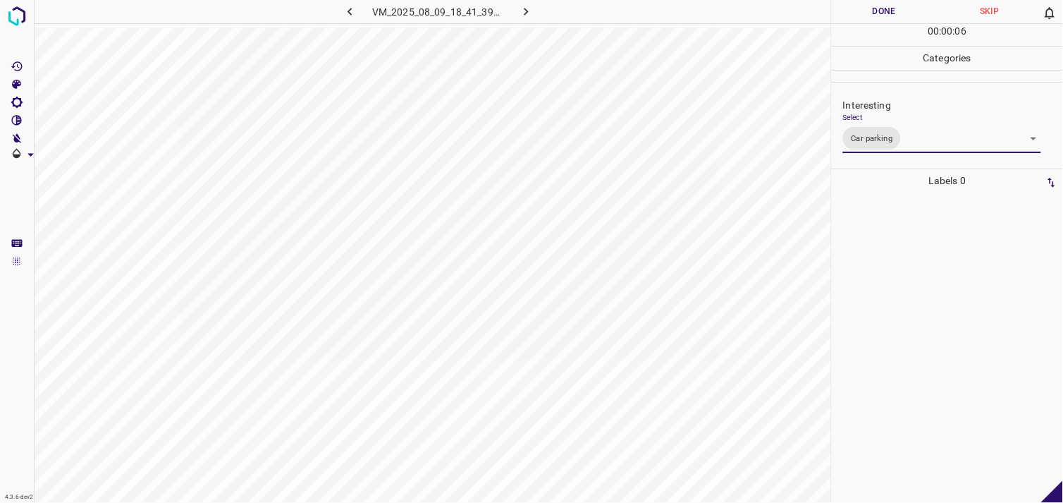
click at [921, 383] on div at bounding box center [947, 347] width 223 height 310
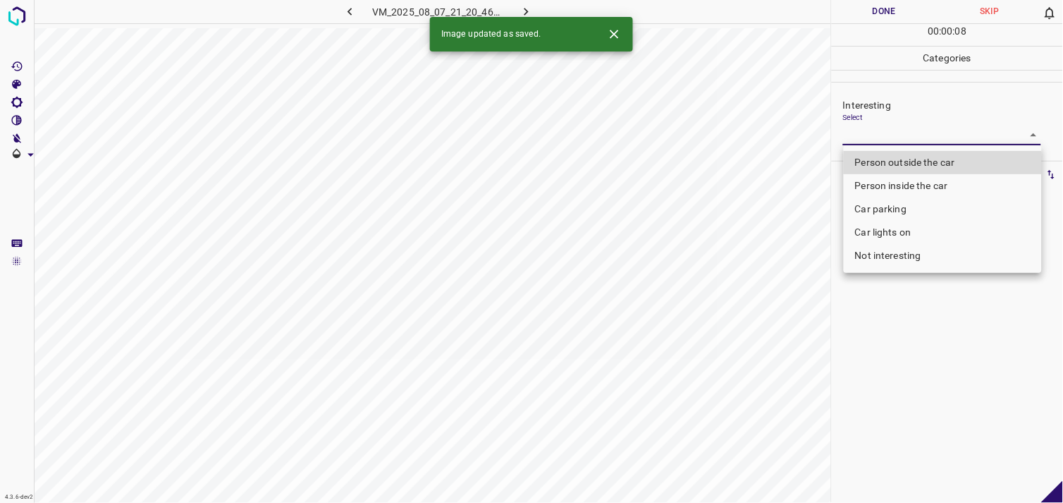
click at [877, 132] on body "4.3.6-dev2 VM_2025_08_07_21_20_46_268_05.gif Done Skip 0 00 : 00 : 08 Categorie…" at bounding box center [531, 251] width 1063 height 503
click at [903, 156] on li "Person outside the car" at bounding box center [943, 162] width 198 height 23
type input "Person outside the car"
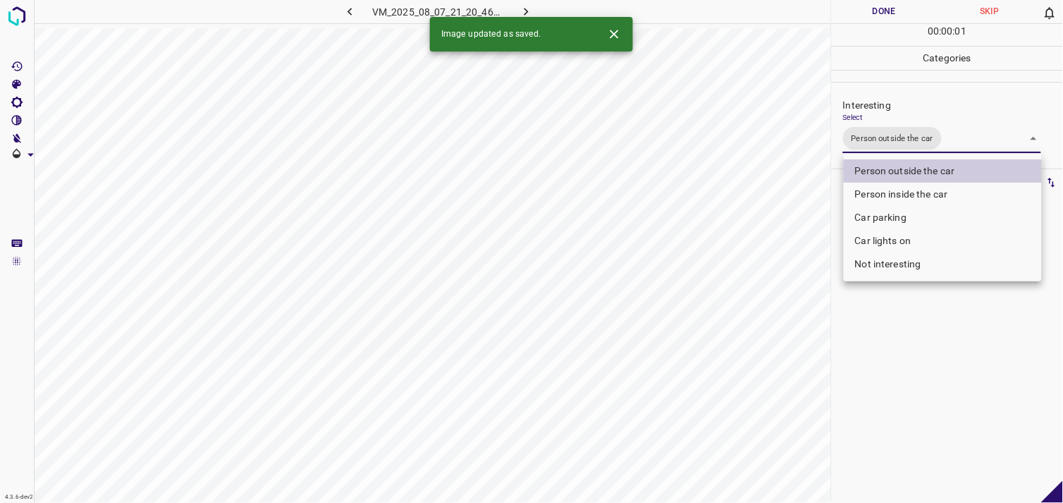
click at [917, 319] on div at bounding box center [531, 251] width 1063 height 503
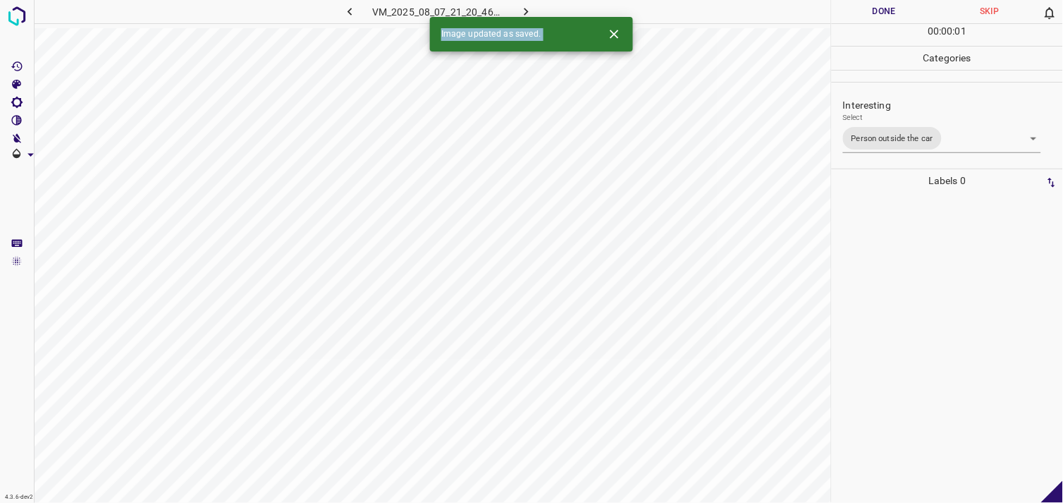
drag, startPoint x: 917, startPoint y: 309, endPoint x: 925, endPoint y: 309, distance: 8.5
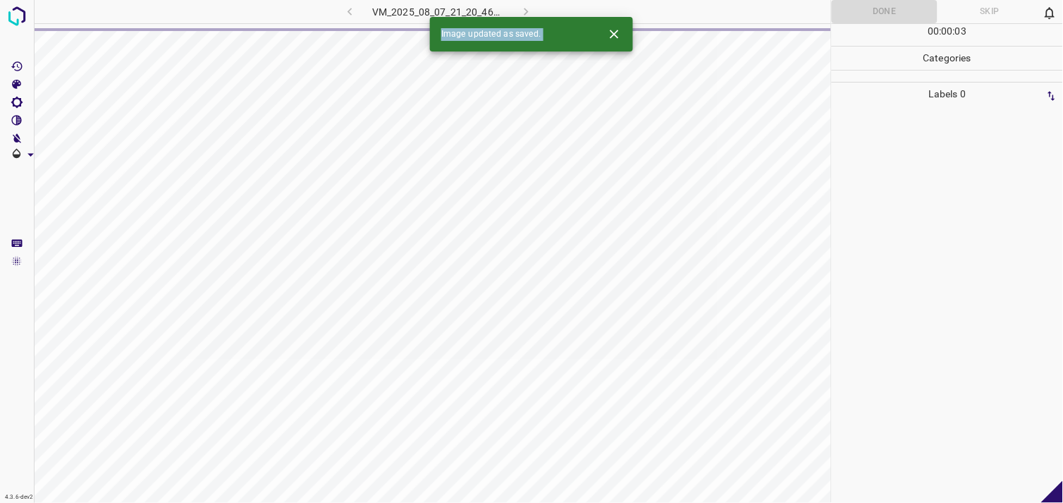
click at [876, 144] on div at bounding box center [947, 304] width 223 height 397
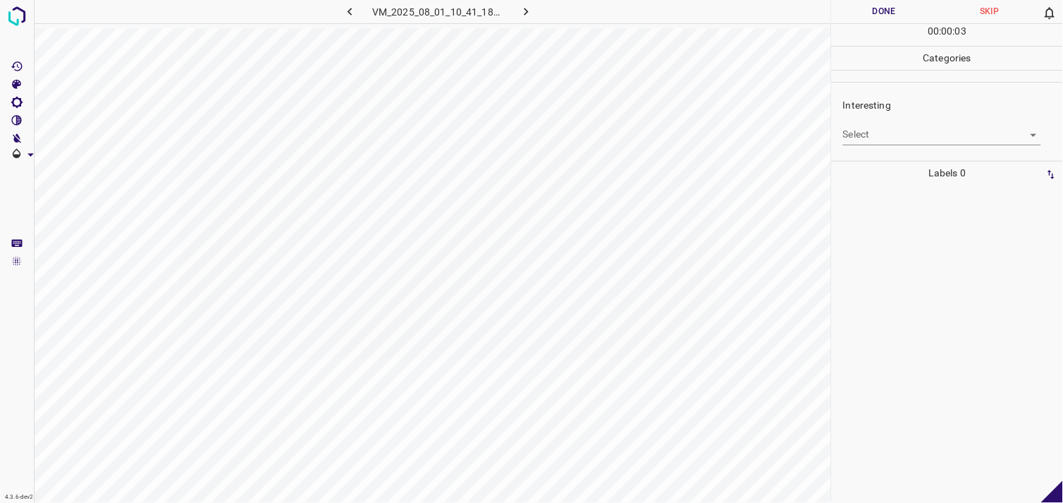
click at [897, 131] on body "4.3.6-dev2 VM_2025_08_01_10_41_18_777_06.gif Done Skip 0 00 : 00 : 03 Categorie…" at bounding box center [531, 251] width 1063 height 503
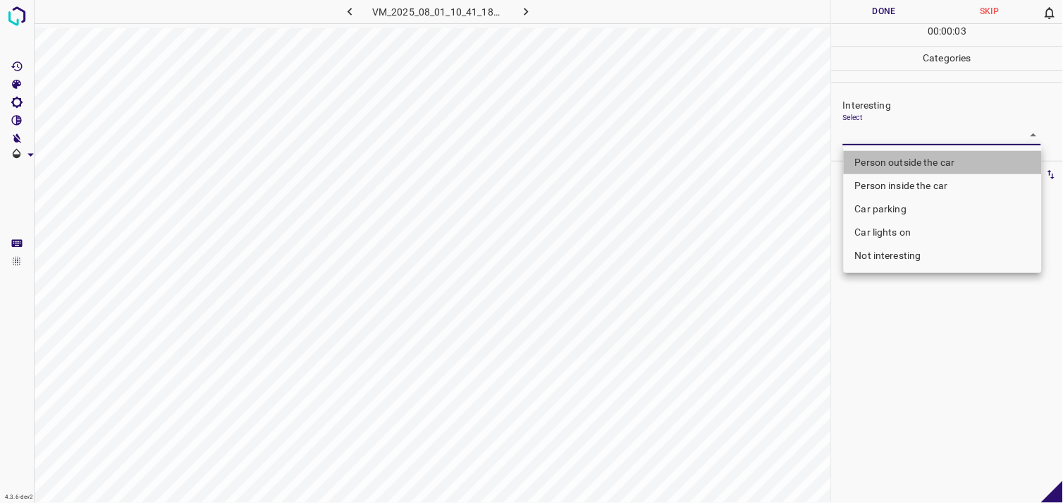
click at [911, 159] on li "Person outside the car" at bounding box center [943, 162] width 198 height 23
type input "Person outside the car"
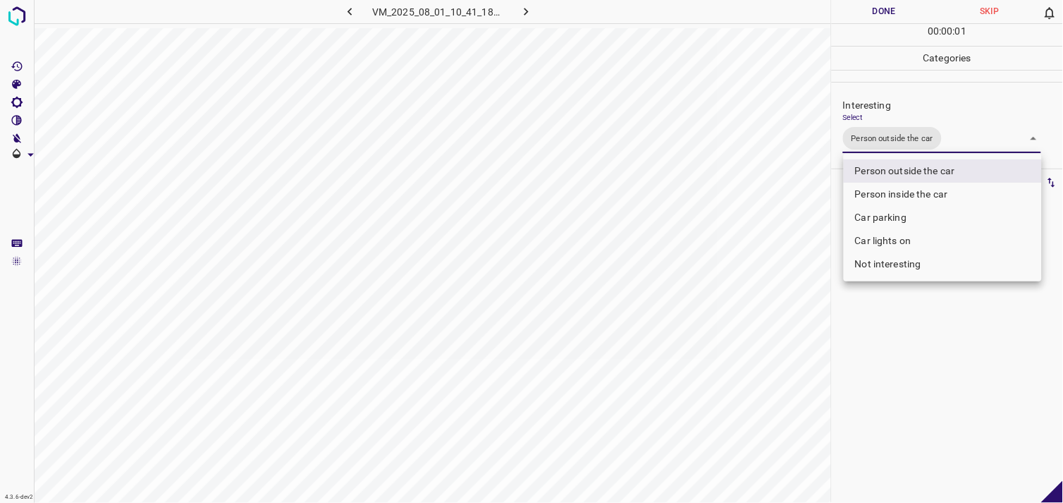
click at [891, 309] on div at bounding box center [531, 251] width 1063 height 503
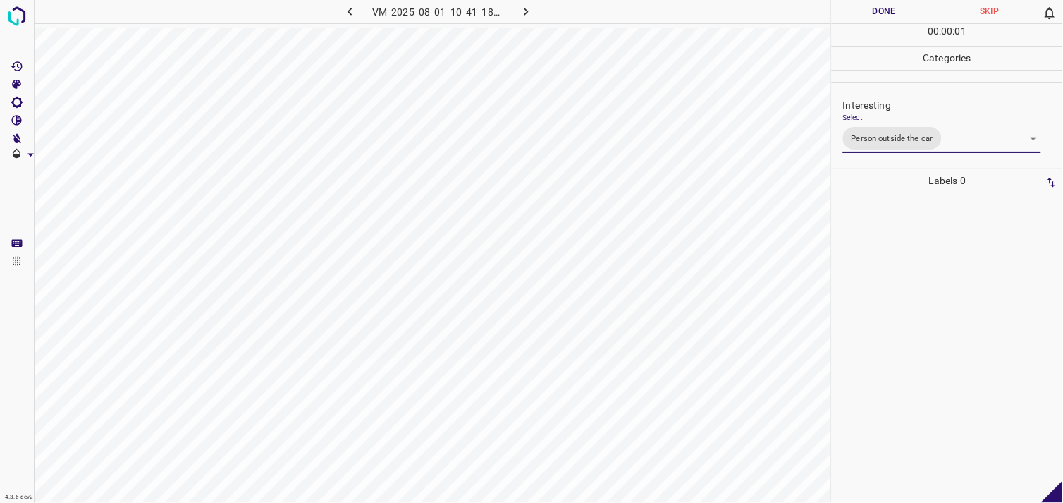
click at [911, 301] on div at bounding box center [947, 347] width 223 height 310
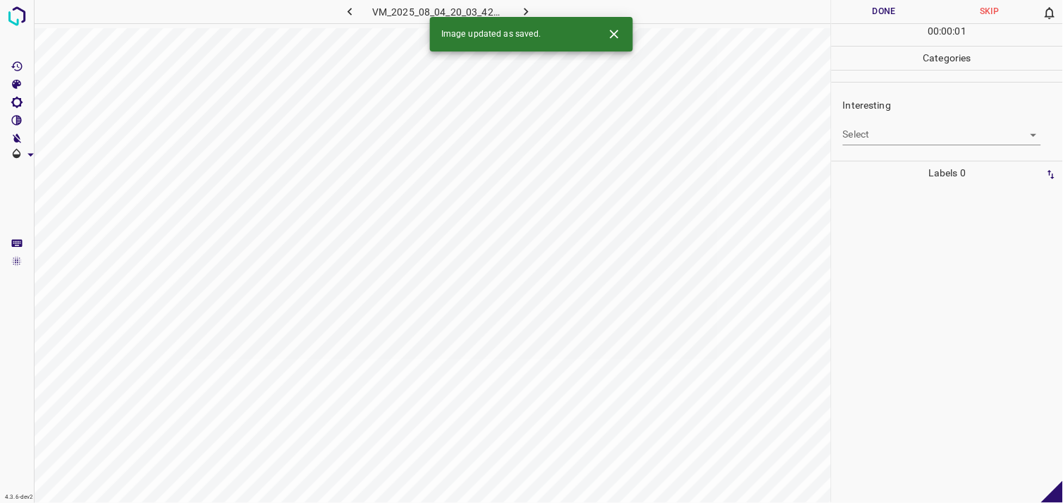
click at [890, 141] on body "4.3.6-dev2 VM_2025_08_04_20_03_42_837_02.gif Done Skip 0 00 : 00 : 01 Categorie…" at bounding box center [531, 251] width 1063 height 503
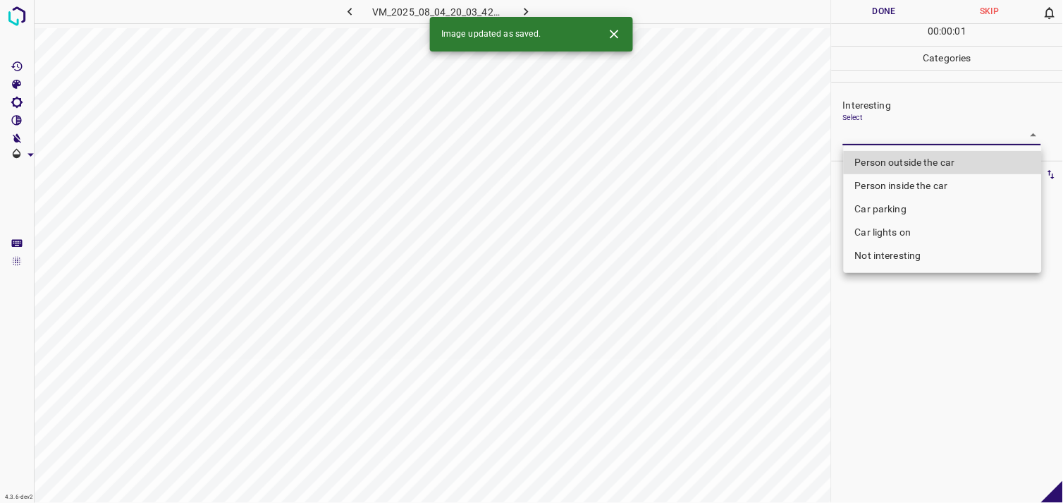
click at [904, 161] on li "Person outside the car" at bounding box center [943, 162] width 198 height 23
type input "Person outside the car"
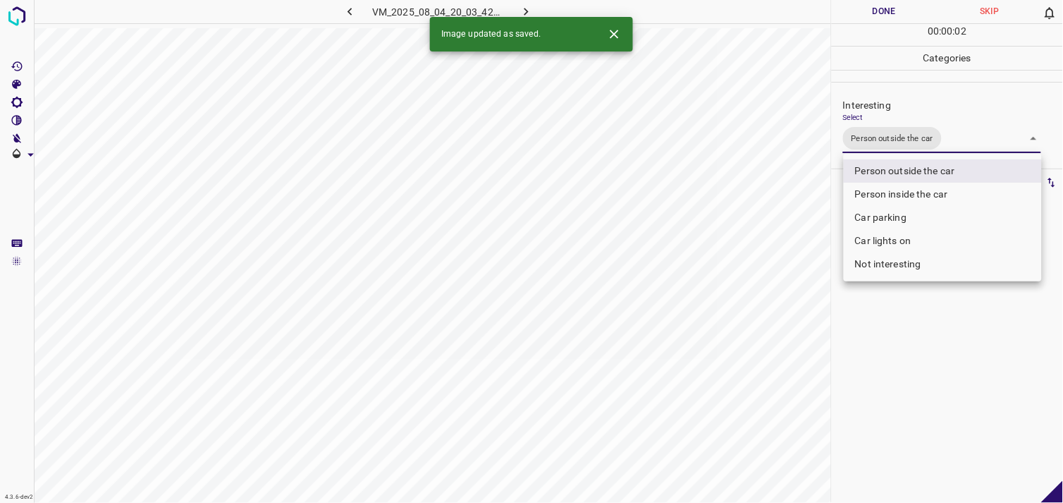
click at [907, 342] on div at bounding box center [531, 251] width 1063 height 503
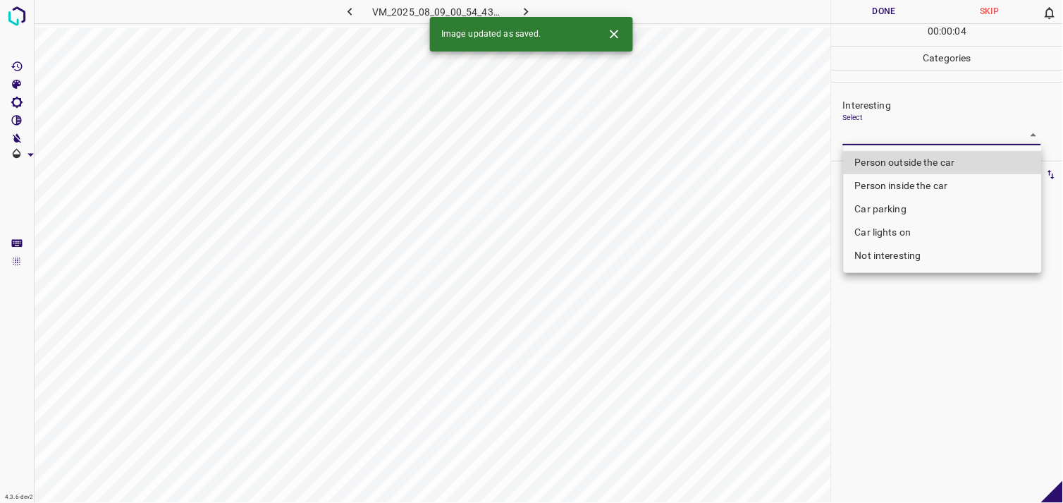
click at [908, 142] on body "4.3.6-dev2 VM_2025_08_09_00_54_43_330_00.gif Done Skip 0 00 : 00 : 04 Categorie…" at bounding box center [531, 251] width 1063 height 503
click at [913, 160] on li "Person outside the car" at bounding box center [943, 162] width 198 height 23
type input "Person outside the car"
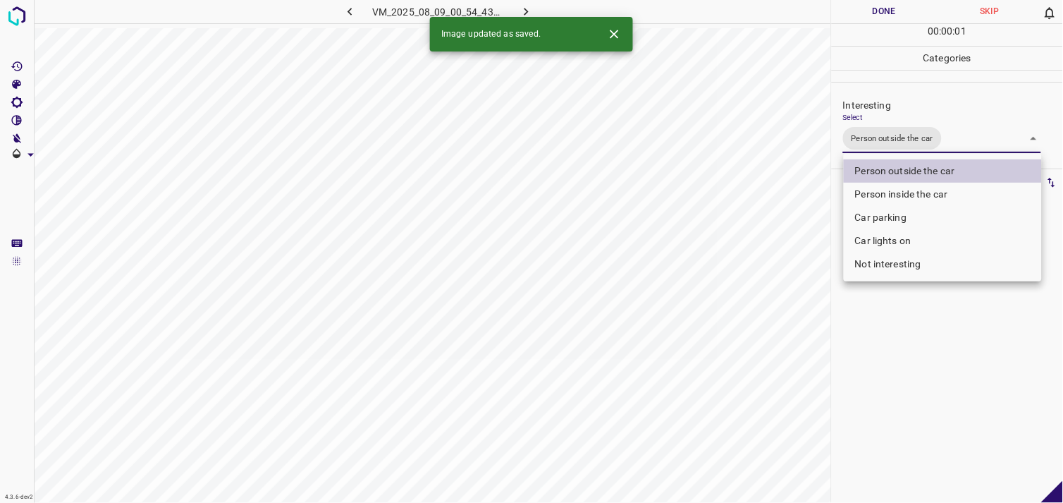
click at [906, 362] on div at bounding box center [531, 251] width 1063 height 503
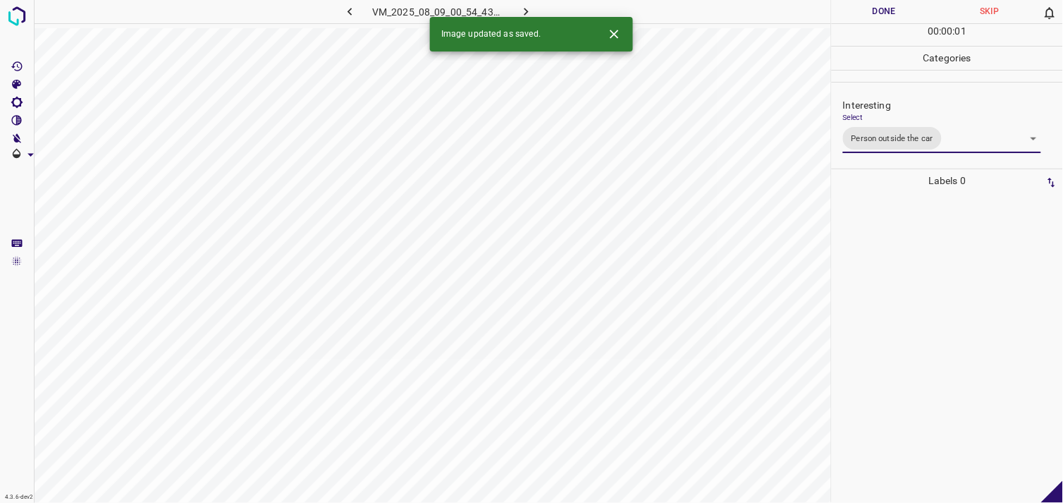
click at [906, 322] on div at bounding box center [947, 347] width 223 height 310
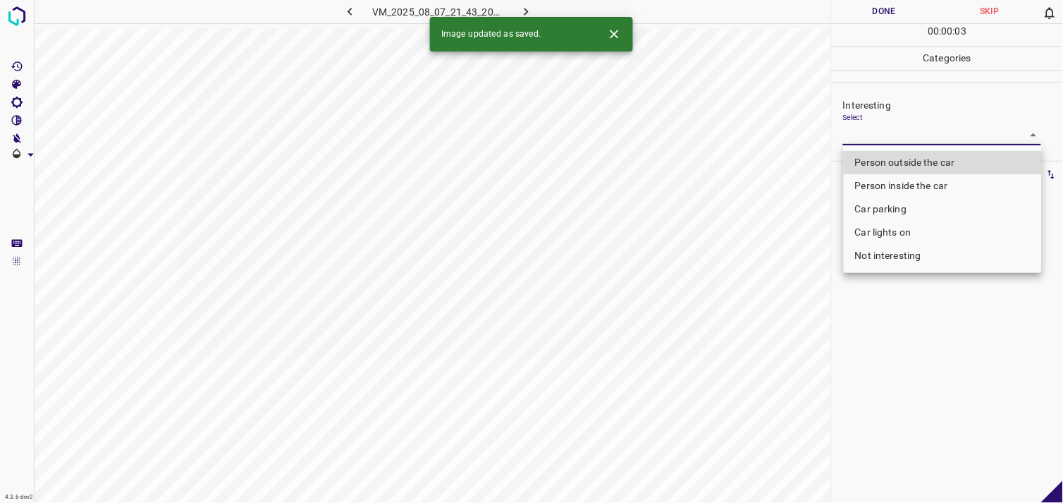
click at [868, 127] on body "4.3.6-dev2 VM_2025_08_07_21_43_20_408_02.gif Done Skip 0 00 : 00 : 03 Categorie…" at bounding box center [531, 251] width 1063 height 503
click at [898, 231] on li "Car lights on" at bounding box center [943, 232] width 198 height 23
type input "Car lights on"
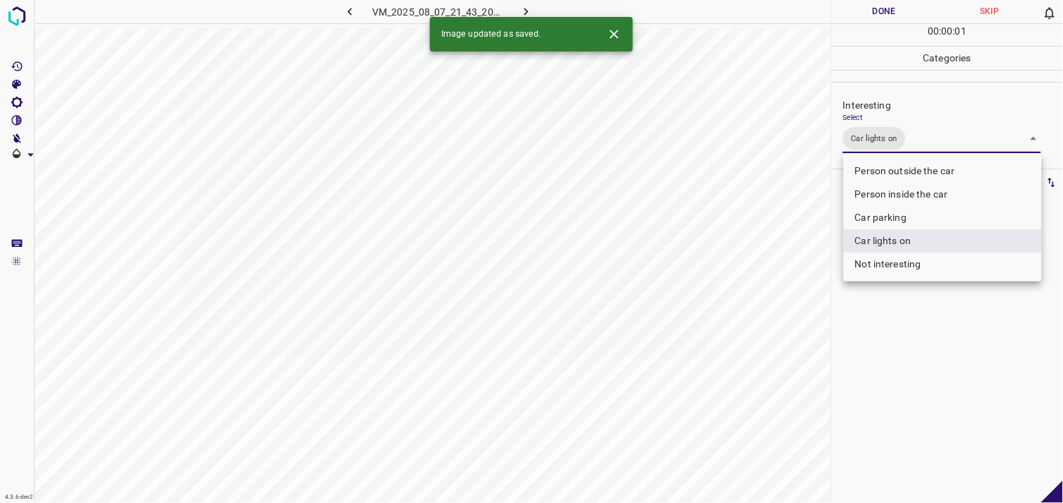
click at [897, 230] on li "Car lights on" at bounding box center [943, 240] width 198 height 23
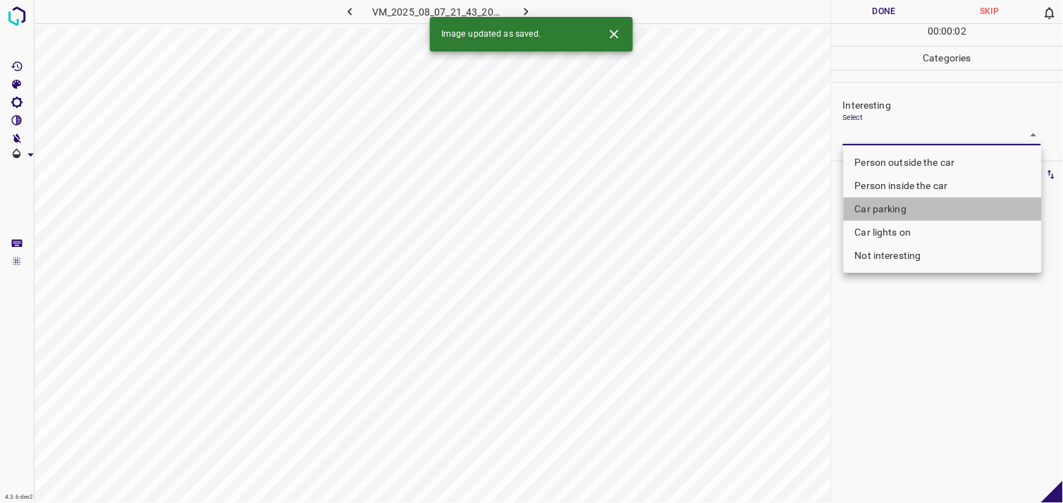
click at [900, 208] on li "Car parking" at bounding box center [943, 208] width 198 height 23
type input "Car parking"
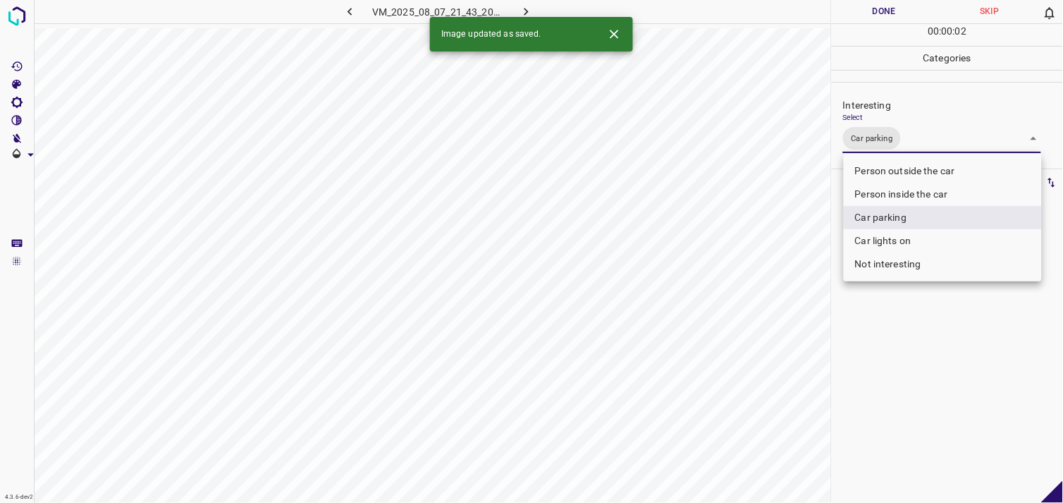
click at [913, 322] on div at bounding box center [531, 251] width 1063 height 503
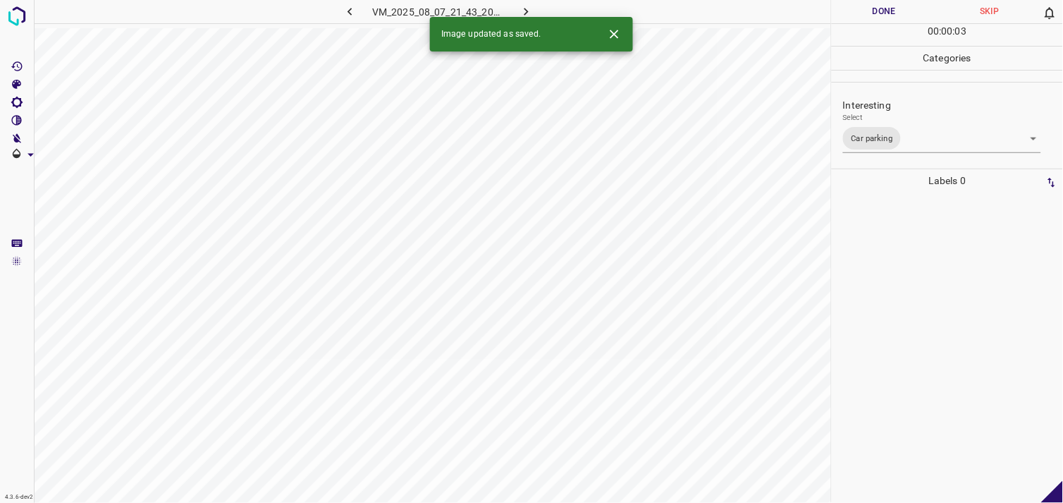
click at [911, 311] on div at bounding box center [947, 347] width 223 height 310
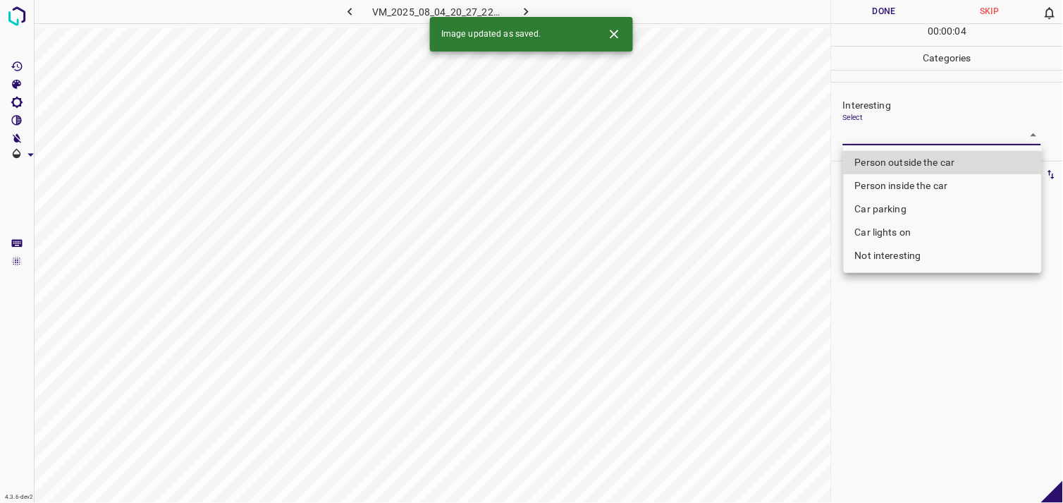
drag, startPoint x: 872, startPoint y: 138, endPoint x: 899, endPoint y: 233, distance: 98.2
click at [874, 139] on body "4.3.6-dev2 VM_2025_08_04_20_27_22_558_03.gif Done Skip 0 00 : 00 : 04 Categorie…" at bounding box center [531, 251] width 1063 height 503
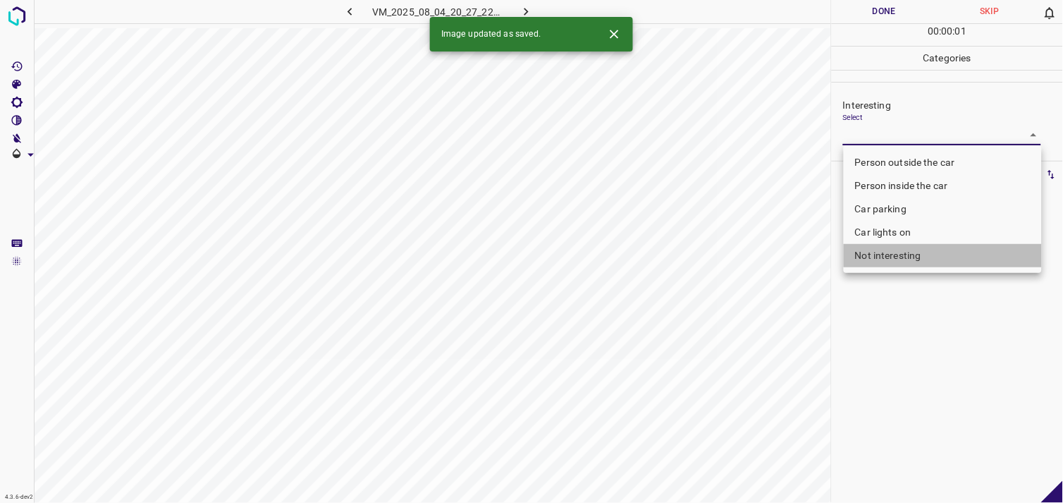
click at [903, 256] on li "Not interesting" at bounding box center [943, 255] width 198 height 23
type input "Not interesting"
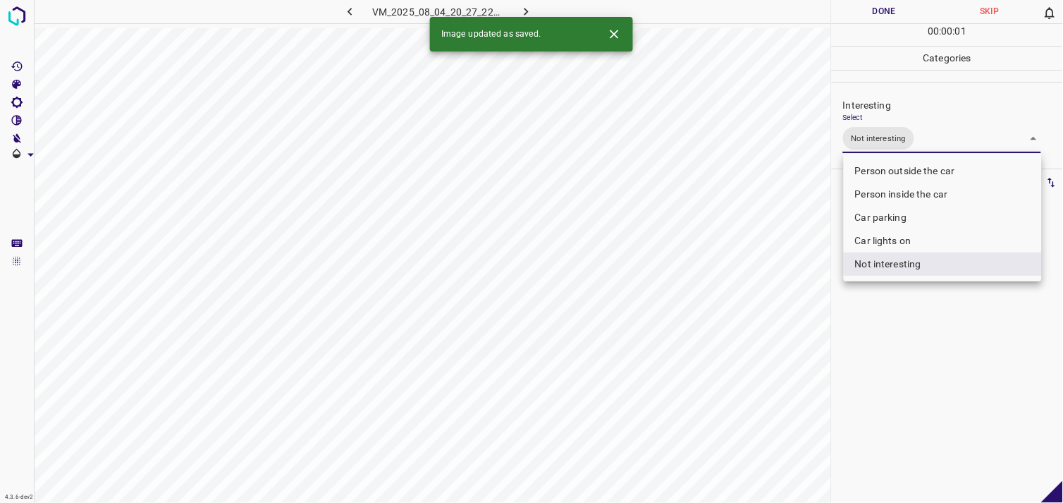
click at [905, 357] on div at bounding box center [531, 251] width 1063 height 503
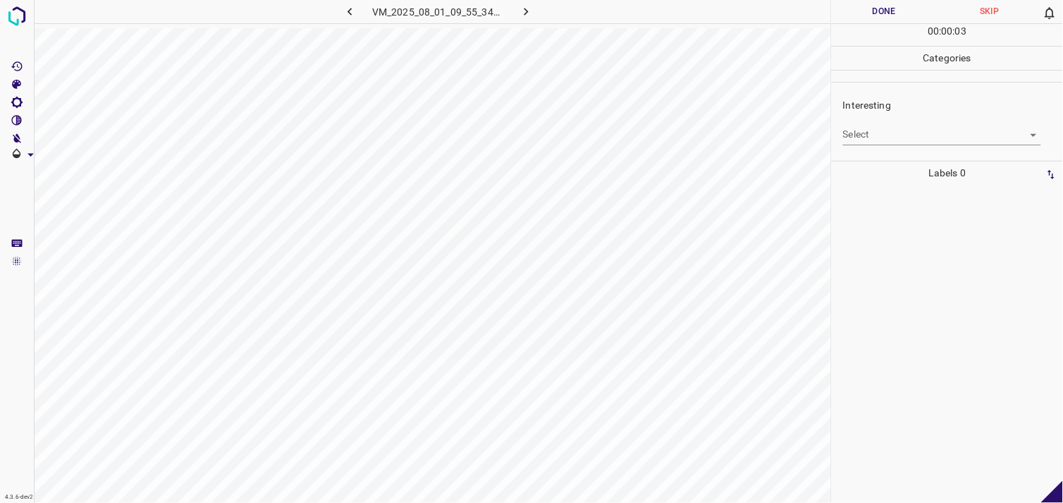
click at [893, 132] on body "4.3.6-dev2 VM_2025_08_01_09_55_34_067_04.gif Done Skip 0 00 : 00 : 03 Categorie…" at bounding box center [531, 251] width 1063 height 503
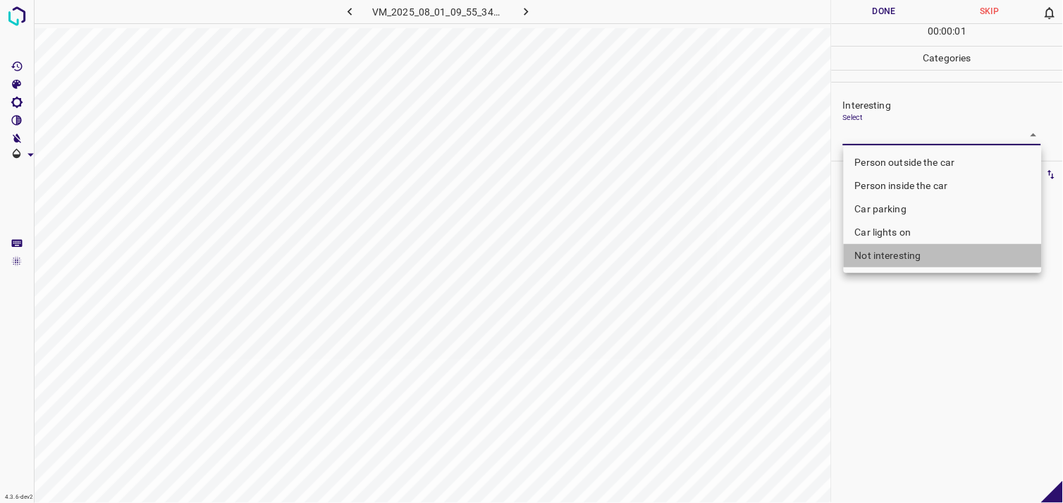
click at [906, 252] on li "Not interesting" at bounding box center [943, 255] width 198 height 23
type input "Not interesting"
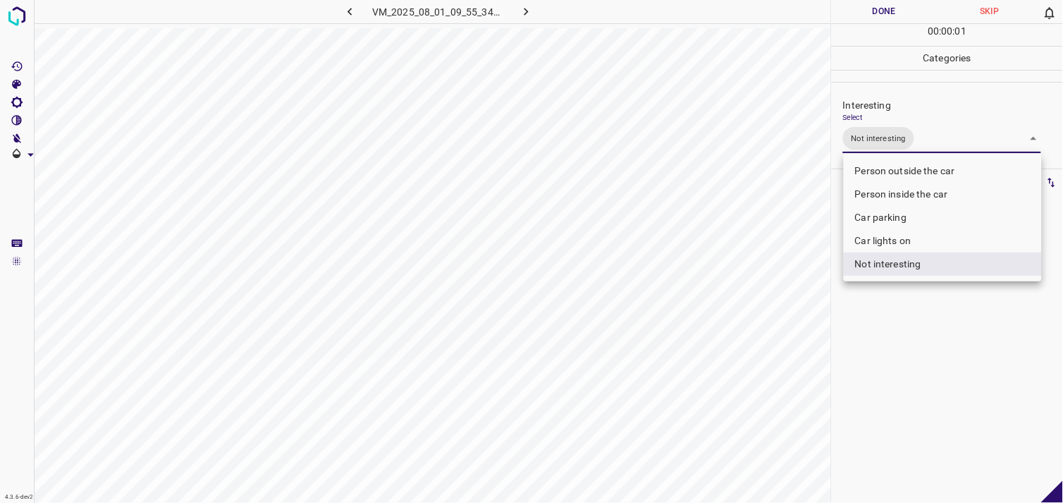
click at [930, 335] on div at bounding box center [531, 251] width 1063 height 503
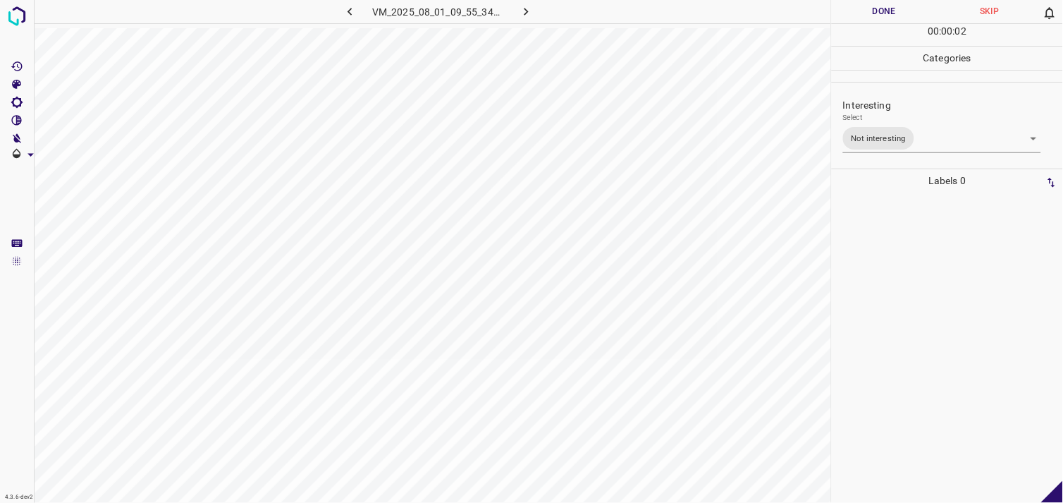
click at [920, 312] on div at bounding box center [947, 347] width 223 height 310
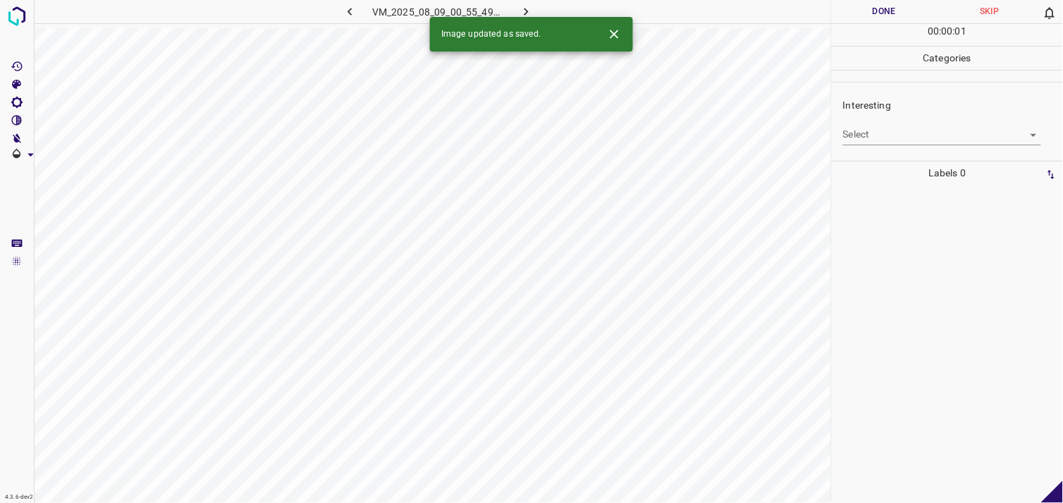
click at [864, 130] on body "4.3.6-dev2 VM_2025_08_09_00_55_49_864_03.gif Done Skip 0 00 : 00 : 01 Categorie…" at bounding box center [531, 251] width 1063 height 503
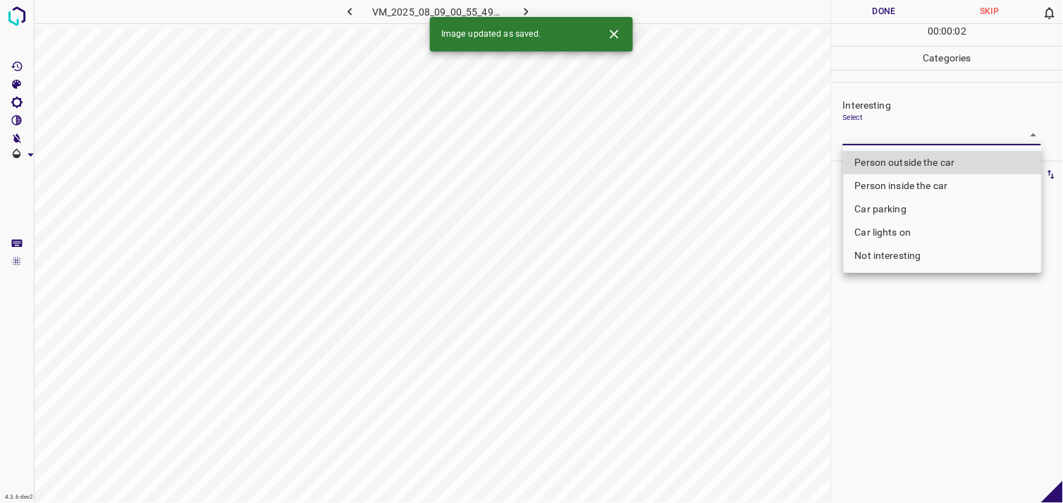
click at [894, 261] on li "Not interesting" at bounding box center [943, 255] width 198 height 23
type input "Not interesting"
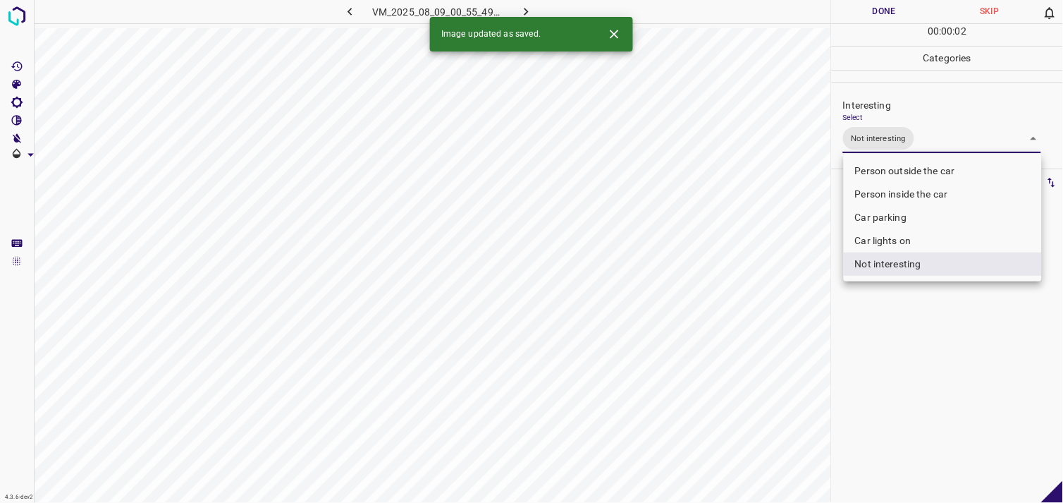
click at [899, 337] on div at bounding box center [531, 251] width 1063 height 503
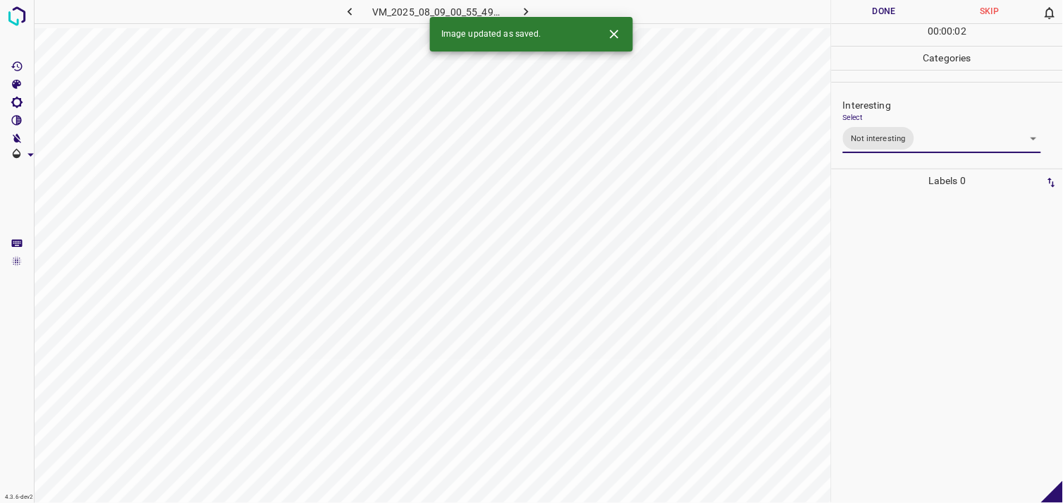
click at [891, 319] on div at bounding box center [947, 347] width 223 height 310
click at [881, 146] on div "Interesting Select ​" at bounding box center [947, 121] width 231 height 66
click at [921, 134] on body "4.3.6-dev2 VM_2025_08_04_20_35_46_537_00.gif Done Skip 0 00 : 00 : 01 Categorie…" at bounding box center [531, 251] width 1063 height 503
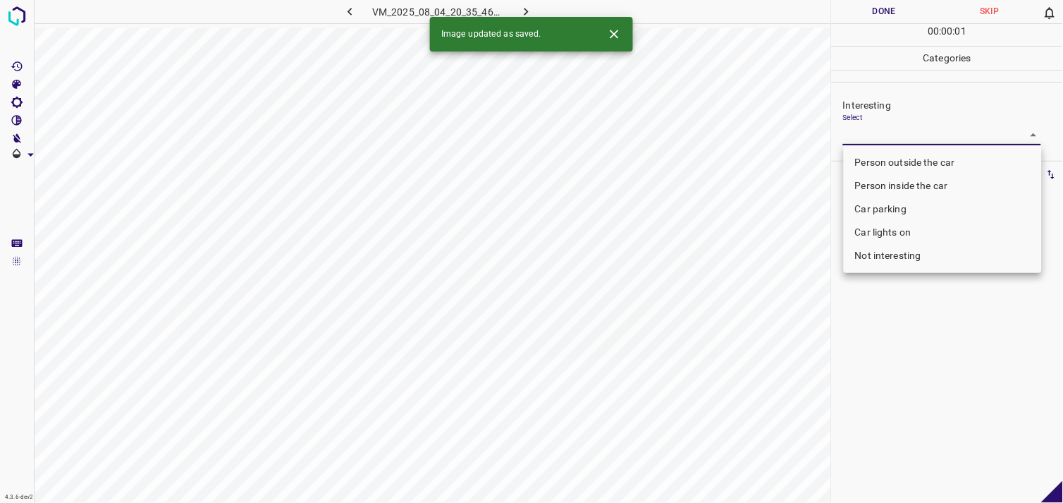
click at [933, 154] on li "Person outside the car" at bounding box center [943, 162] width 198 height 23
type input "Person outside the car"
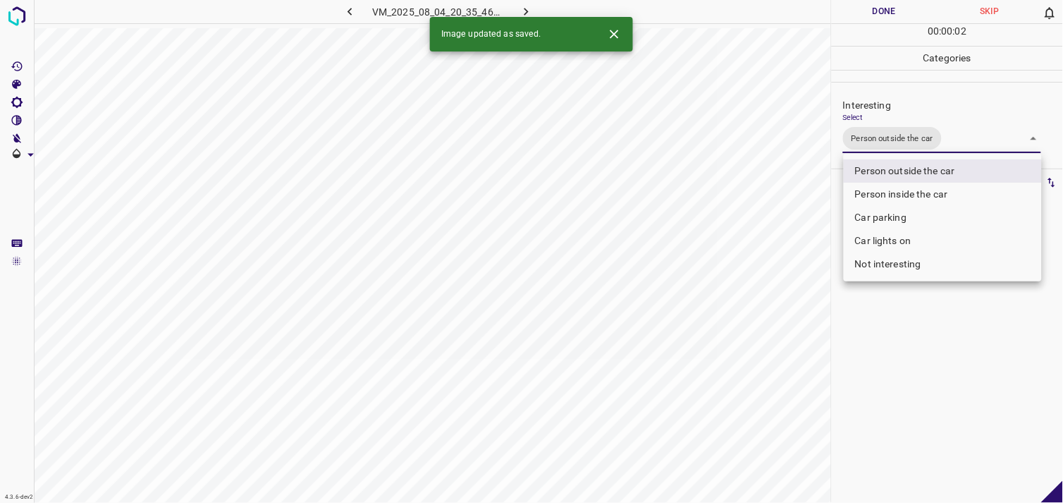
click at [935, 302] on div at bounding box center [531, 251] width 1063 height 503
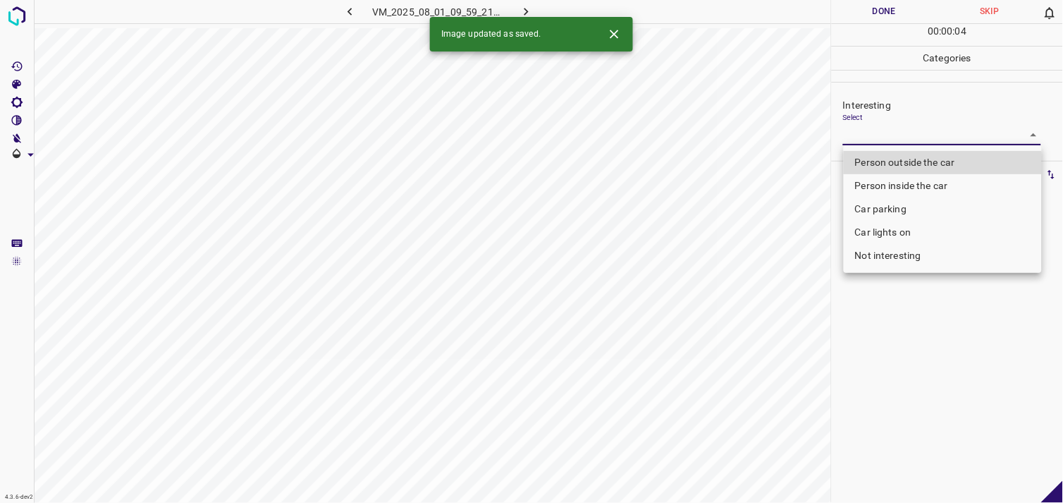
click at [917, 133] on body "4.3.6-dev2 VM_2025_08_01_09_59_21_948_01.gif Done Skip 0 00 : 00 : 04 Categorie…" at bounding box center [531, 251] width 1063 height 503
click at [919, 162] on li "Person outside the car" at bounding box center [943, 162] width 198 height 23
type input "Person outside the car"
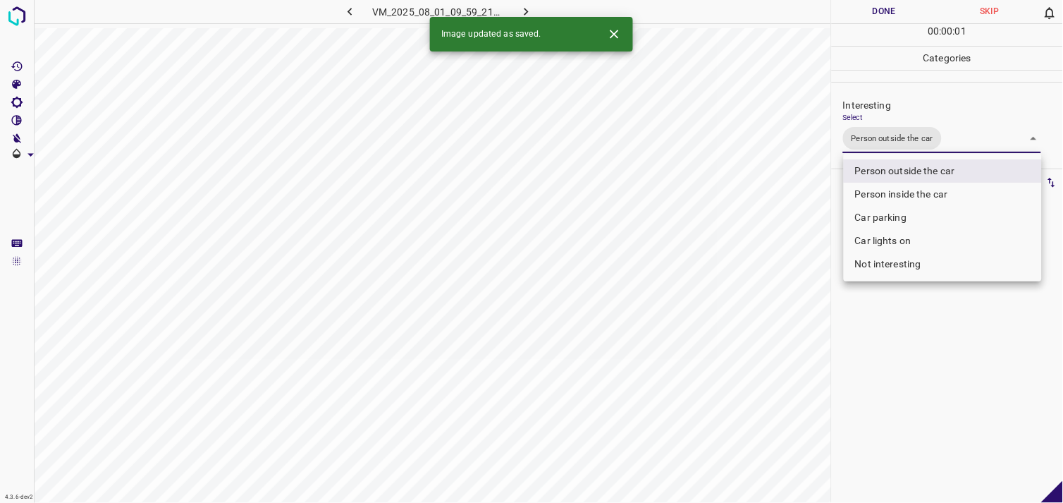
click at [911, 339] on div at bounding box center [531, 251] width 1063 height 503
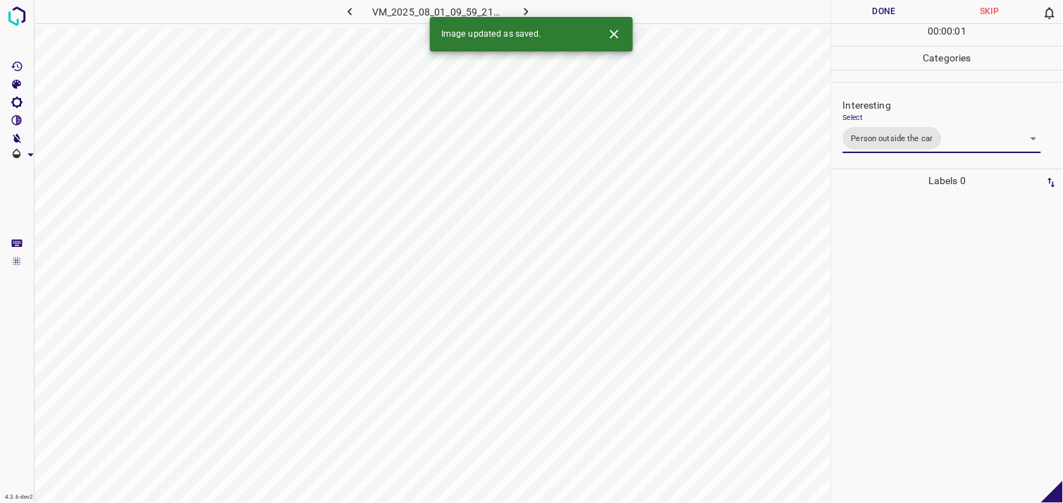
click at [913, 300] on div at bounding box center [947, 347] width 223 height 310
click at [887, 143] on body "4.3.6-dev2 VM_2025_08_07_20_44_26_242_07.gif Done Skip 0 00 : 00 : 03 Categorie…" at bounding box center [531, 251] width 1063 height 503
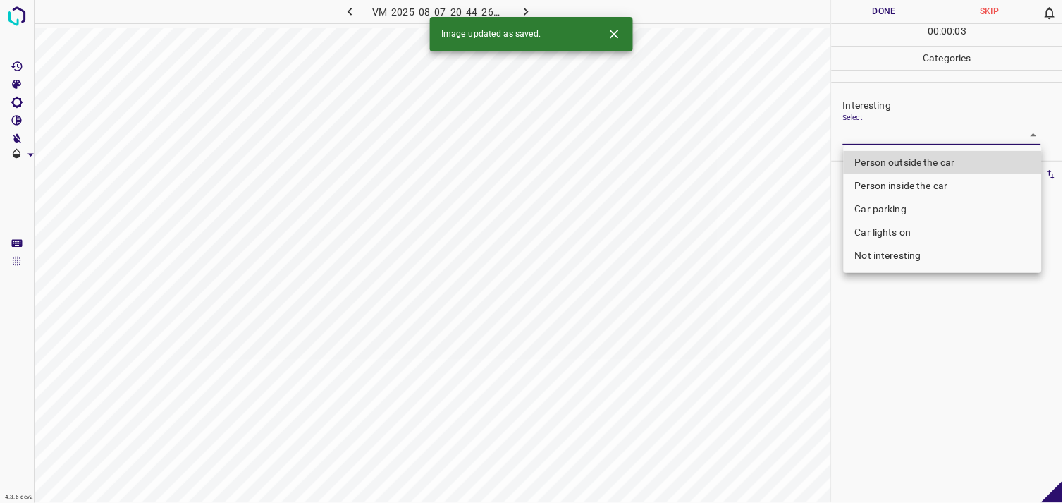
click at [904, 164] on li "Person outside the car" at bounding box center [943, 162] width 198 height 23
type input "Person outside the car"
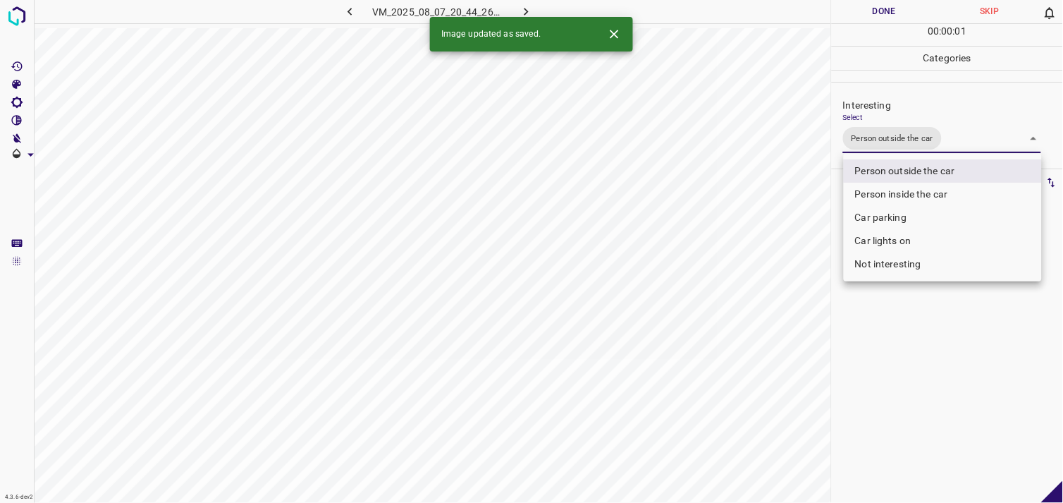
click at [907, 370] on div at bounding box center [531, 251] width 1063 height 503
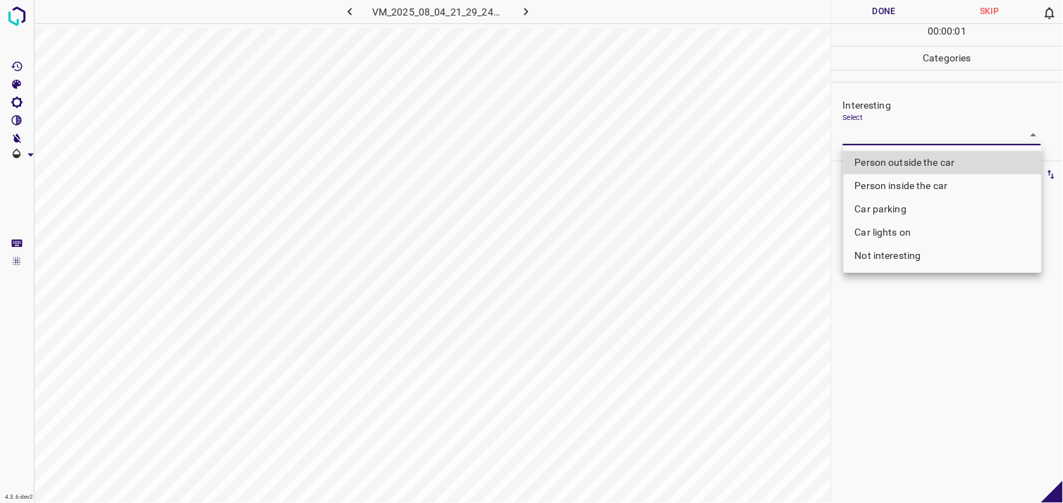
click at [901, 140] on body "4.3.6-dev2 VM_2025_08_04_21_29_24_010_10.gif Done Skip 0 00 : 00 : 01 Categorie…" at bounding box center [531, 251] width 1063 height 503
click at [929, 157] on li "Person outside the car" at bounding box center [943, 162] width 198 height 23
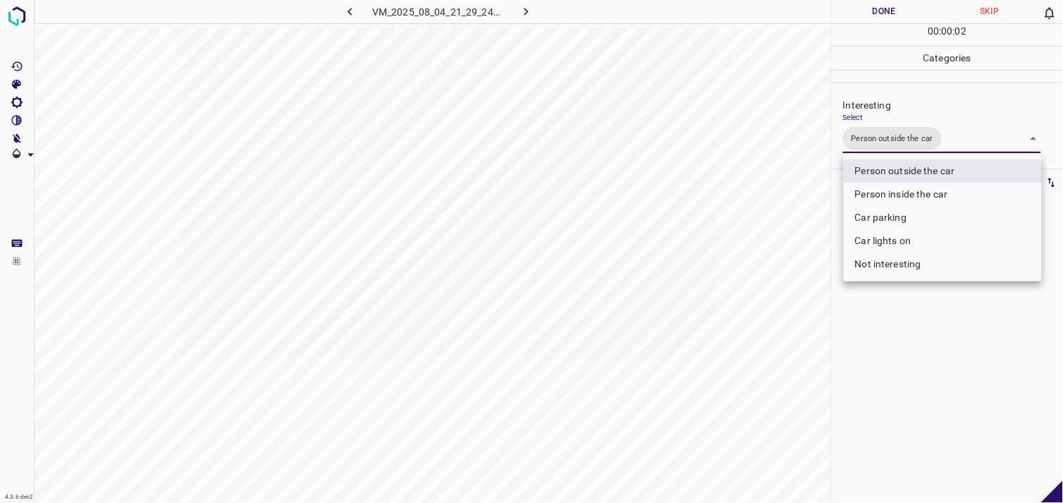
click at [959, 362] on div at bounding box center [531, 251] width 1063 height 503
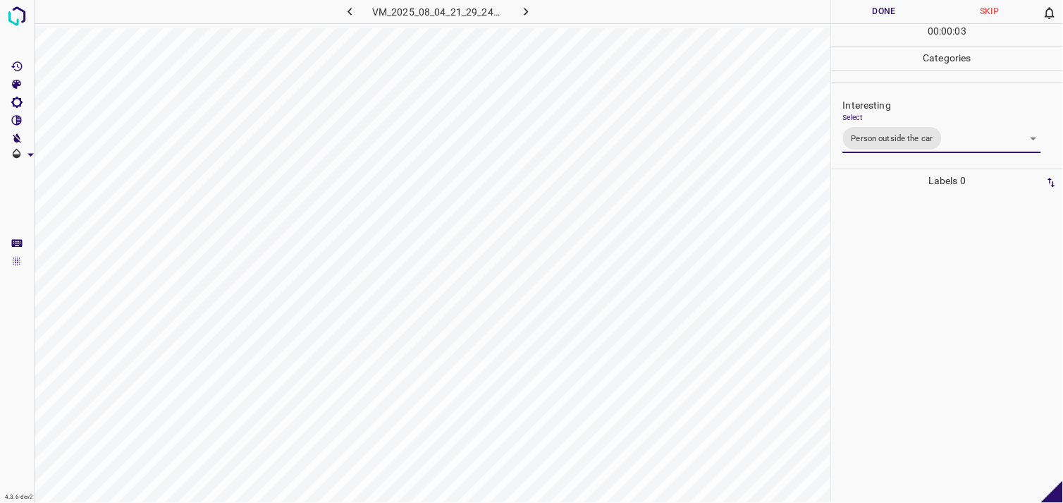
click at [935, 311] on div at bounding box center [947, 347] width 223 height 310
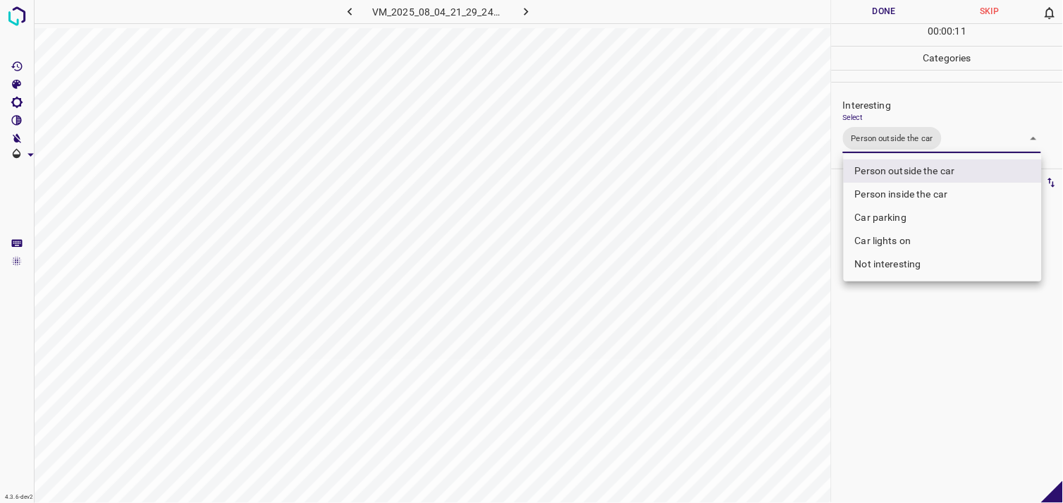
click at [911, 144] on body "4.3.6-dev2 VM_2025_08_04_21_29_24_010_10.gif Done Skip 0 00 : 00 : 11 Categorie…" at bounding box center [531, 251] width 1063 height 503
click at [905, 233] on li "Car lights on" at bounding box center [943, 240] width 198 height 23
type input "Person outside the car,Car lights on"
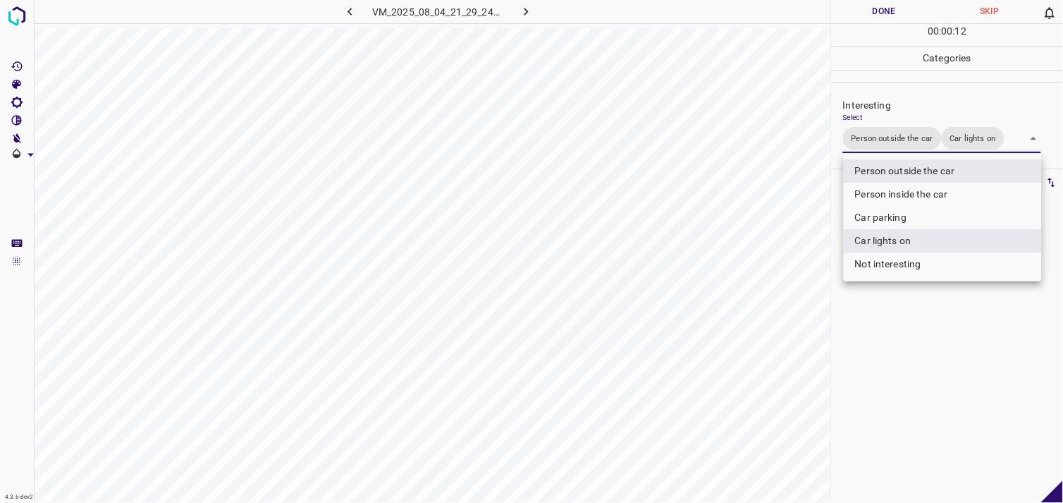
click at [921, 378] on div at bounding box center [531, 251] width 1063 height 503
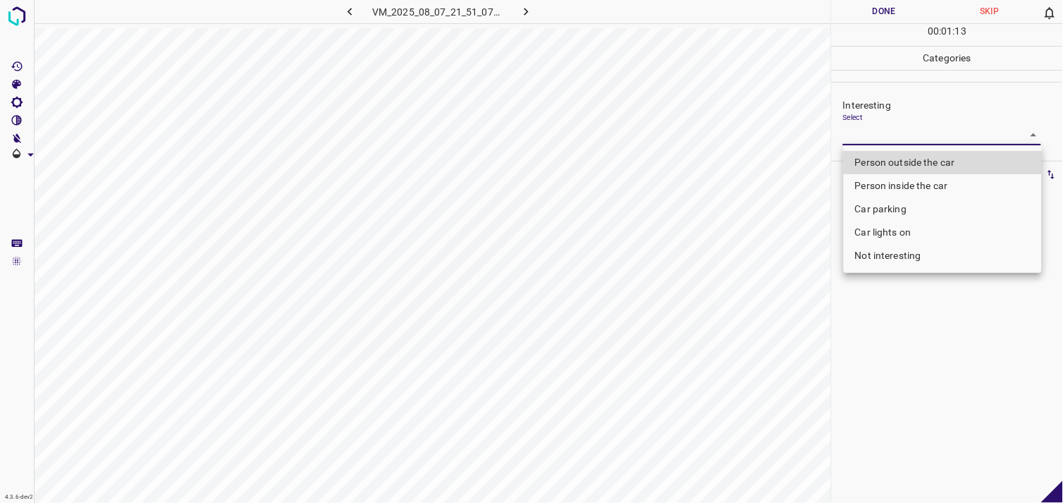
click at [890, 130] on body "4.3.6-dev2 VM_2025_08_07_21_51_07_335_03.gif Done Skip 0 00 : 01 : 13 Categorie…" at bounding box center [531, 251] width 1063 height 503
click at [911, 231] on li "Car lights on" at bounding box center [943, 232] width 198 height 23
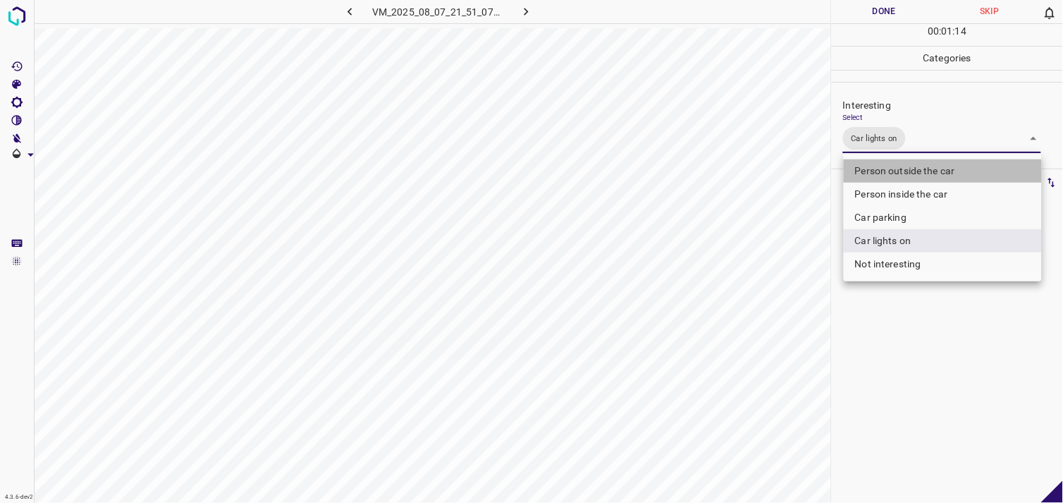
click at [904, 171] on li "Person outside the car" at bounding box center [943, 170] width 198 height 23
type input "Car lights on,Person outside the car"
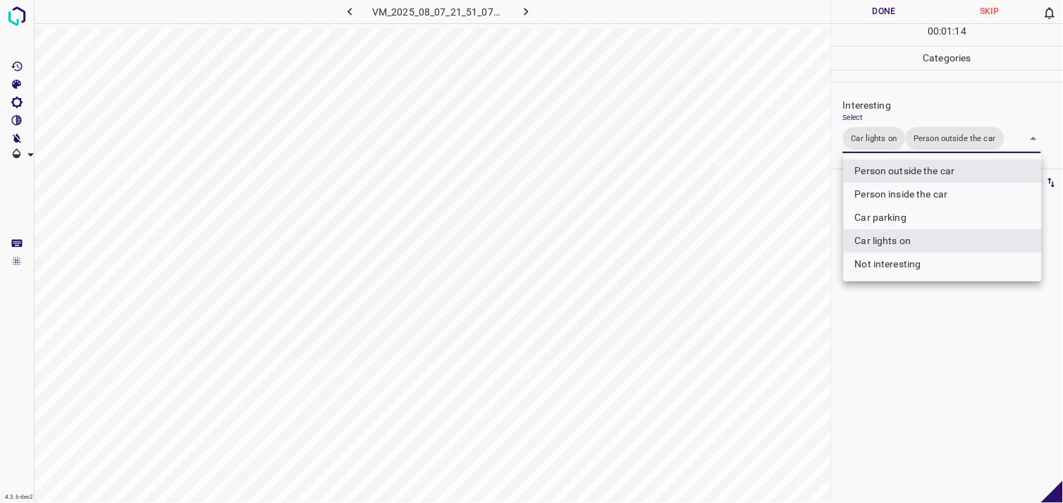
click at [933, 379] on div at bounding box center [531, 251] width 1063 height 503
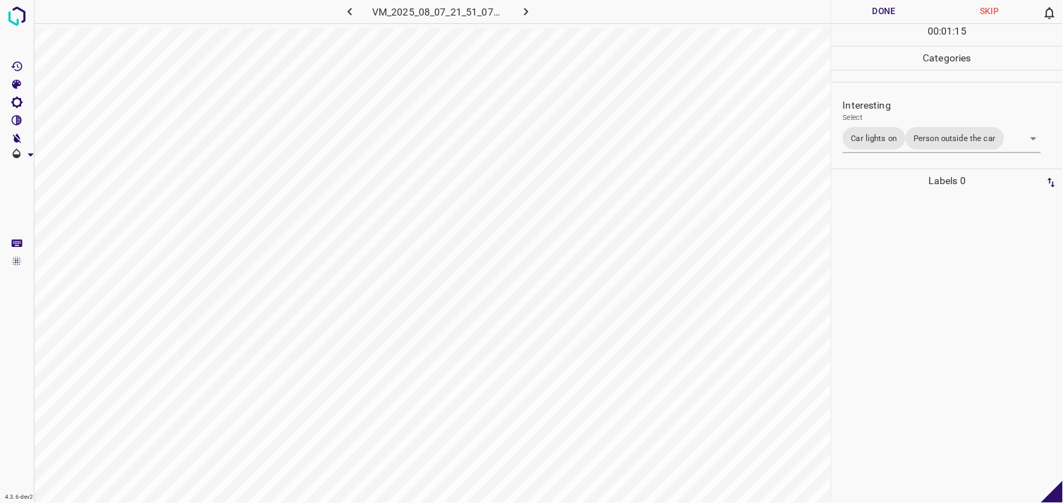
click at [907, 320] on div at bounding box center [947, 347] width 223 height 310
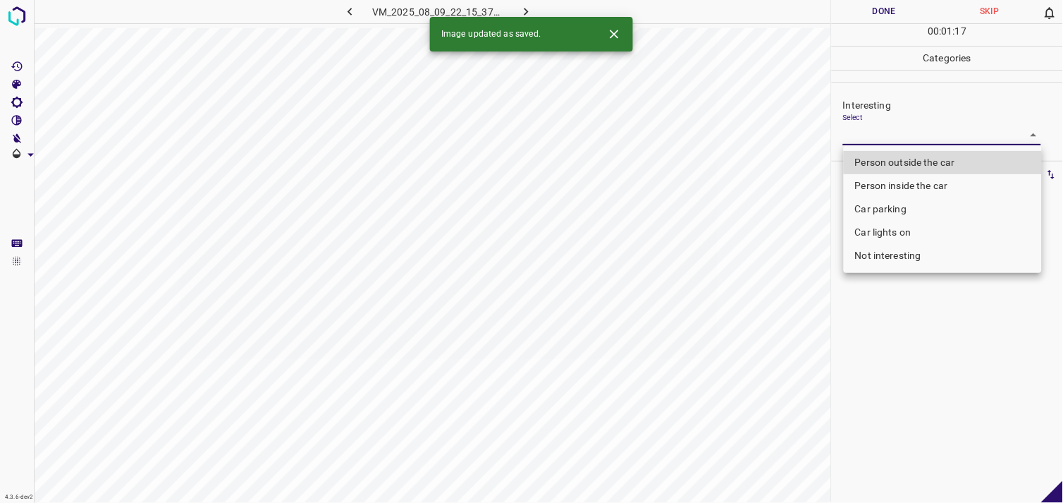
click at [892, 135] on body "4.3.6-dev2 VM_2025_08_09_22_15_37_187_01.gif Done Skip 0 00 : 01 : 17 Categorie…" at bounding box center [531, 251] width 1063 height 503
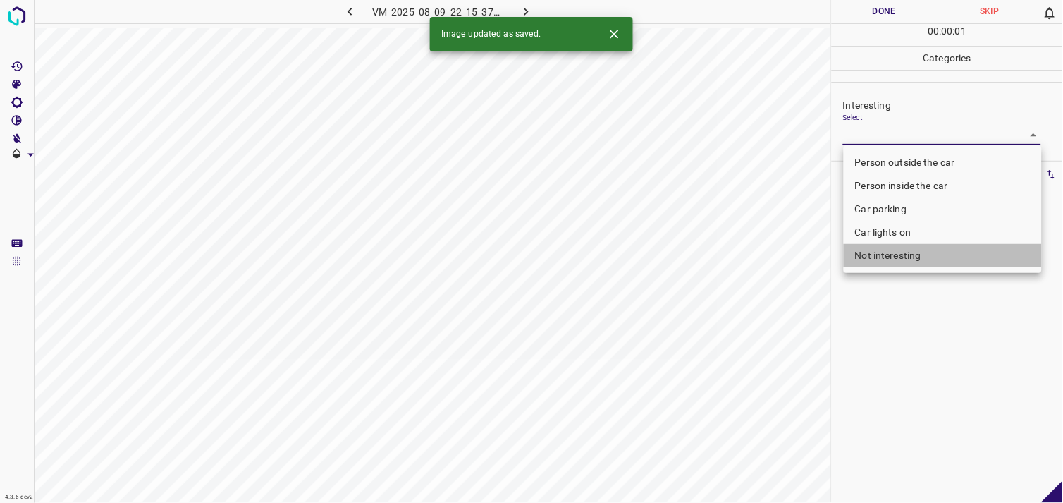
click at [914, 250] on li "Not interesting" at bounding box center [943, 255] width 198 height 23
type input "Not interesting"
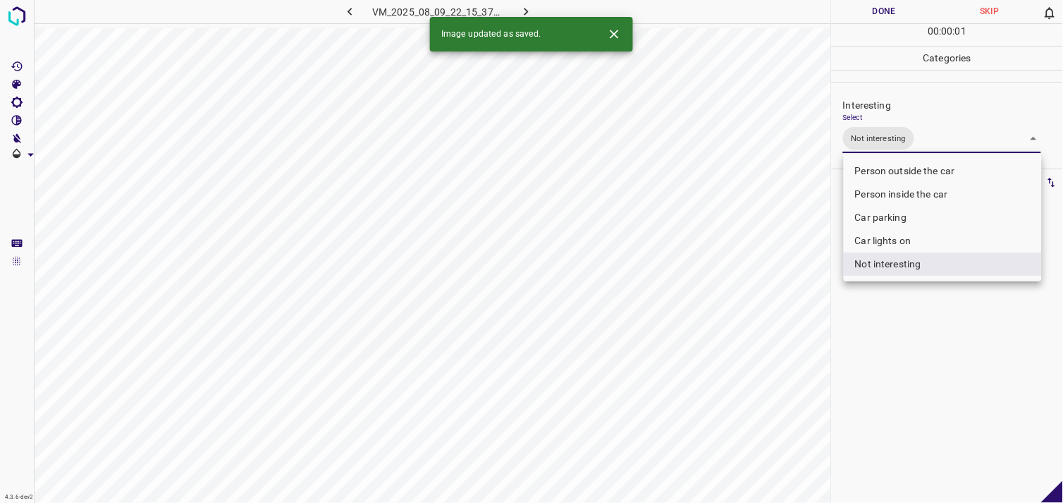
click at [926, 384] on div at bounding box center [531, 251] width 1063 height 503
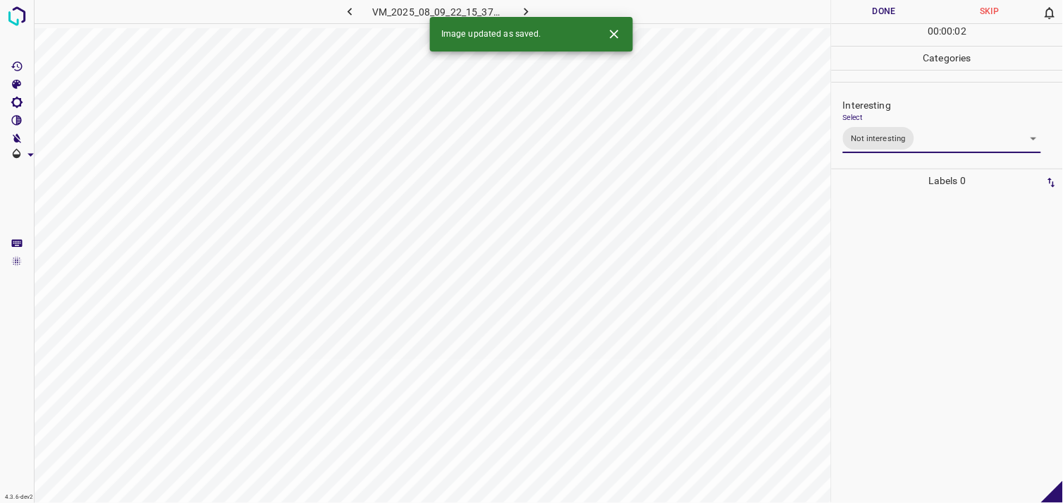
click at [921, 354] on div at bounding box center [947, 347] width 223 height 310
click at [890, 134] on body "4.3.6-dev2 VM_2025_08_09_21_49_00_888_05.gif Done Skip 0 00 : 00 : 04 Categorie…" at bounding box center [531, 251] width 1063 height 503
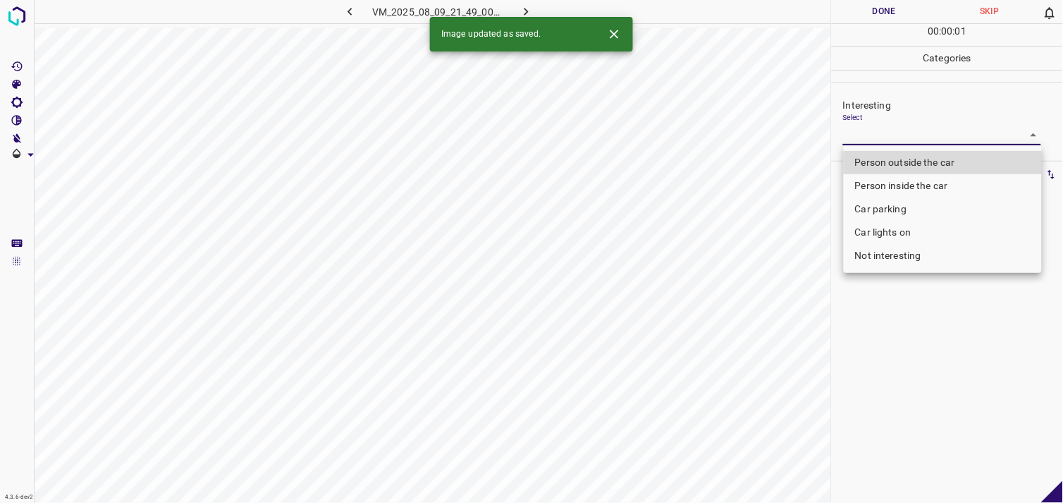
click at [911, 167] on li "Person outside the car" at bounding box center [943, 162] width 198 height 23
type input "Person outside the car"
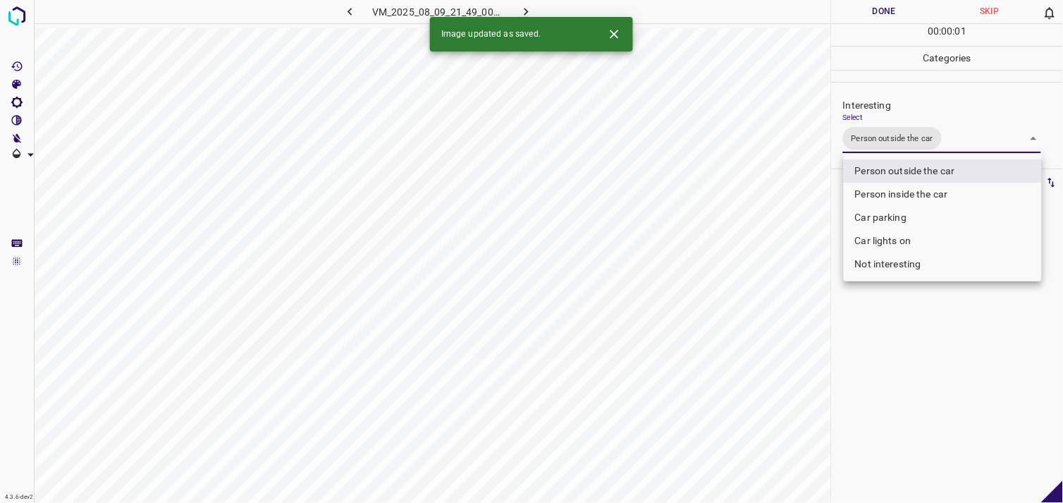
click at [950, 414] on div at bounding box center [531, 251] width 1063 height 503
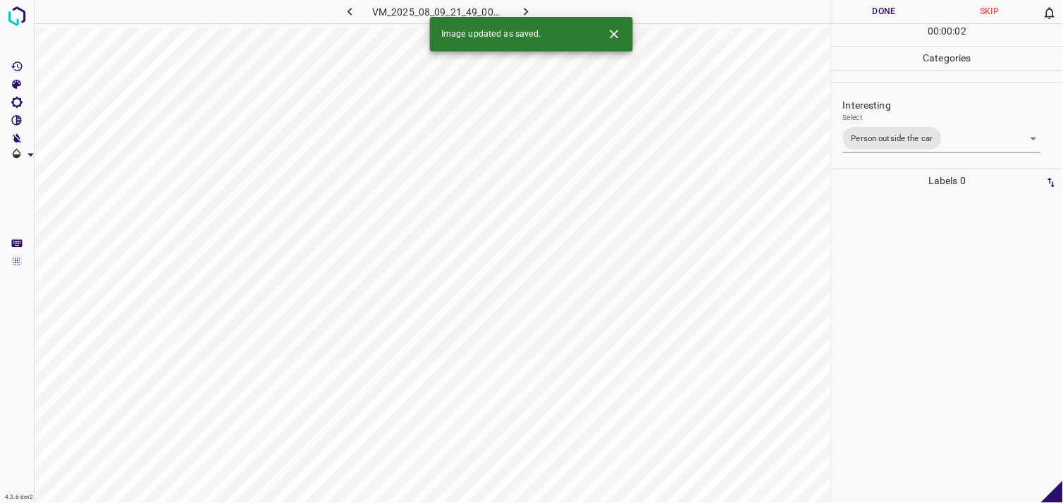
click at [940, 351] on div at bounding box center [947, 347] width 223 height 310
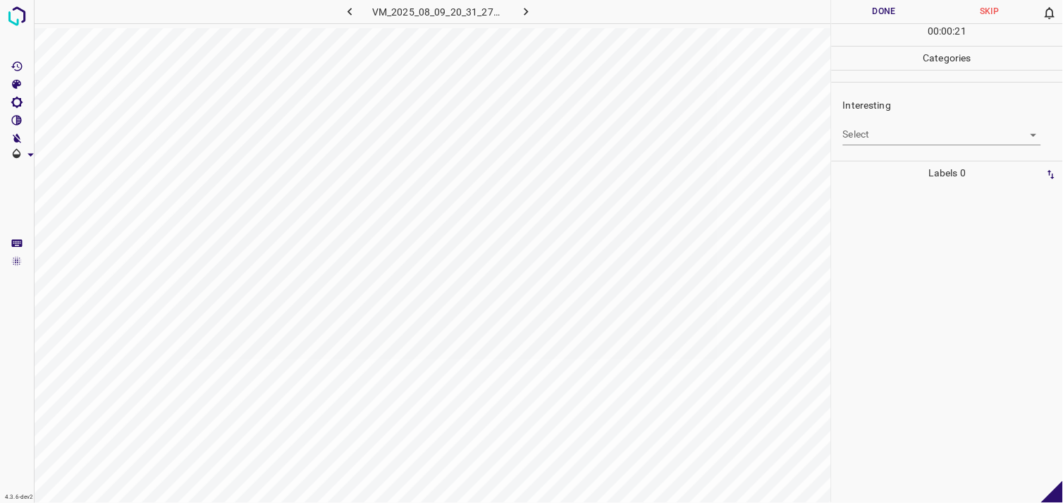
click at [894, 130] on body "4.3.6-dev2 VM_2025_08_09_20_31_27_634_01.gif Done Skip 0 00 : 00 : 21 Categorie…" at bounding box center [531, 251] width 1063 height 503
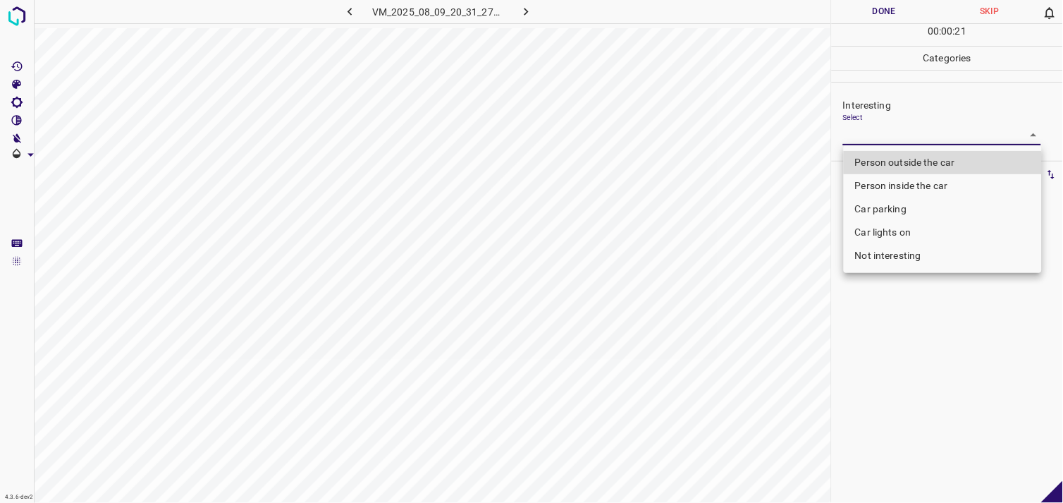
click at [900, 163] on li "Person outside the car" at bounding box center [943, 162] width 198 height 23
type input "Person outside the car"
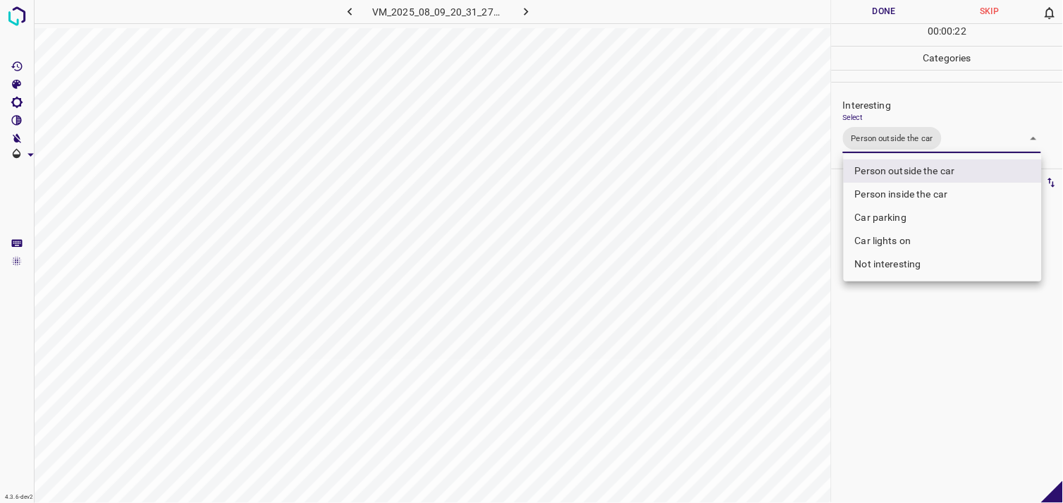
click at [906, 348] on div at bounding box center [531, 251] width 1063 height 503
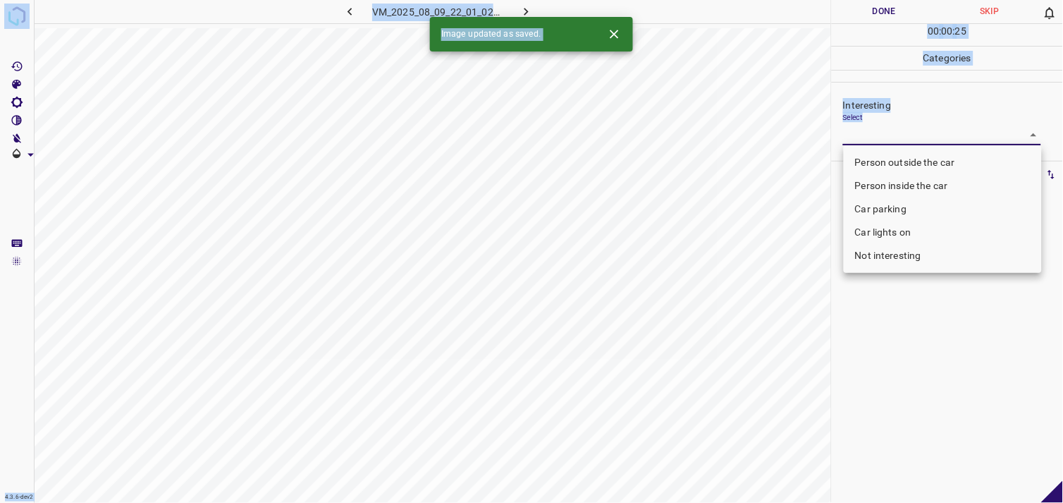
click at [871, 131] on body "4.3.6-dev2 VM_2025_08_09_22_01_02_309_01.gif Done Skip 0 00 : 00 : 25 Categorie…" at bounding box center [531, 251] width 1063 height 503
click at [902, 262] on li "Not interesting" at bounding box center [943, 255] width 198 height 23
type input "Not interesting"
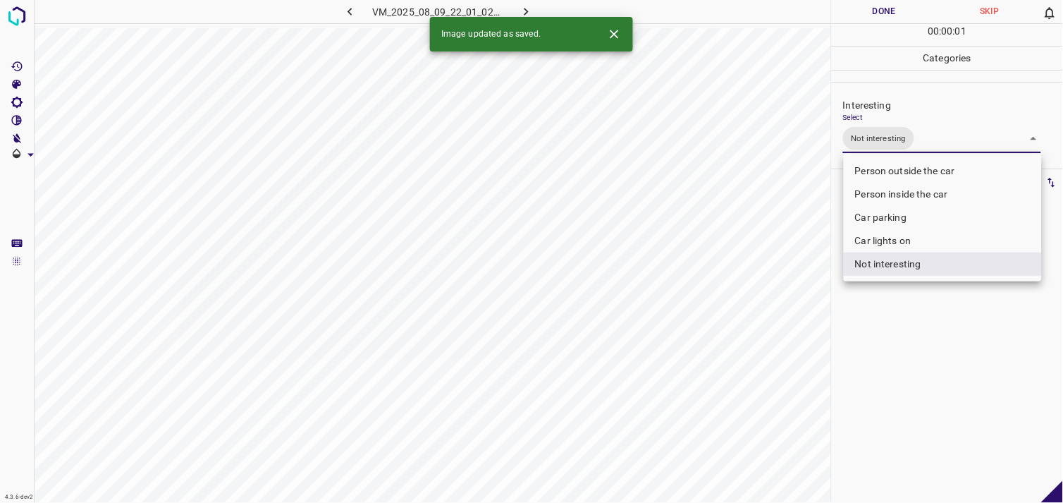
click at [902, 371] on div at bounding box center [531, 251] width 1063 height 503
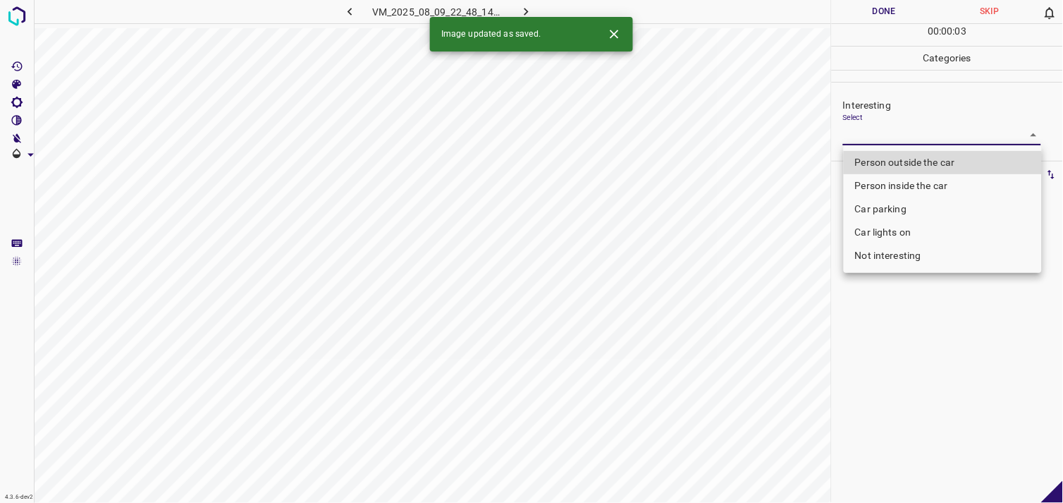
click at [873, 141] on body "4.3.6-dev2 VM_2025_08_09_22_48_14_720_04.gif Done Skip 0 00 : 00 : 03 Categorie…" at bounding box center [531, 251] width 1063 height 503
click at [905, 165] on li "Person outside the car" at bounding box center [943, 162] width 198 height 23
type input "Person outside the car"
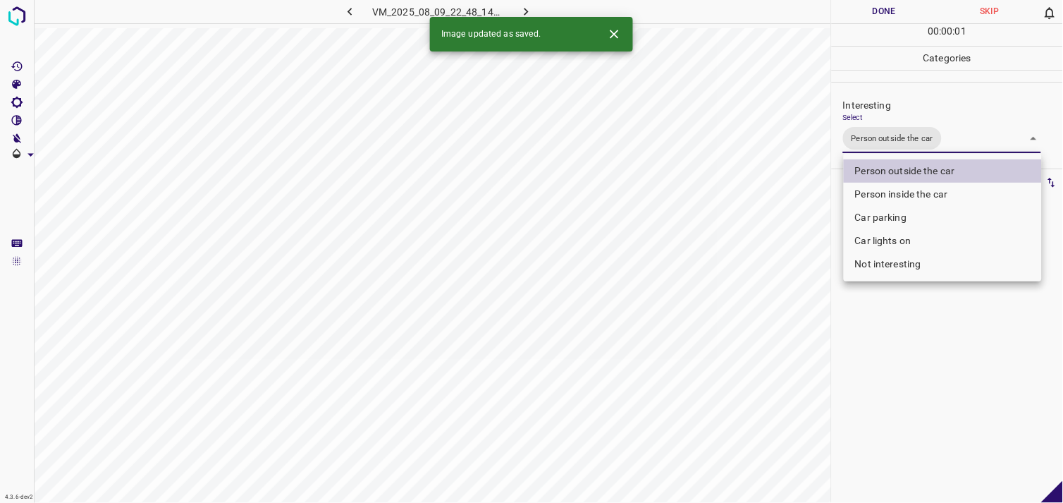
click at [936, 398] on div at bounding box center [531, 251] width 1063 height 503
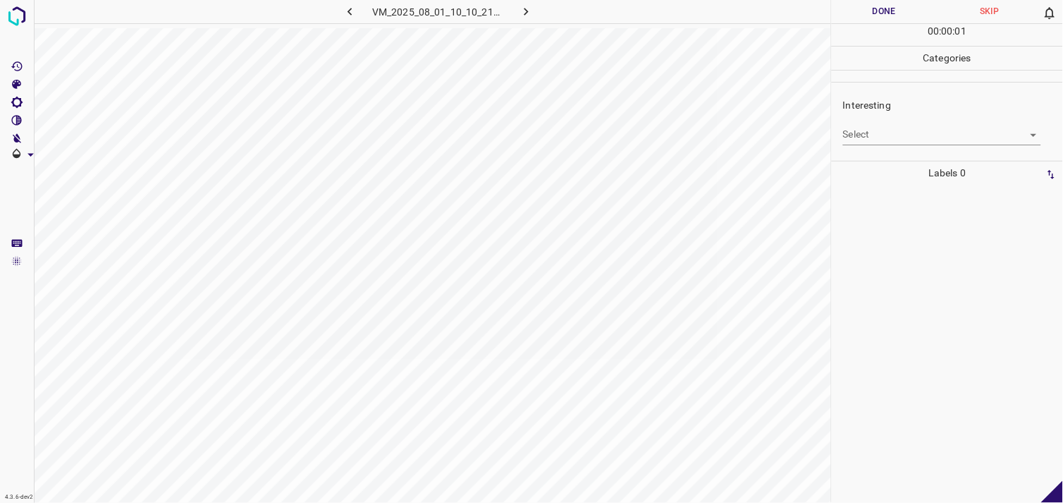
click at [890, 131] on body "4.3.6-dev2 VM_2025_08_01_10_10_21_327_00.gif Done Skip 0 00 : 00 : 01 Categorie…" at bounding box center [531, 251] width 1063 height 503
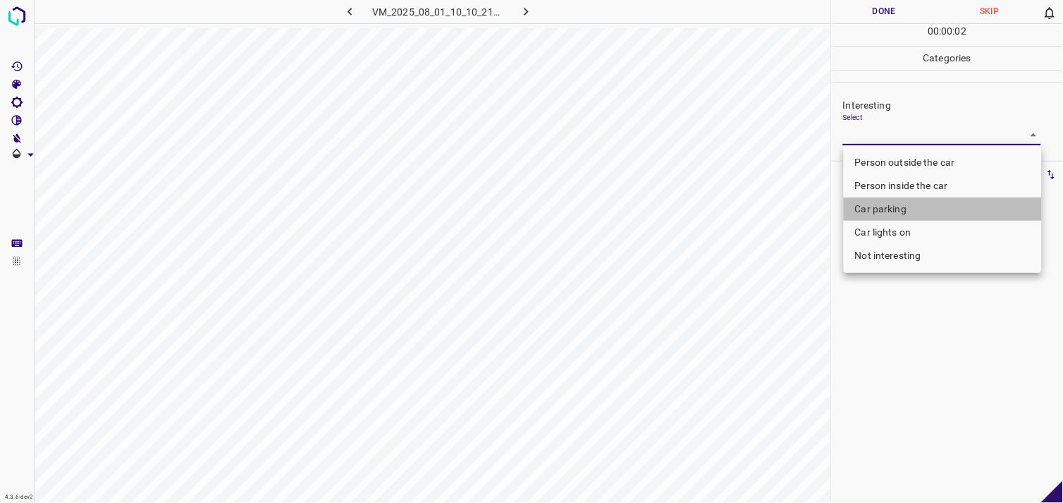
click at [906, 204] on li "Car parking" at bounding box center [943, 208] width 198 height 23
type input "Car parking"
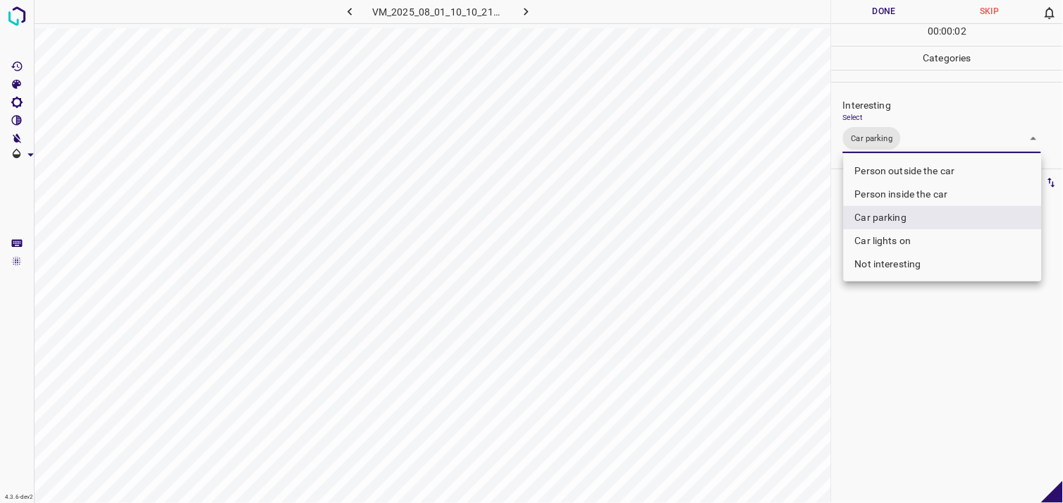
click at [959, 400] on div at bounding box center [531, 251] width 1063 height 503
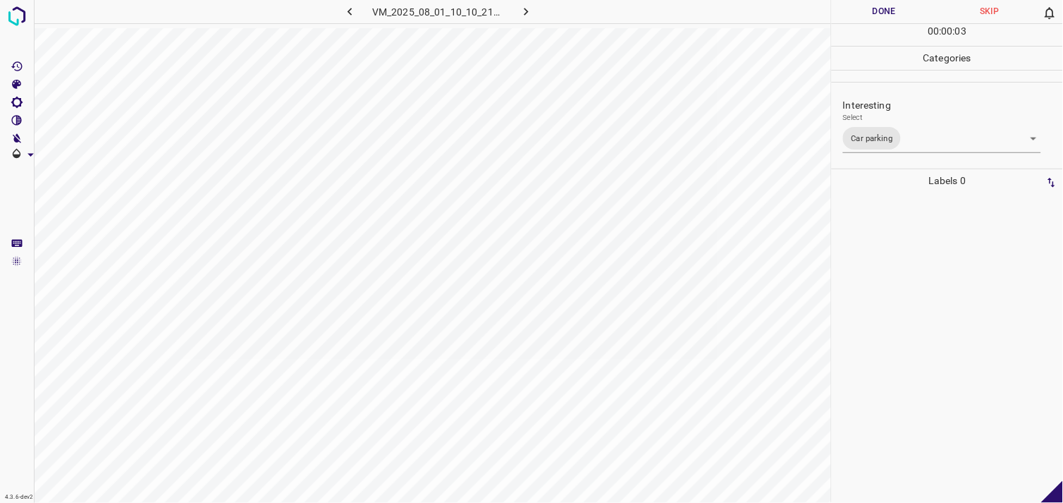
click at [963, 347] on div at bounding box center [947, 347] width 223 height 310
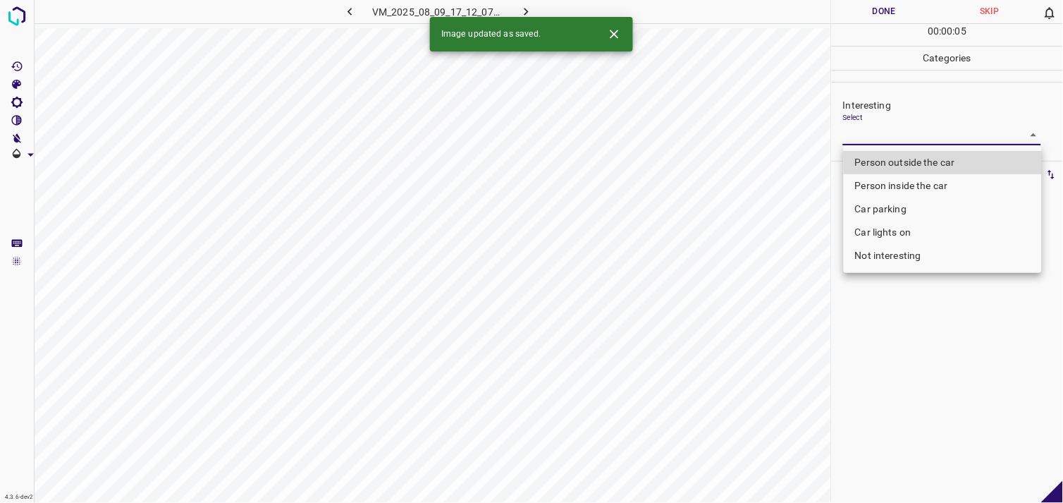
drag, startPoint x: 878, startPoint y: 135, endPoint x: 885, endPoint y: 164, distance: 28.9
click at [878, 136] on body "4.3.6-dev2 VM_2025_08_09_17_12_07_156_00.gif Done Skip 0 00 : 00 : 05 Categorie…" at bounding box center [531, 251] width 1063 height 503
click at [885, 164] on li "Person outside the car" at bounding box center [943, 162] width 198 height 23
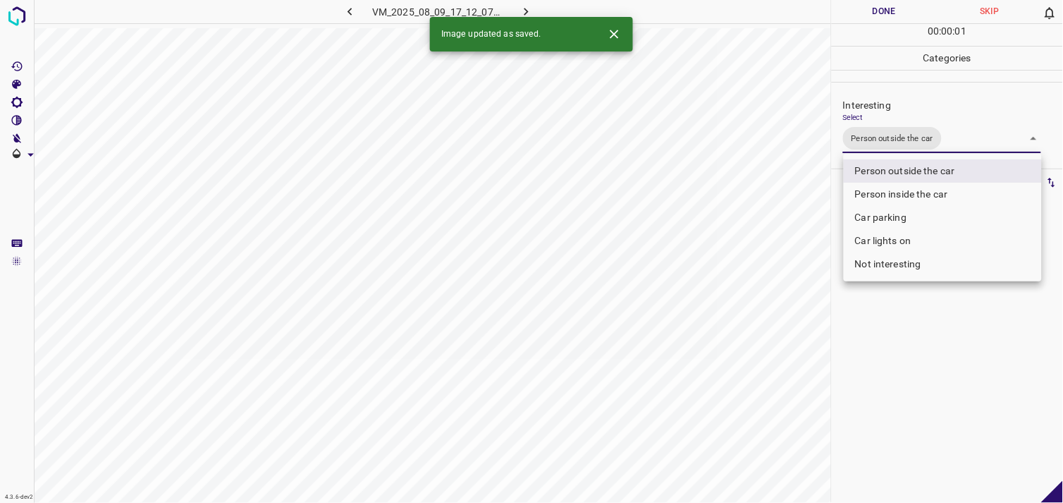
type input "Person outside the car"
drag, startPoint x: 902, startPoint y: 382, endPoint x: 913, endPoint y: 326, distance: 57.4
click at [897, 381] on div at bounding box center [531, 251] width 1063 height 503
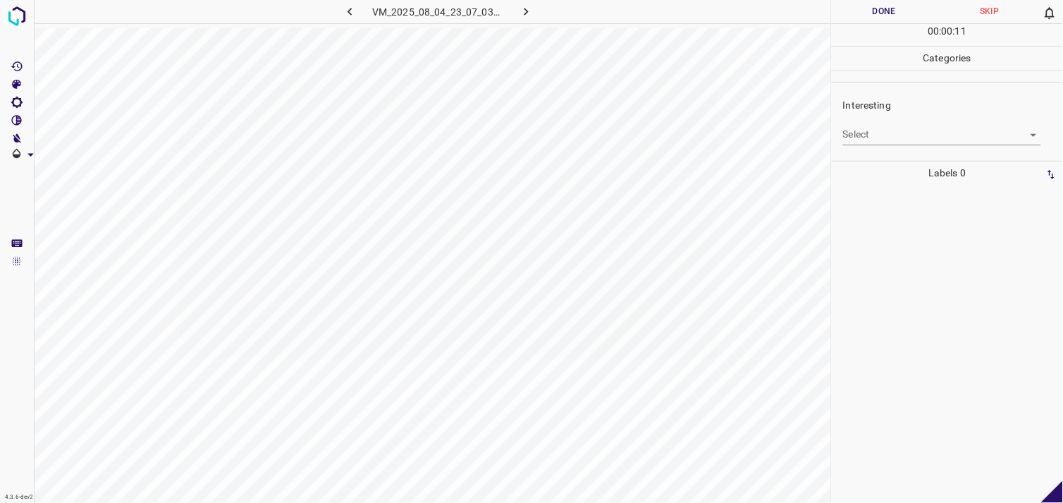
click at [919, 133] on body "4.3.6-dev2 VM_2025_08_04_23_07_03_128_13.gif Done Skip 0 00 : 00 : 11 Categorie…" at bounding box center [531, 251] width 1063 height 503
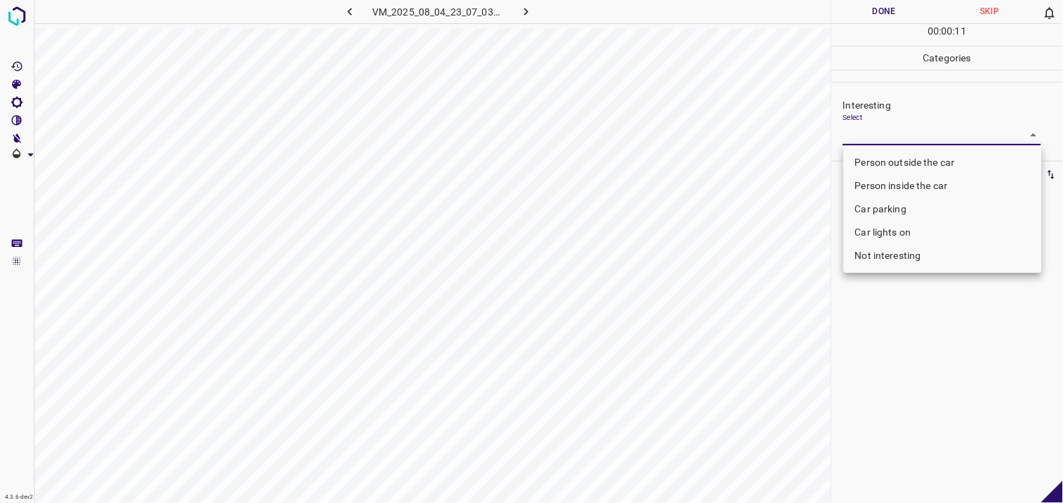
click at [933, 163] on li "Person outside the car" at bounding box center [943, 162] width 198 height 23
type input "Person outside the car"
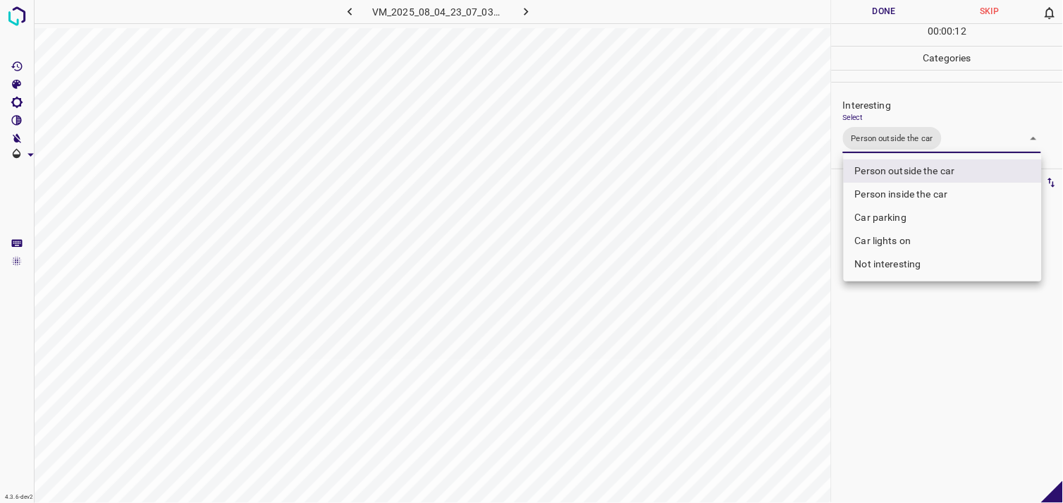
click at [929, 346] on div at bounding box center [531, 251] width 1063 height 503
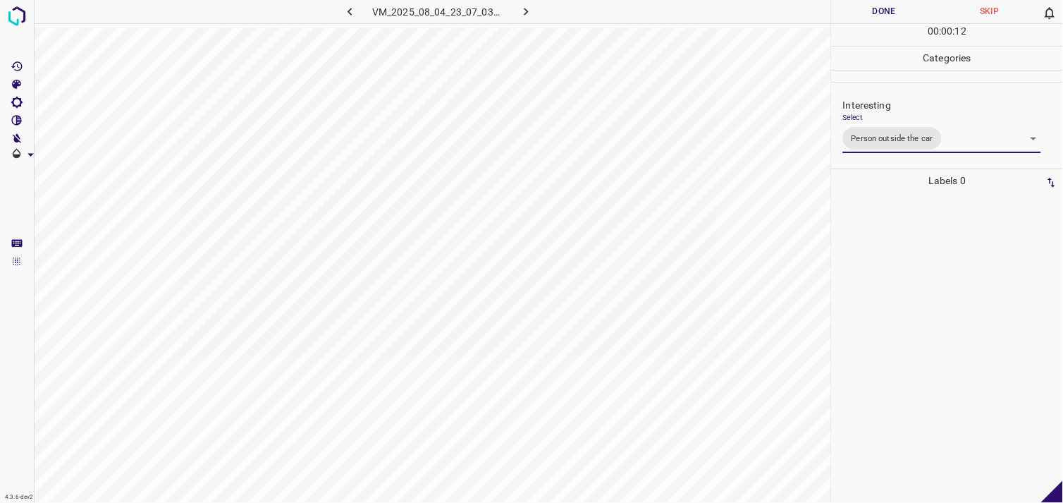
click at [934, 311] on div at bounding box center [947, 347] width 223 height 310
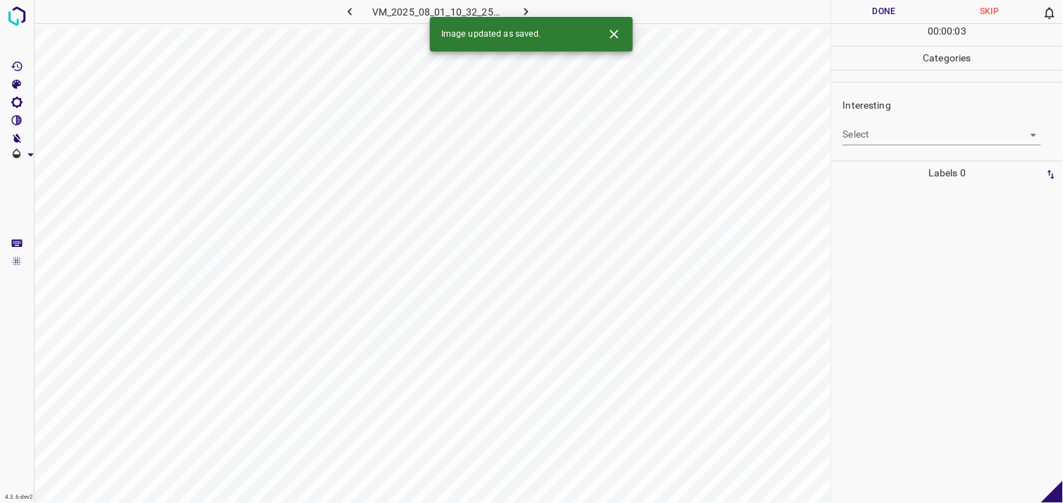
click at [882, 131] on body "4.3.6-dev2 VM_2025_08_01_10_32_25_560_05.gif Done Skip 0 00 : 00 : 03 Categorie…" at bounding box center [531, 251] width 1063 height 503
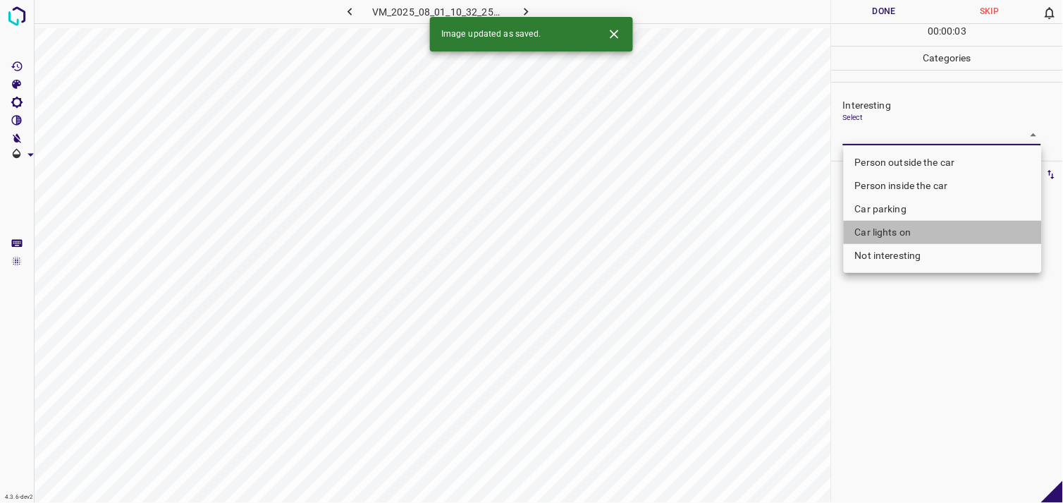
click at [904, 222] on li "Car lights on" at bounding box center [943, 232] width 198 height 23
type input "Car lights on"
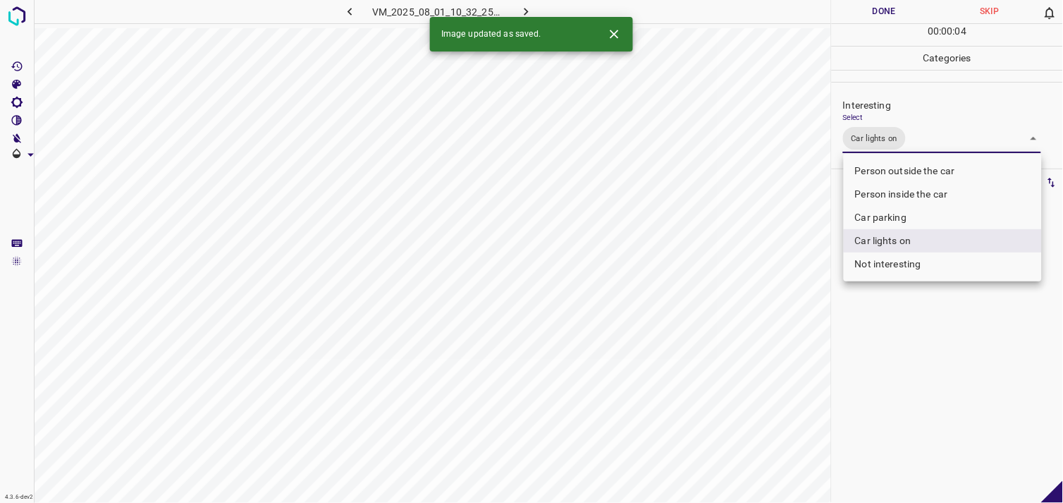
click at [899, 367] on div at bounding box center [531, 251] width 1063 height 503
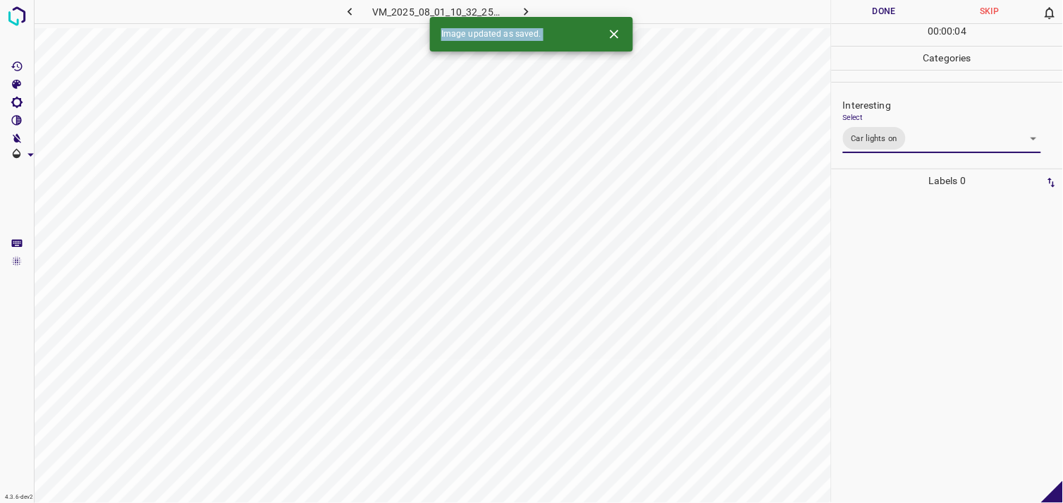
drag, startPoint x: 899, startPoint y: 331, endPoint x: 917, endPoint y: 323, distance: 20.2
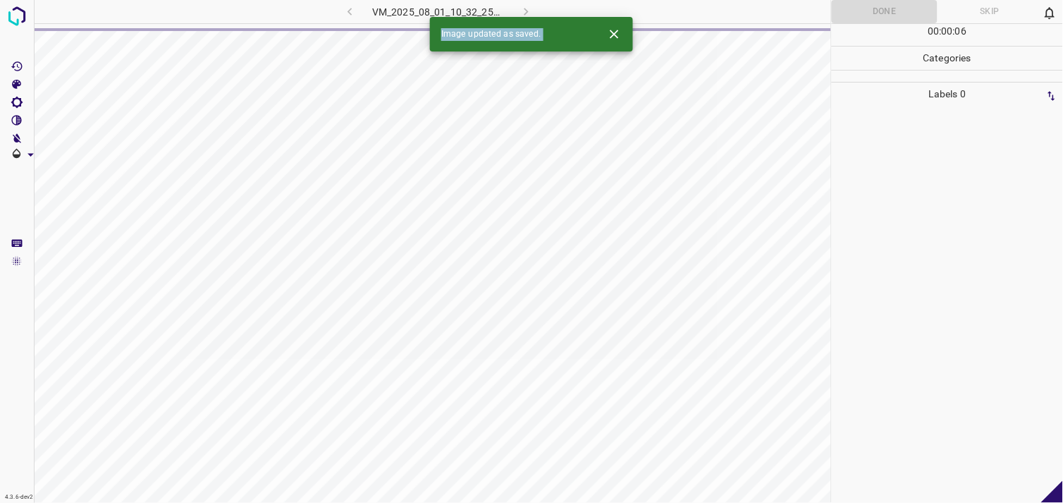
click at [927, 254] on div at bounding box center [947, 304] width 223 height 397
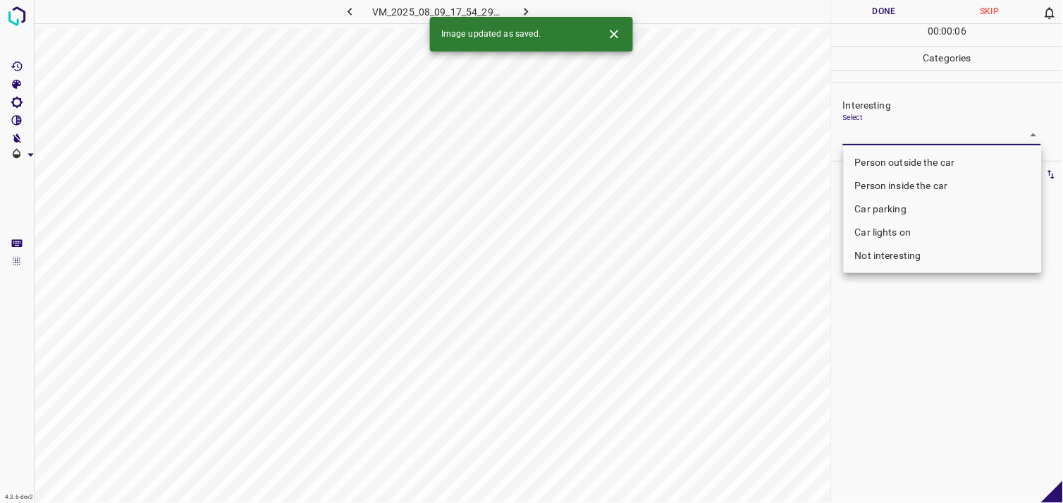
click at [899, 130] on body "4.3.6-dev2 VM_2025_08_09_17_54_29_789_07.gif Done Skip 0 00 : 00 : 06 Categorie…" at bounding box center [531, 251] width 1063 height 503
click at [907, 228] on li "Car lights on" at bounding box center [943, 232] width 198 height 23
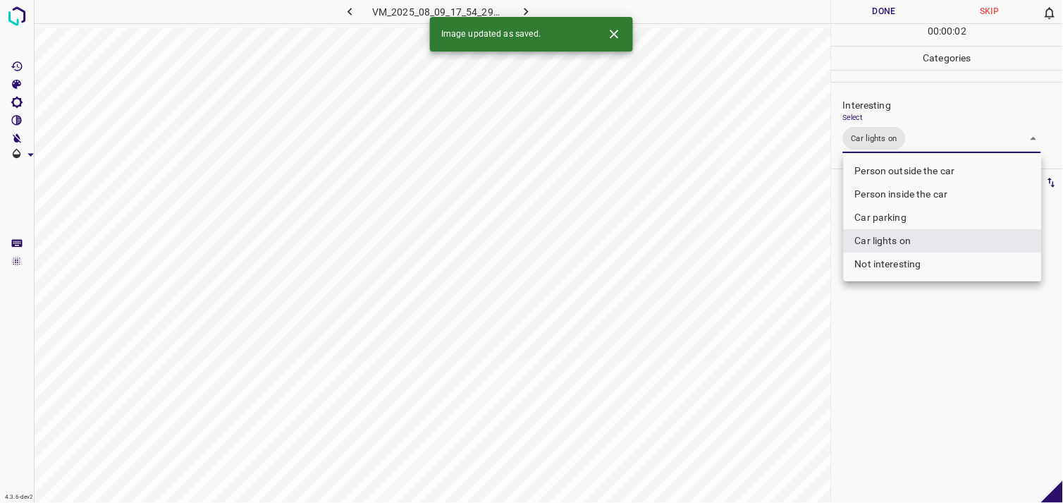
click at [935, 171] on li "Person outside the car" at bounding box center [943, 170] width 198 height 23
type input "Car lights on,Person outside the car"
click at [916, 347] on div at bounding box center [531, 251] width 1063 height 503
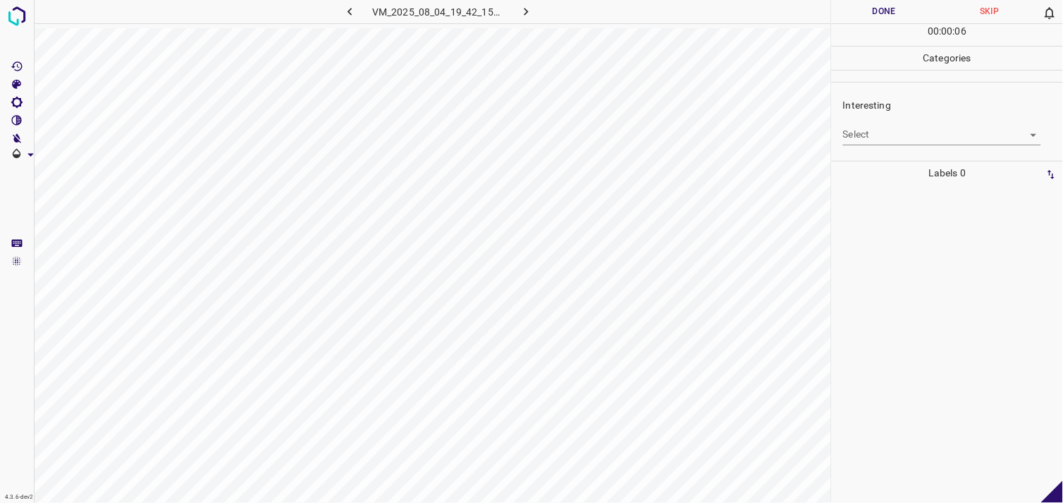
click at [891, 132] on body "4.3.6-dev2 VM_2025_08_04_19_42_15_646_02.gif Done Skip 0 00 : 00 : 06 Categorie…" at bounding box center [531, 251] width 1063 height 503
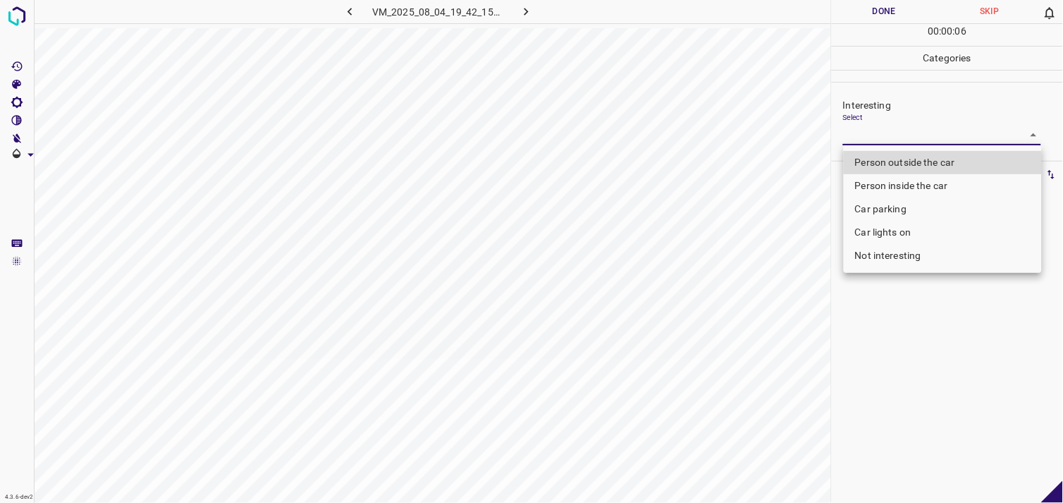
click at [892, 152] on li "Person outside the car" at bounding box center [943, 162] width 198 height 23
type input "Person outside the car"
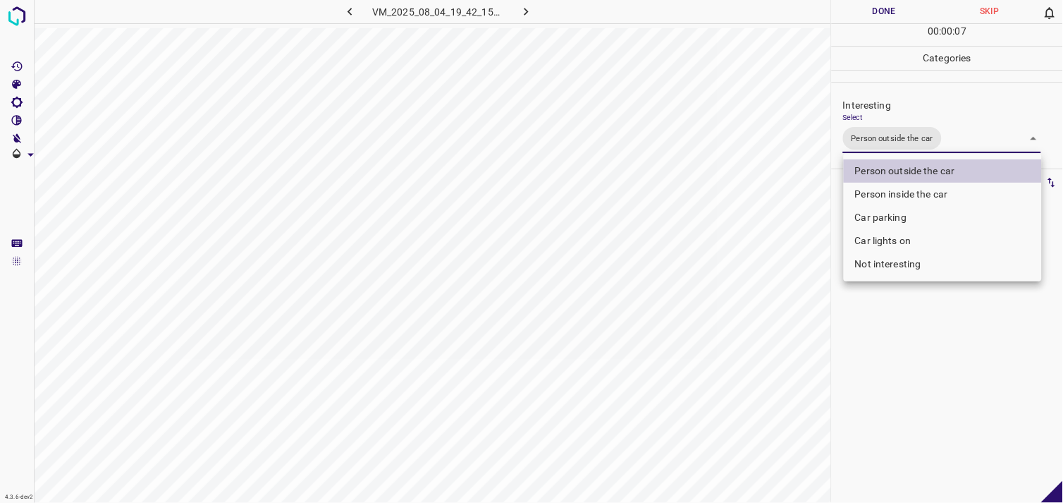
click at [900, 340] on div at bounding box center [531, 251] width 1063 height 503
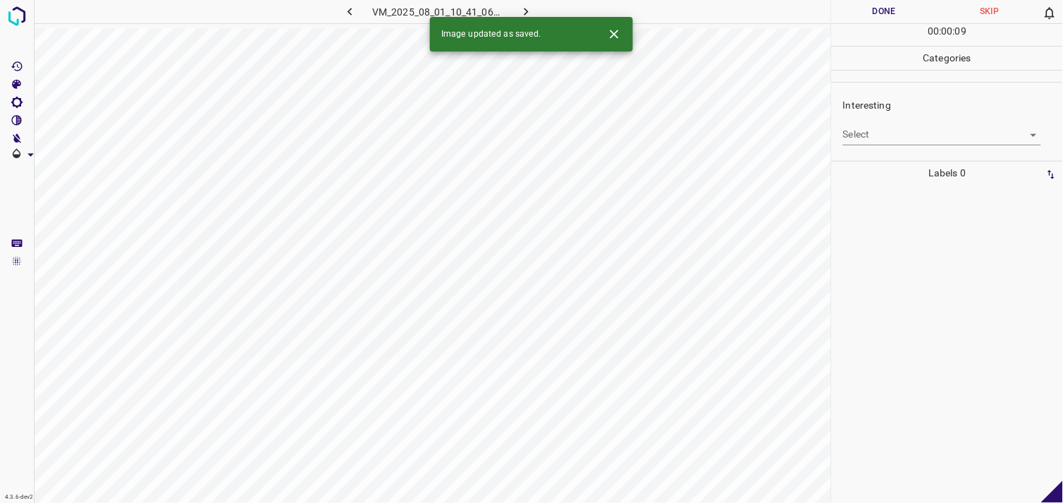
click at [854, 135] on body "4.3.6-dev2 VM_2025_08_01_10_41_06_497_05.gif Done Skip 0 00 : 00 : 09 Categorie…" at bounding box center [531, 251] width 1063 height 503
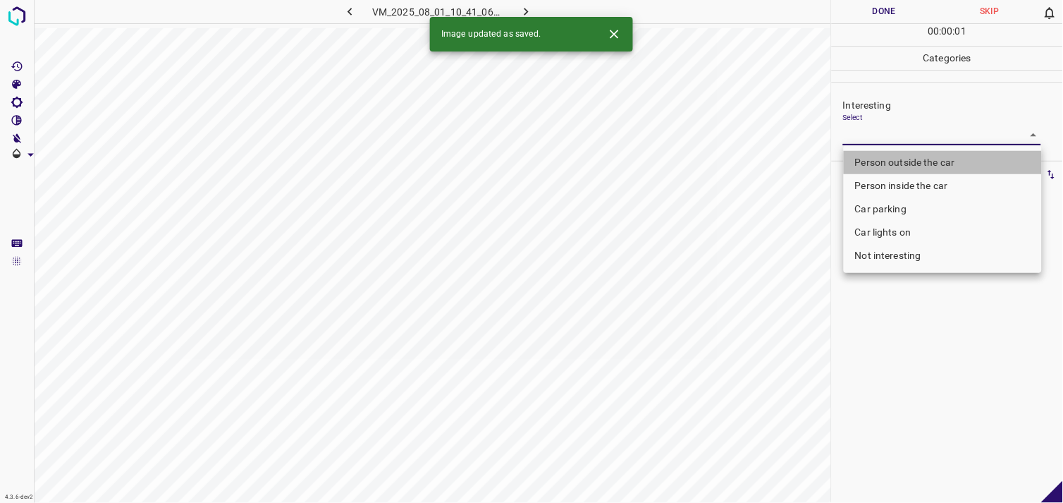
click at [888, 159] on li "Person outside the car" at bounding box center [943, 162] width 198 height 23
type input "Person outside the car"
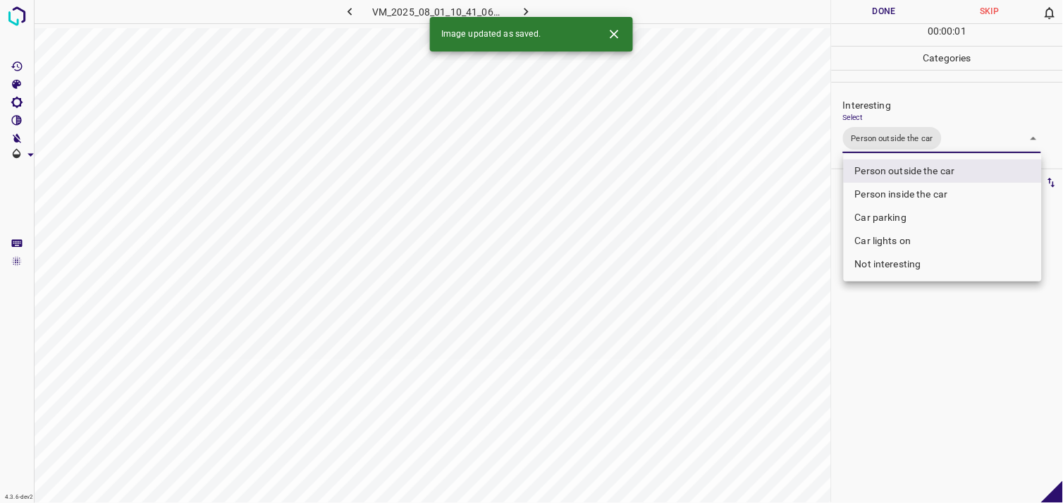
click at [918, 345] on div at bounding box center [531, 251] width 1063 height 503
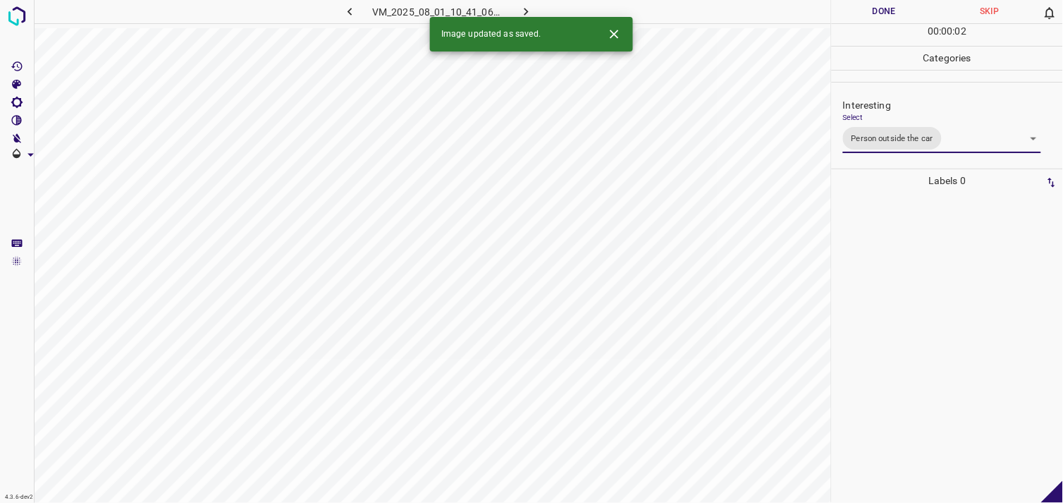
click at [921, 318] on div at bounding box center [947, 347] width 223 height 310
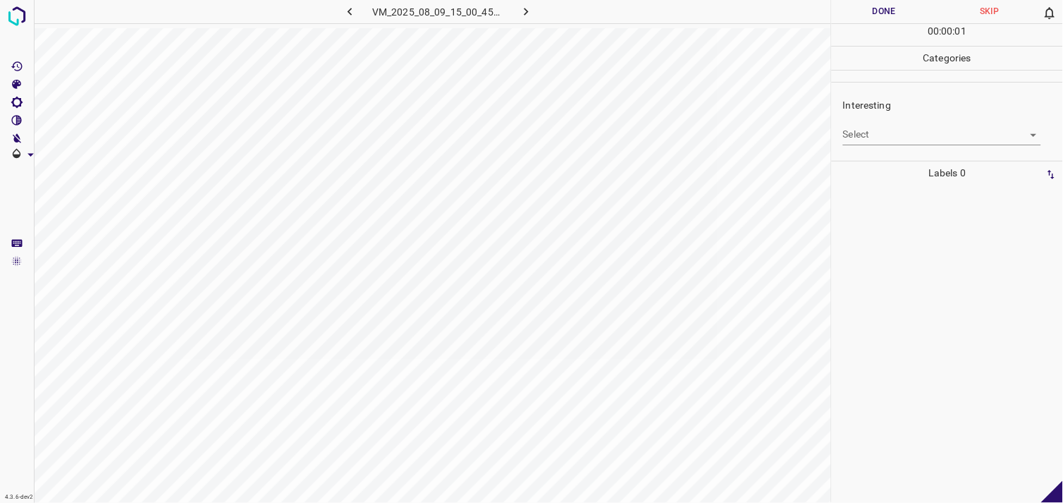
click at [889, 139] on body "4.3.6-dev2 VM_2025_08_09_15_00_45_618_04.gif Done Skip 0 00 : 00 : 01 Categorie…" at bounding box center [531, 251] width 1063 height 503
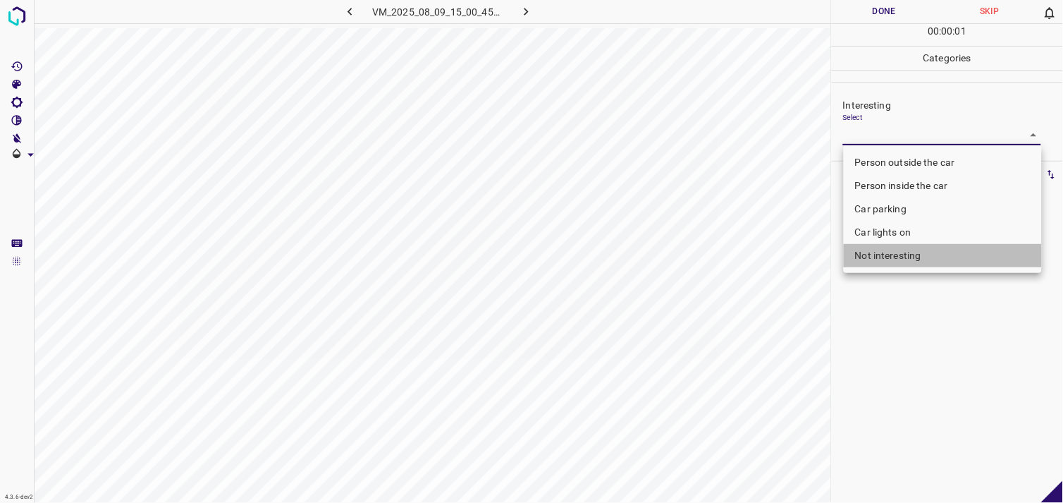
drag, startPoint x: 926, startPoint y: 254, endPoint x: 917, endPoint y: 283, distance: 30.3
click at [925, 254] on li "Not interesting" at bounding box center [943, 255] width 198 height 23
type input "Not interesting"
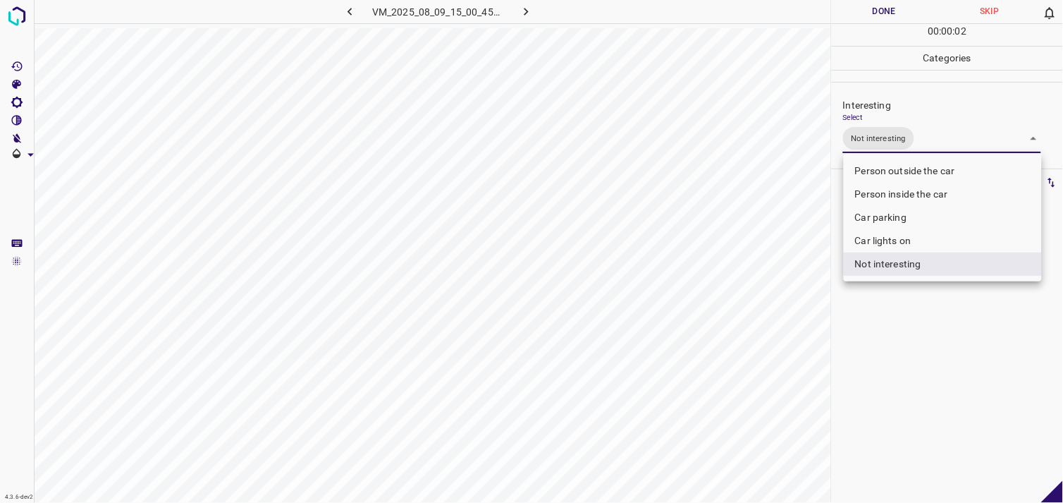
click at [916, 395] on div at bounding box center [531, 251] width 1063 height 503
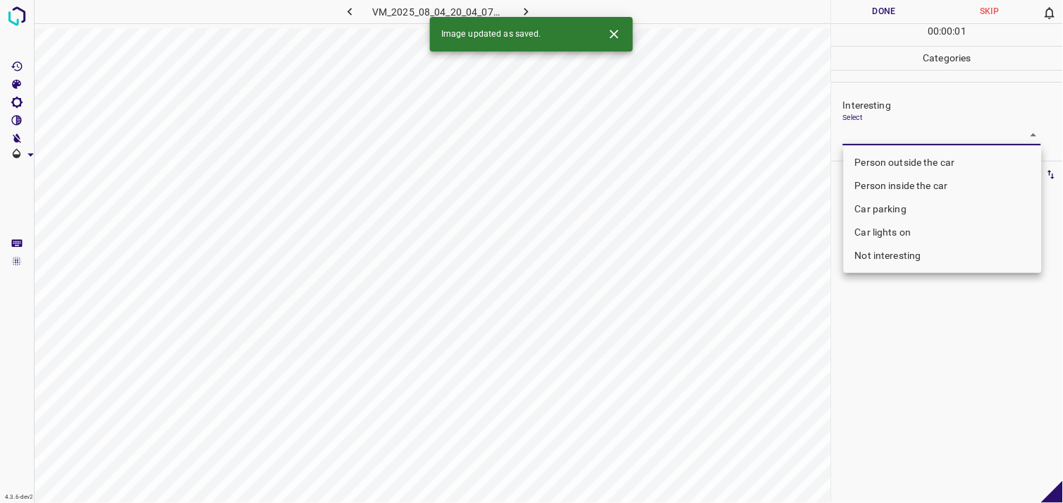
click at [872, 135] on body "4.3.6-dev2 VM_2025_08_04_20_04_07_206_02.gif Done Skip 0 00 : 00 : 01 Categorie…" at bounding box center [531, 251] width 1063 height 503
click at [888, 254] on li "Not interesting" at bounding box center [943, 255] width 198 height 23
type input "Not interesting"
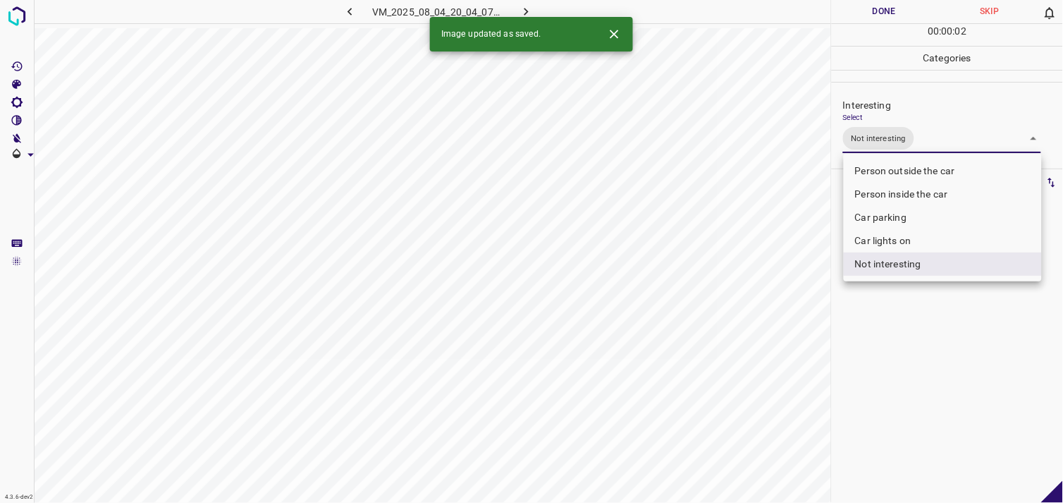
click at [925, 346] on div at bounding box center [531, 251] width 1063 height 503
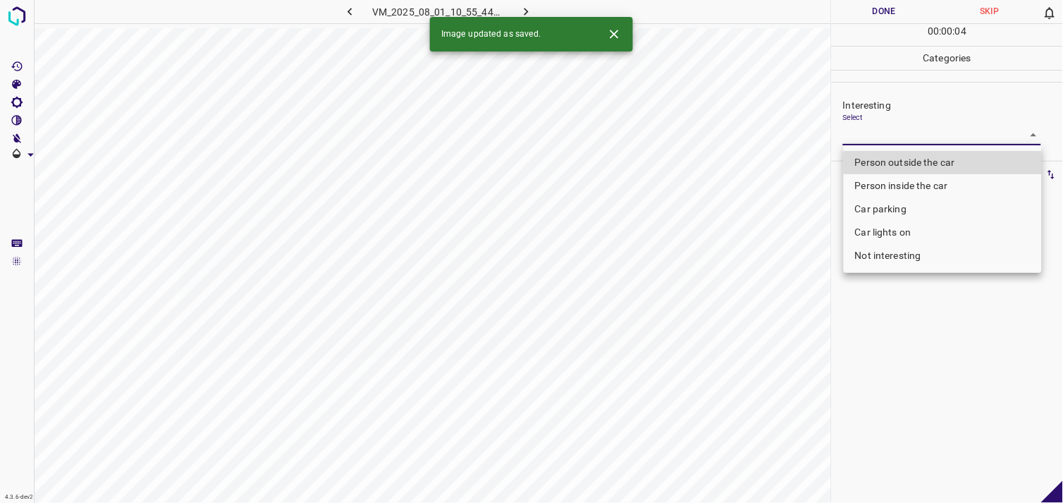
click at [906, 131] on body "4.3.6-dev2 VM_2025_08_01_10_55_44_752_00.gif Done Skip 0 00 : 00 : 04 Categorie…" at bounding box center [531, 251] width 1063 height 503
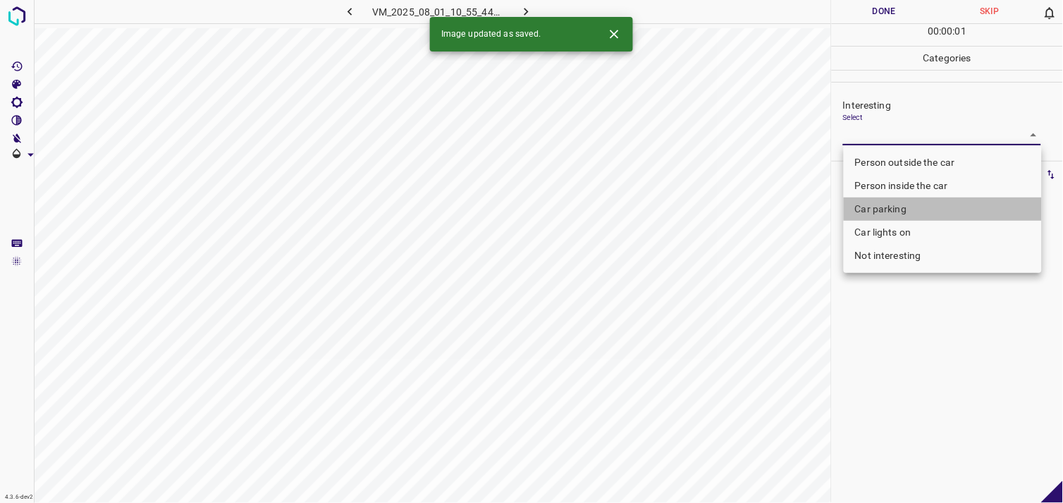
click at [923, 206] on li "Car parking" at bounding box center [943, 208] width 198 height 23
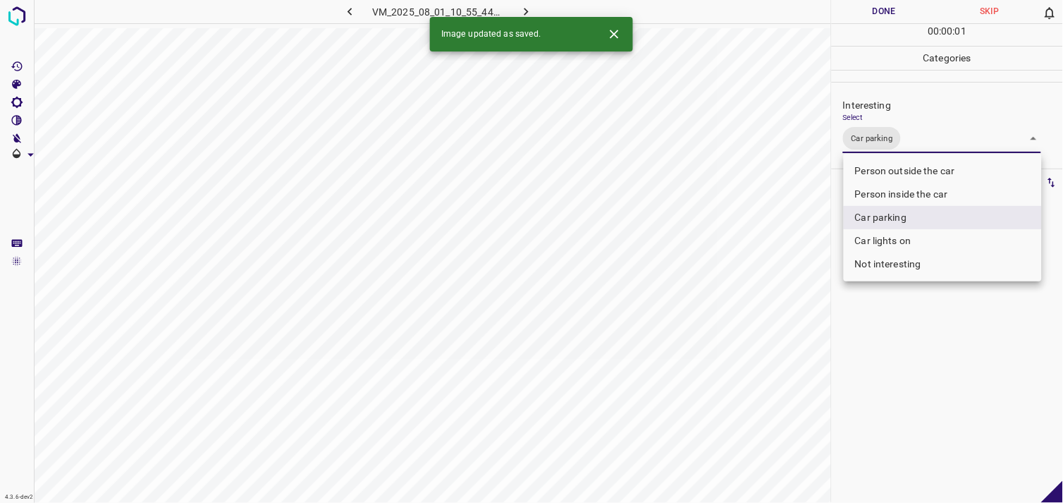
click at [928, 194] on li "Person inside the car" at bounding box center [943, 194] width 198 height 23
type input "Car parking,Person inside the car"
click at [937, 342] on div at bounding box center [531, 251] width 1063 height 503
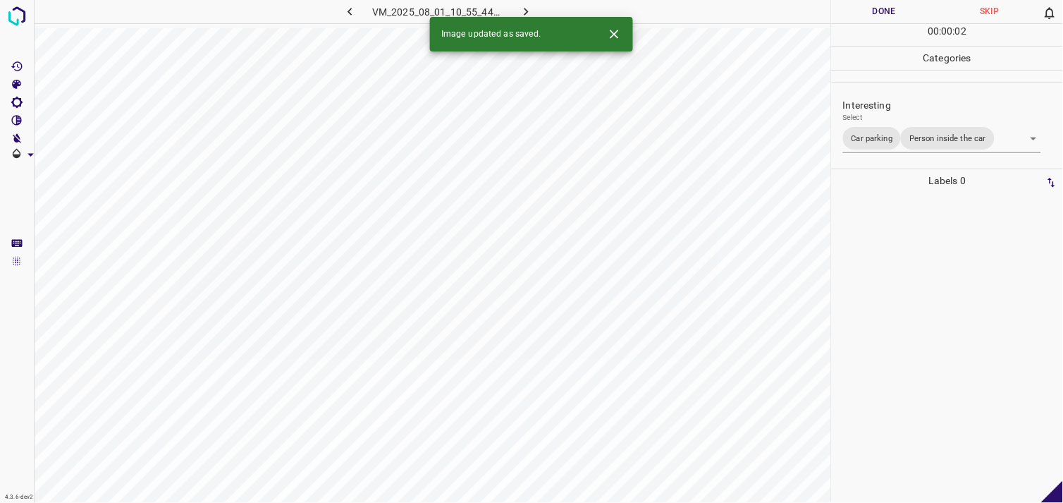
click at [938, 343] on div at bounding box center [947, 347] width 223 height 310
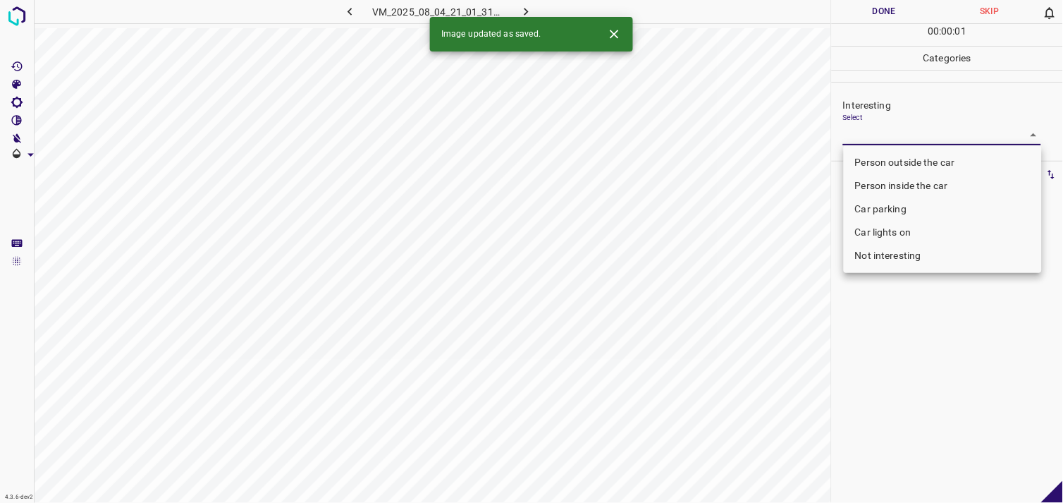
click at [876, 128] on body "4.3.6-dev2 VM_2025_08_04_21_01_31_881_05.gif Done Skip 0 00 : 00 : 01 Categorie…" at bounding box center [531, 251] width 1063 height 503
click at [897, 156] on li "Person outside the car" at bounding box center [943, 162] width 198 height 23
type input "Person outside the car"
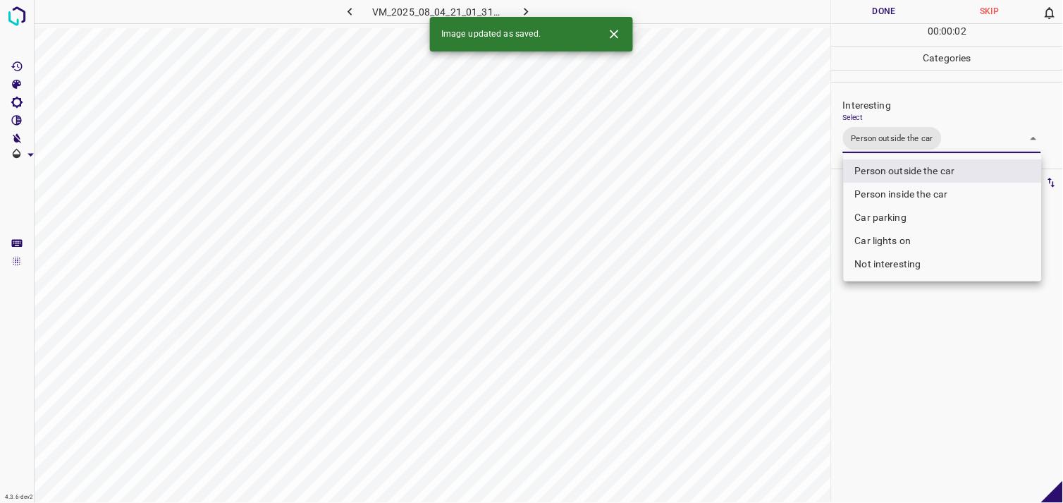
click at [905, 369] on div at bounding box center [531, 251] width 1063 height 503
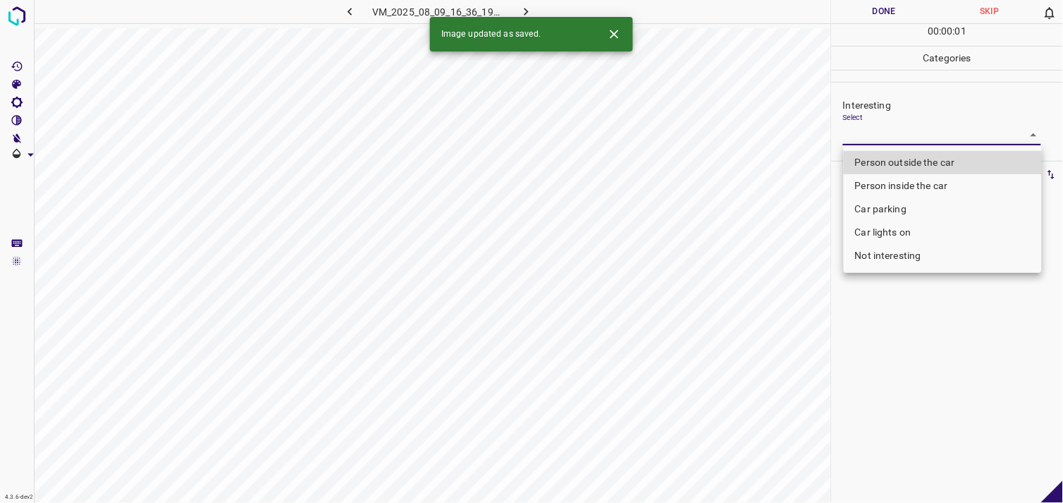
click at [894, 140] on body "4.3.6-dev2 VM_2025_08_09_16_36_19_954_02.gif Done Skip 0 00 : 00 : 01 Categorie…" at bounding box center [531, 251] width 1063 height 503
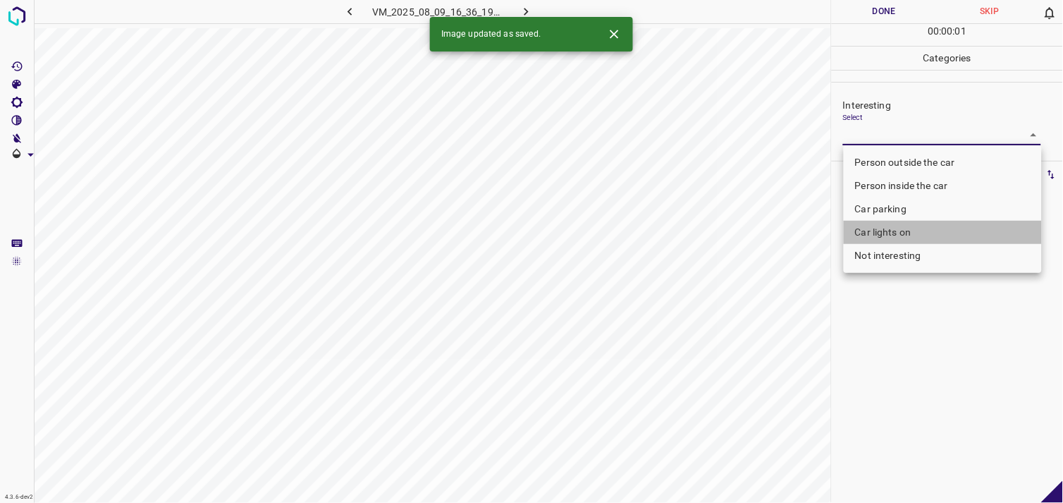
click at [885, 228] on li "Car lights on" at bounding box center [943, 232] width 198 height 23
type input "Car lights on"
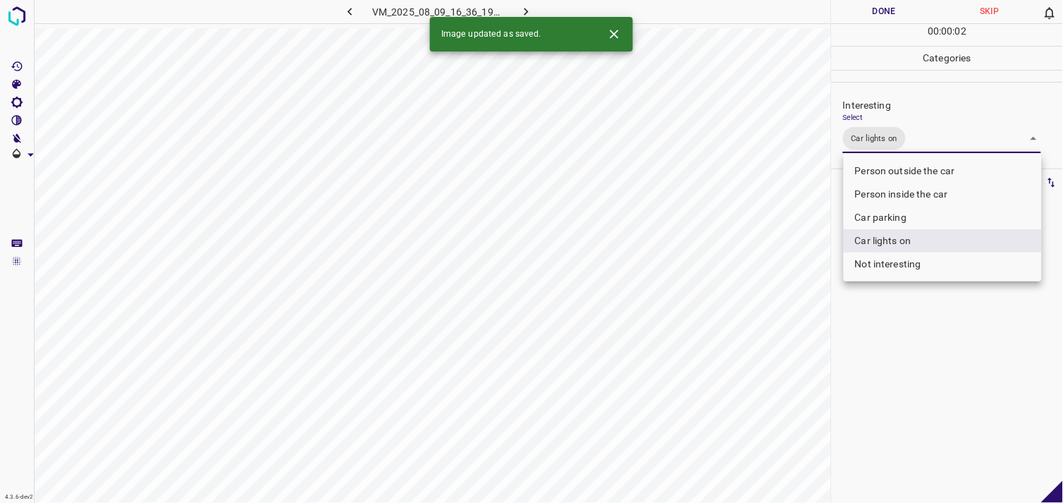
click at [914, 369] on div at bounding box center [531, 251] width 1063 height 503
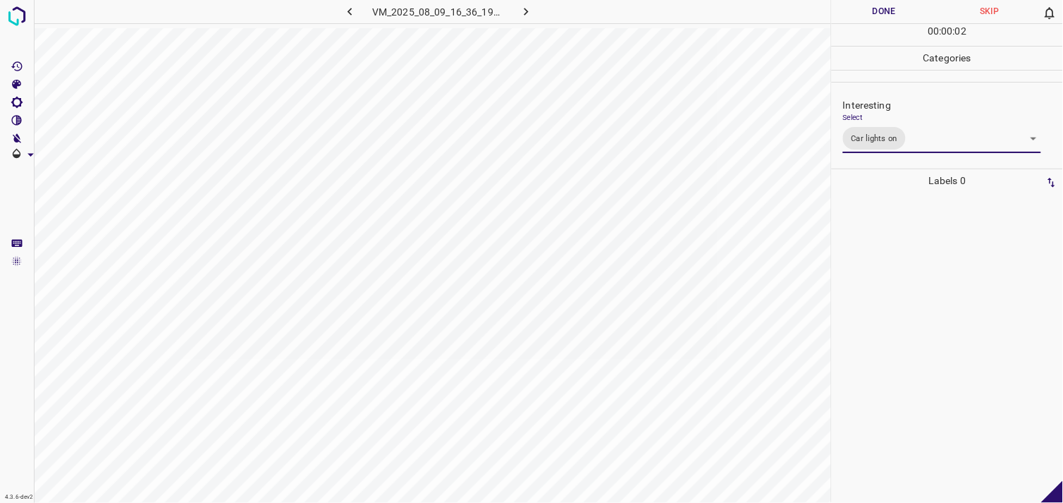
click at [920, 335] on div at bounding box center [947, 347] width 223 height 310
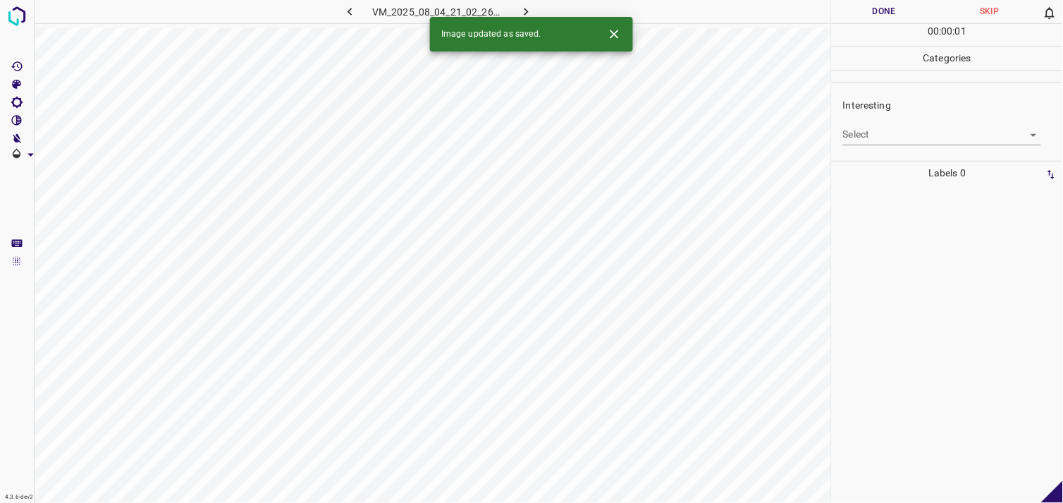
click at [923, 137] on body "4.3.6-dev2 VM_2025_08_04_21_02_26_978_11.gif Done Skip 0 00 : 00 : 01 Categorie…" at bounding box center [531, 251] width 1063 height 503
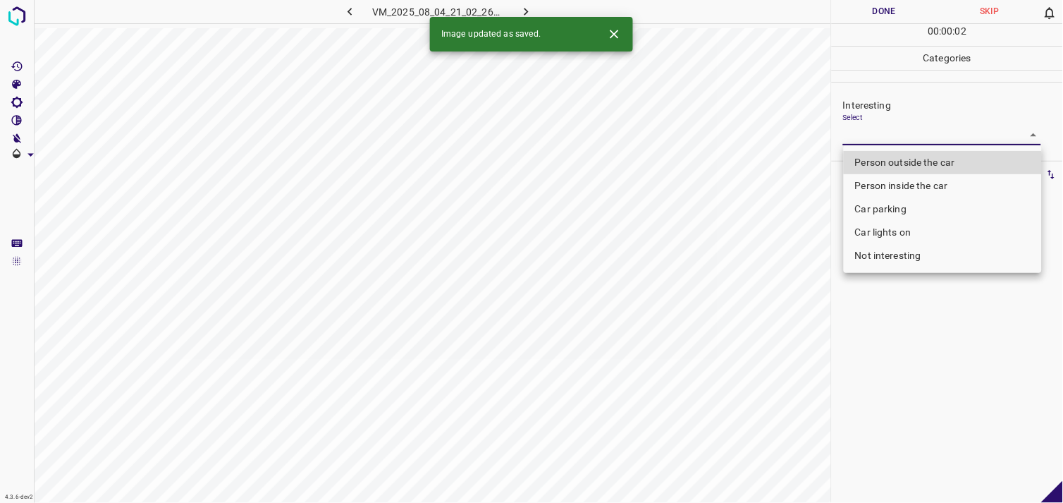
click at [927, 161] on li "Person outside the car" at bounding box center [943, 162] width 198 height 23
type input "Person outside the car"
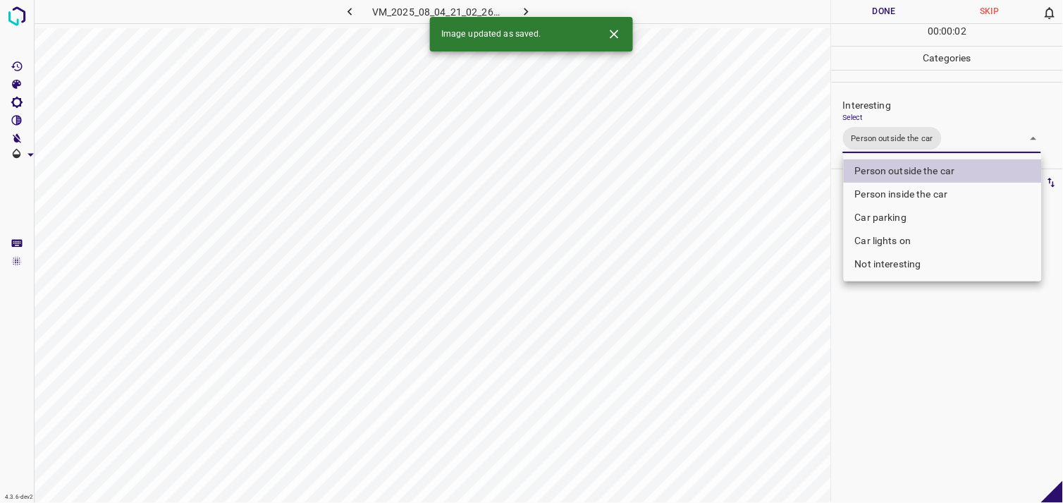
click at [934, 344] on div at bounding box center [531, 251] width 1063 height 503
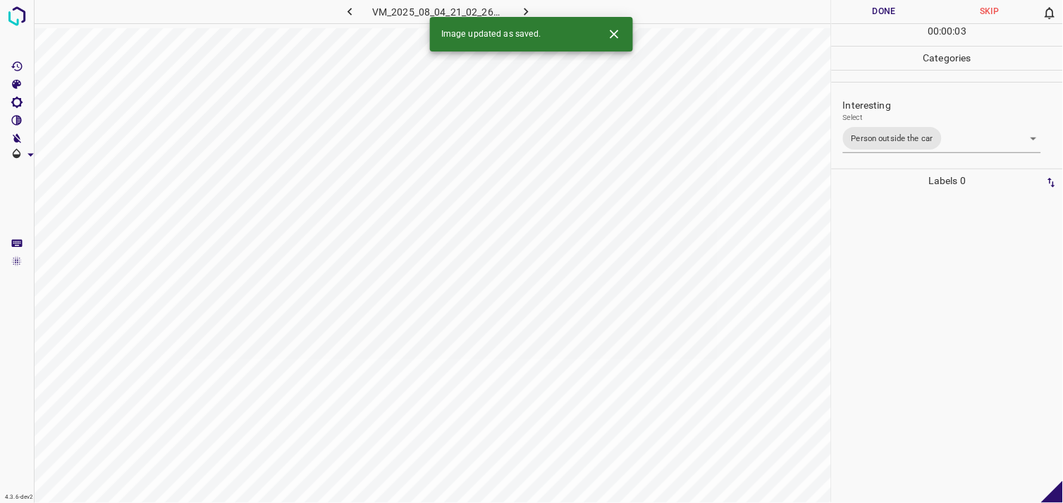
click at [928, 341] on div at bounding box center [947, 347] width 223 height 310
click at [887, 142] on body "4.3.6-dev2 VM_2025_08_01_10_02_29_501_03.gif Done Skip 0 00 : 00 : 05 Categorie…" at bounding box center [531, 251] width 1063 height 503
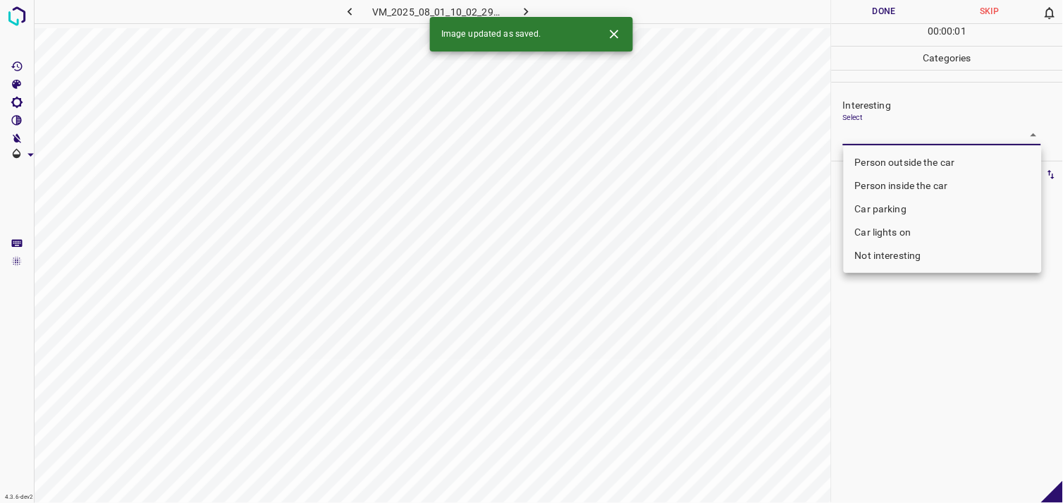
click at [905, 160] on li "Person outside the car" at bounding box center [943, 162] width 198 height 23
type input "Person outside the car"
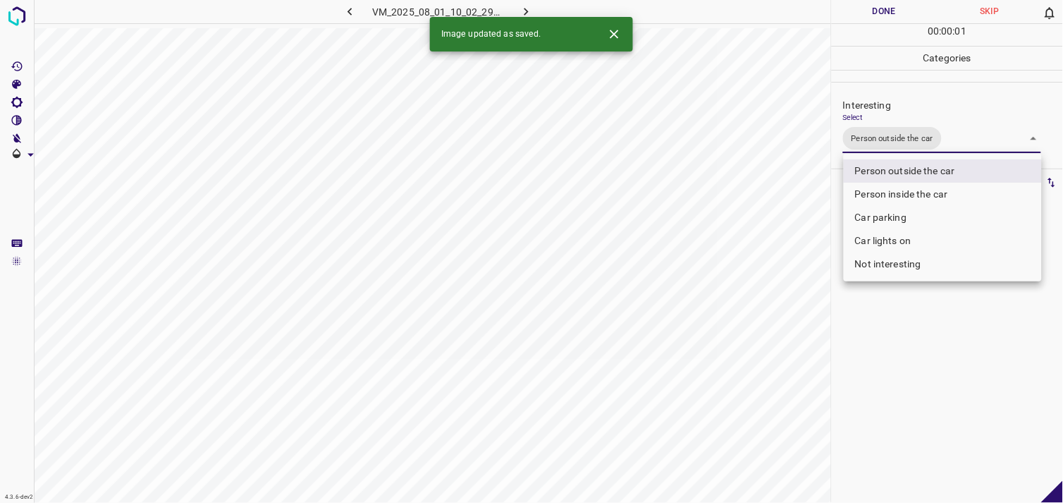
click at [930, 374] on div at bounding box center [531, 251] width 1063 height 503
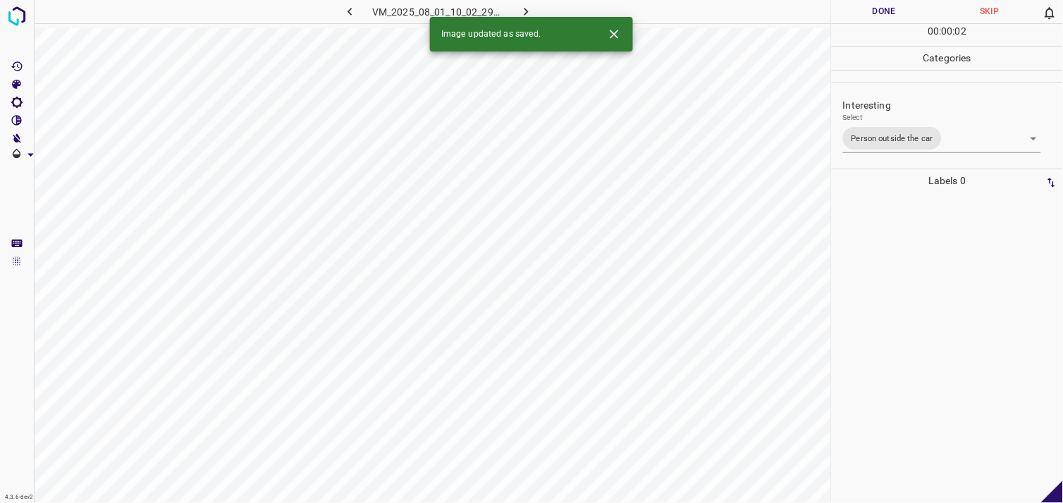
click at [918, 345] on div at bounding box center [947, 347] width 223 height 310
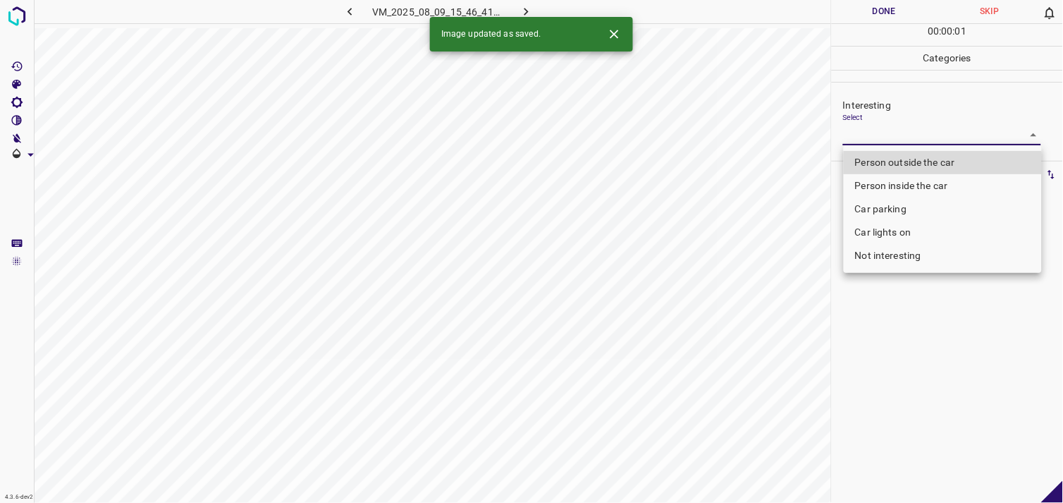
click at [900, 137] on body "4.3.6-dev2 VM_2025_08_09_15_46_41_880_07.gif Done Skip 0 00 : 00 : 01 Categorie…" at bounding box center [531, 251] width 1063 height 503
click at [910, 163] on li "Person outside the car" at bounding box center [943, 162] width 198 height 23
type input "Person outside the car"
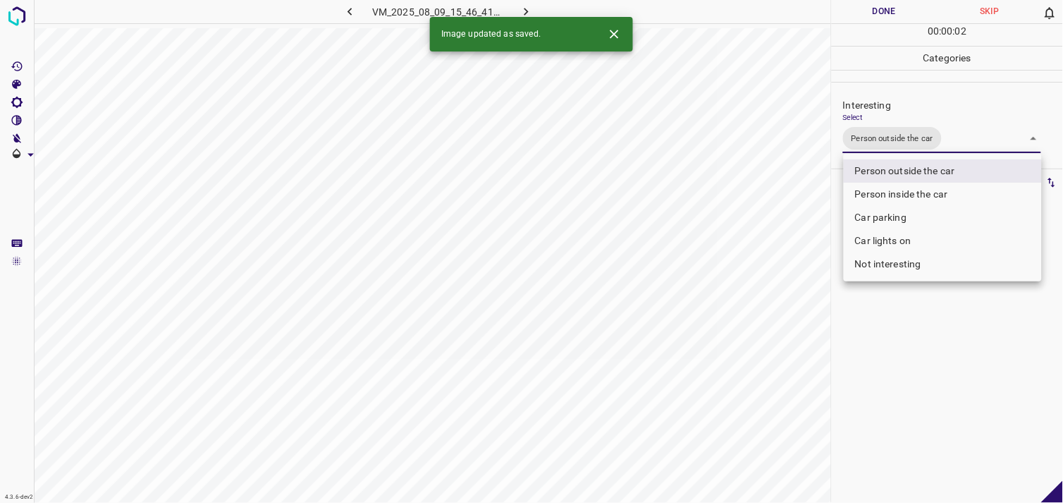
click at [925, 357] on div at bounding box center [531, 251] width 1063 height 503
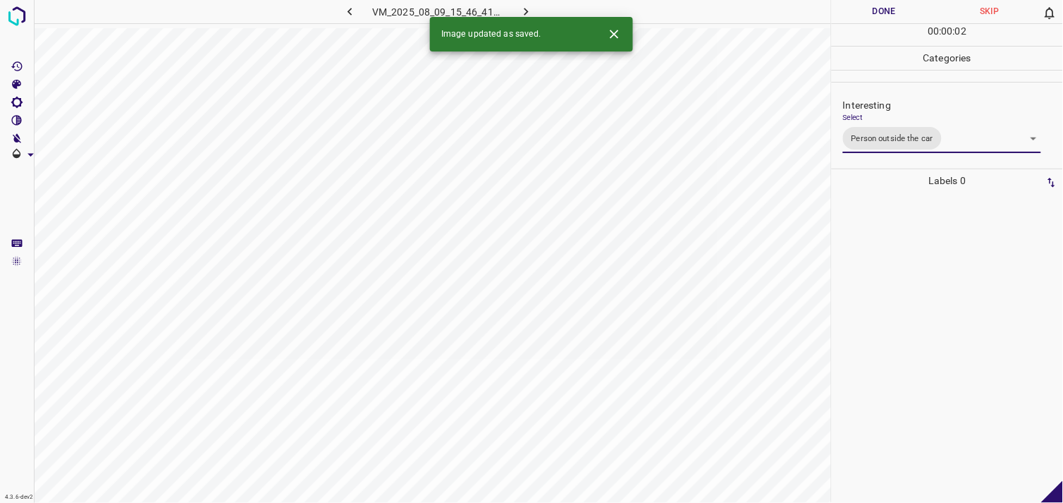
click at [927, 334] on div at bounding box center [947, 347] width 223 height 310
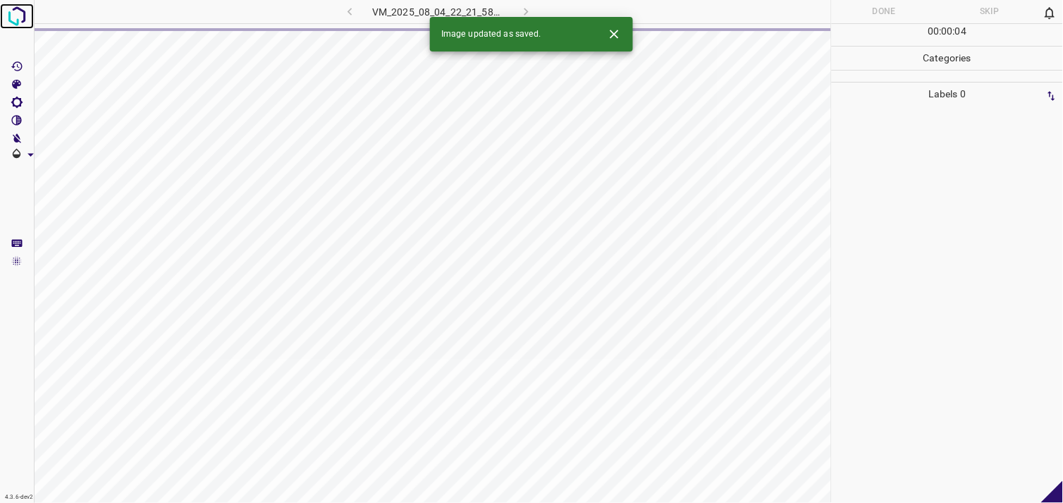
click at [16, 8] on img at bounding box center [16, 16] width 25 height 25
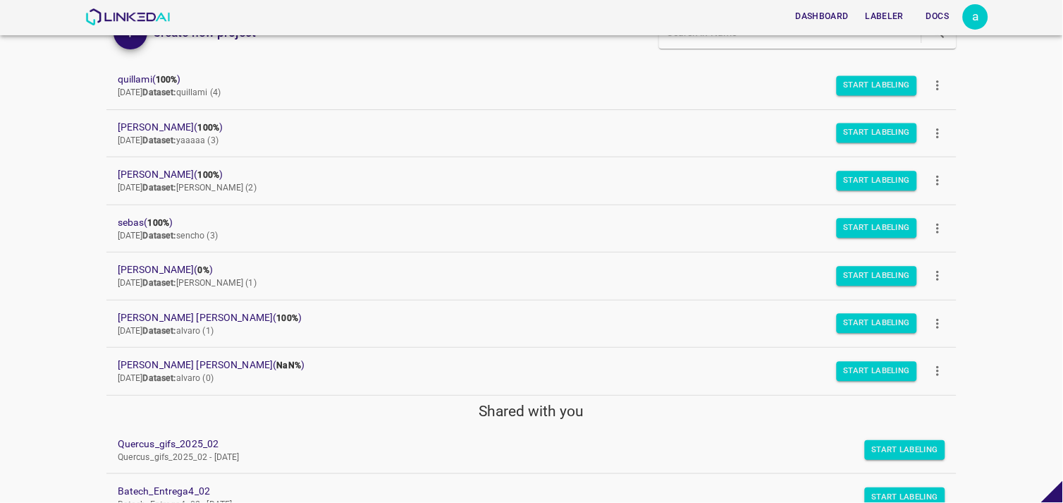
scroll to position [161, 0]
